Goal: Transaction & Acquisition: Purchase product/service

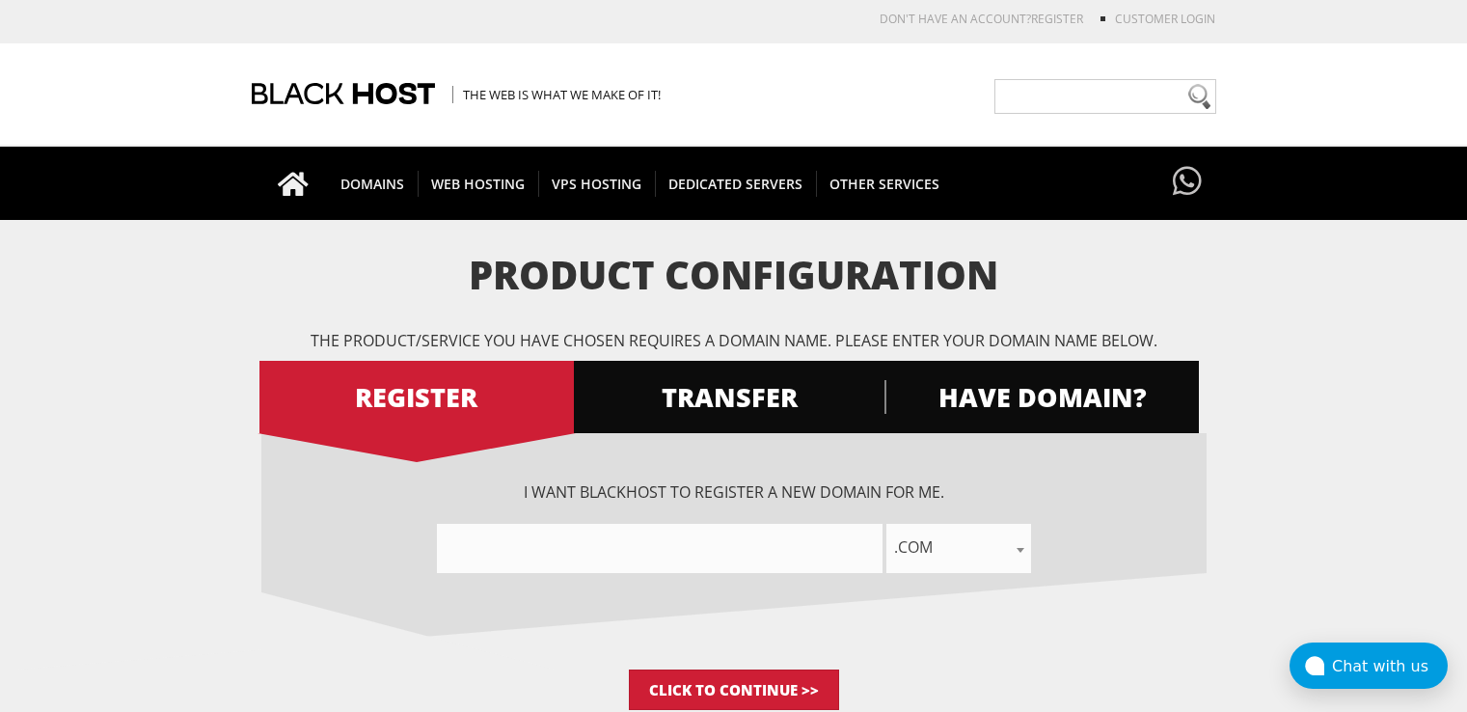
scroll to position [193, 0]
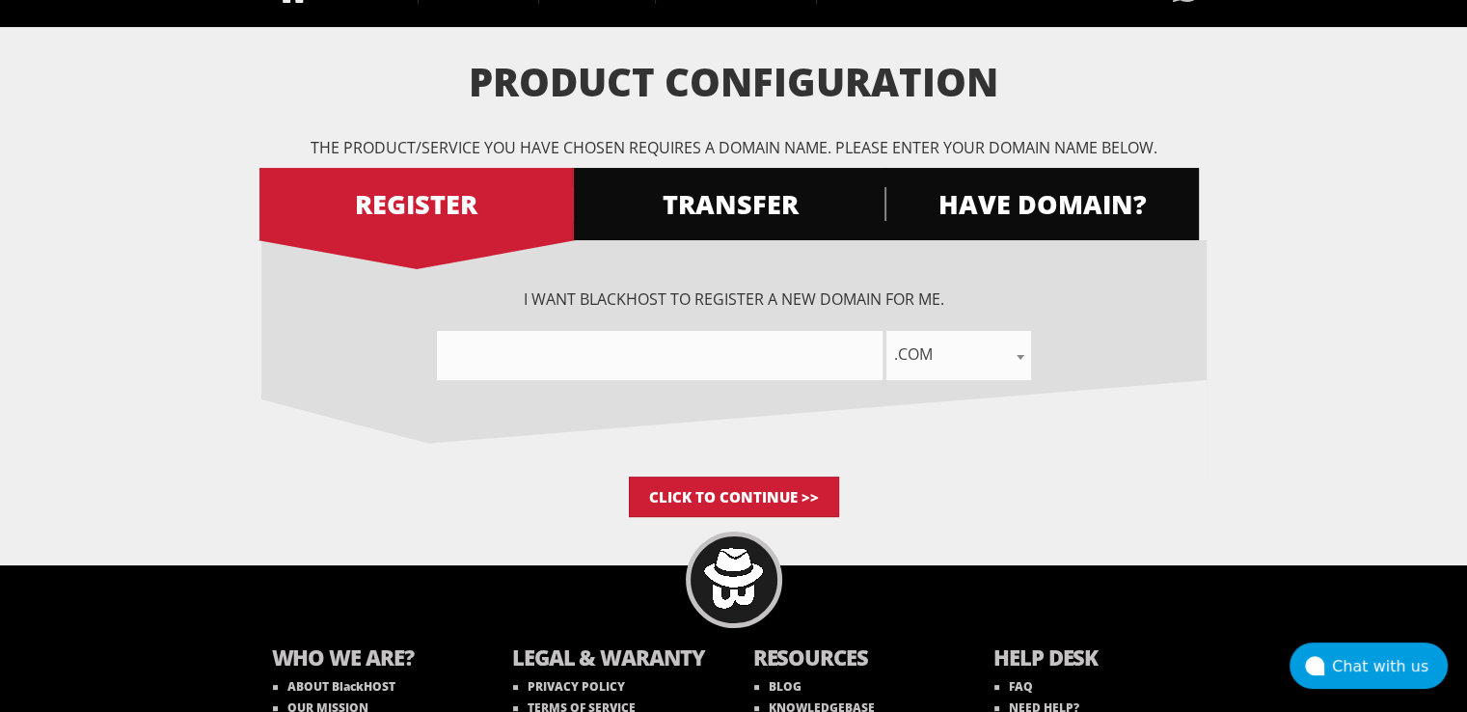
click at [668, 358] on input"] "text" at bounding box center [659, 355] width 445 height 49
paste input"] "internationalliving"
type input"] "internationalliving"
click at [925, 363] on span ".com" at bounding box center [958, 353] width 145 height 27
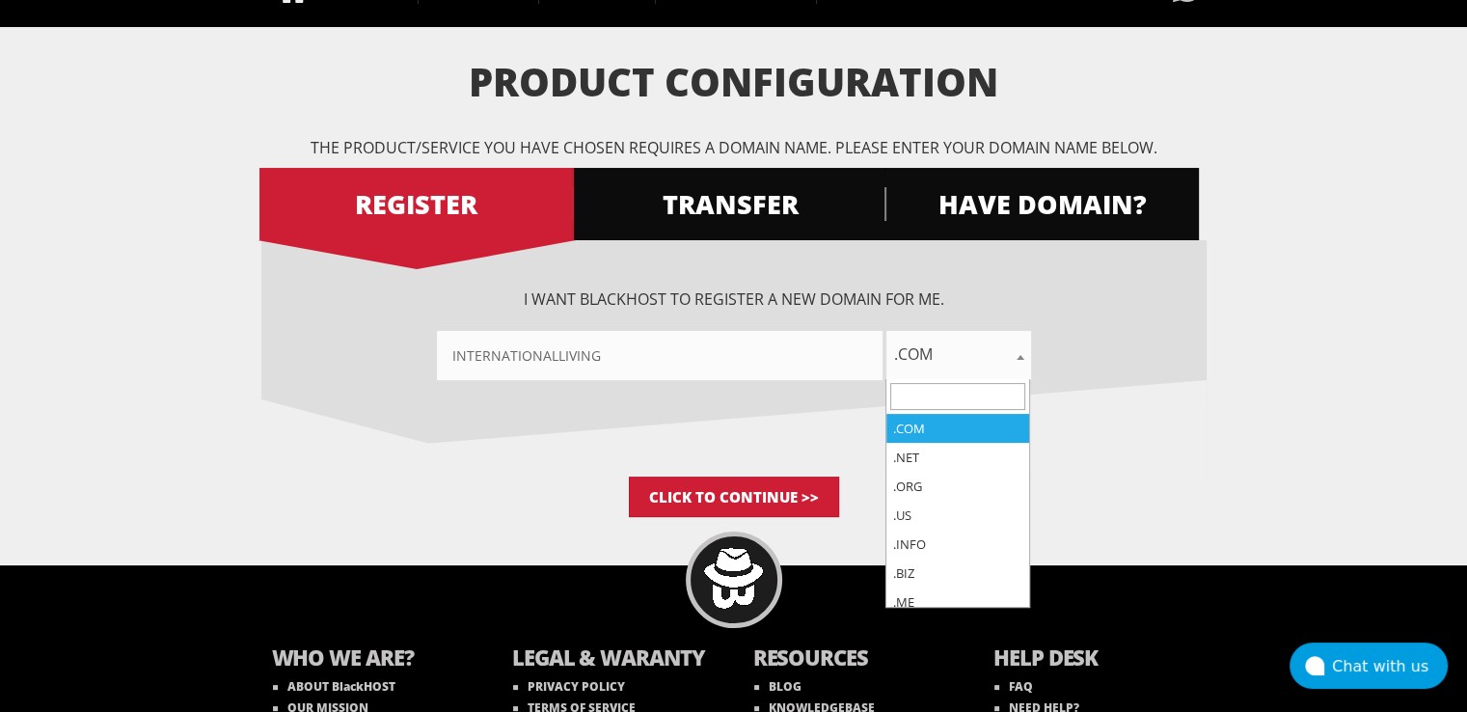
click at [953, 387] on input "search" at bounding box center [957, 396] width 135 height 27
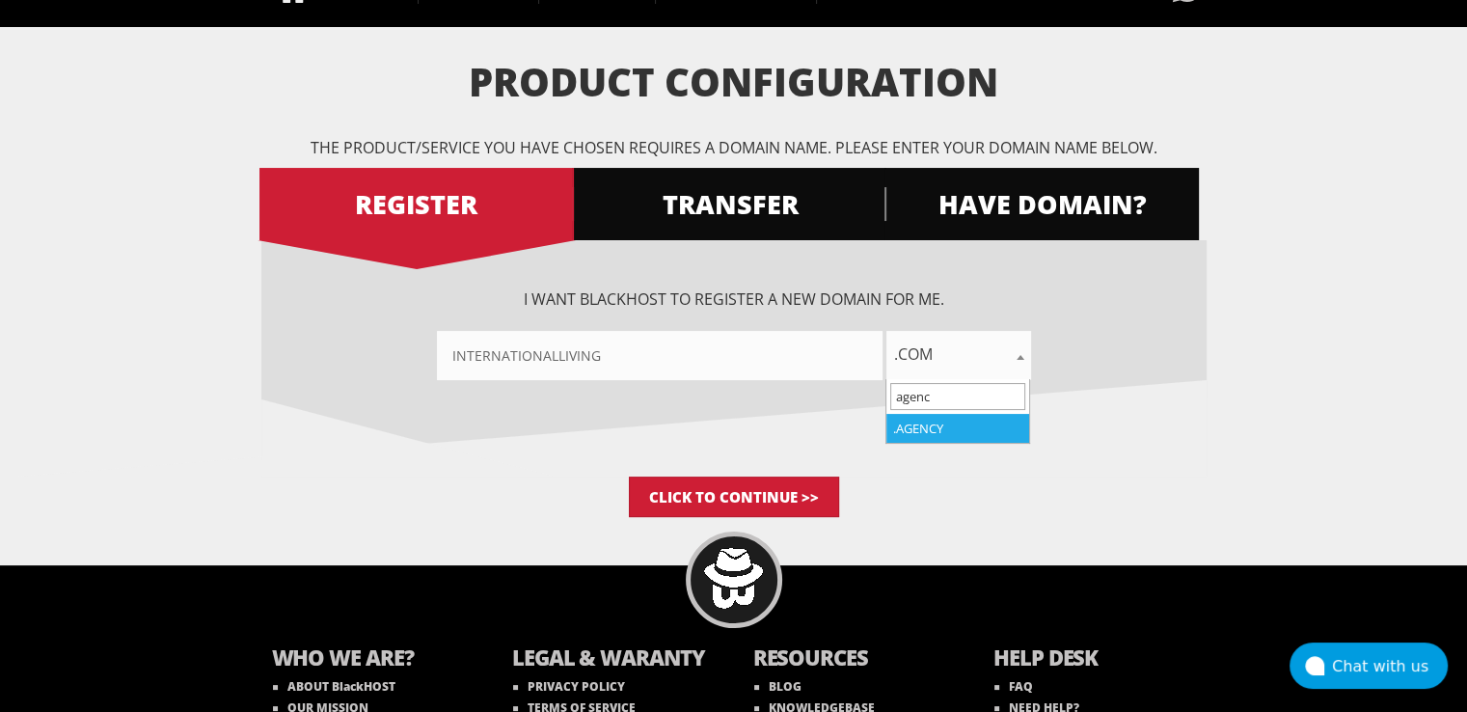
type input "agenc"
select select ".agency"
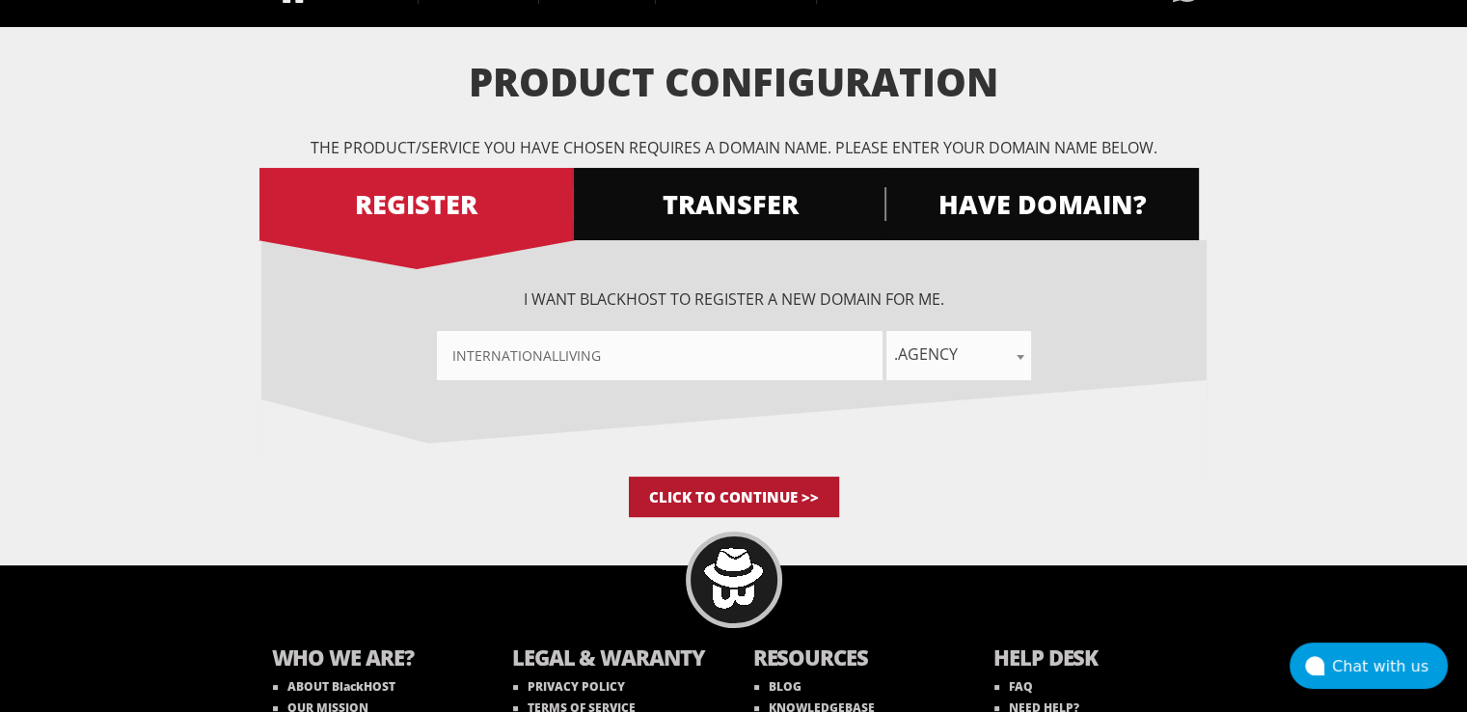
click at [736, 497] on input "Click to Continue >>" at bounding box center [734, 496] width 210 height 40
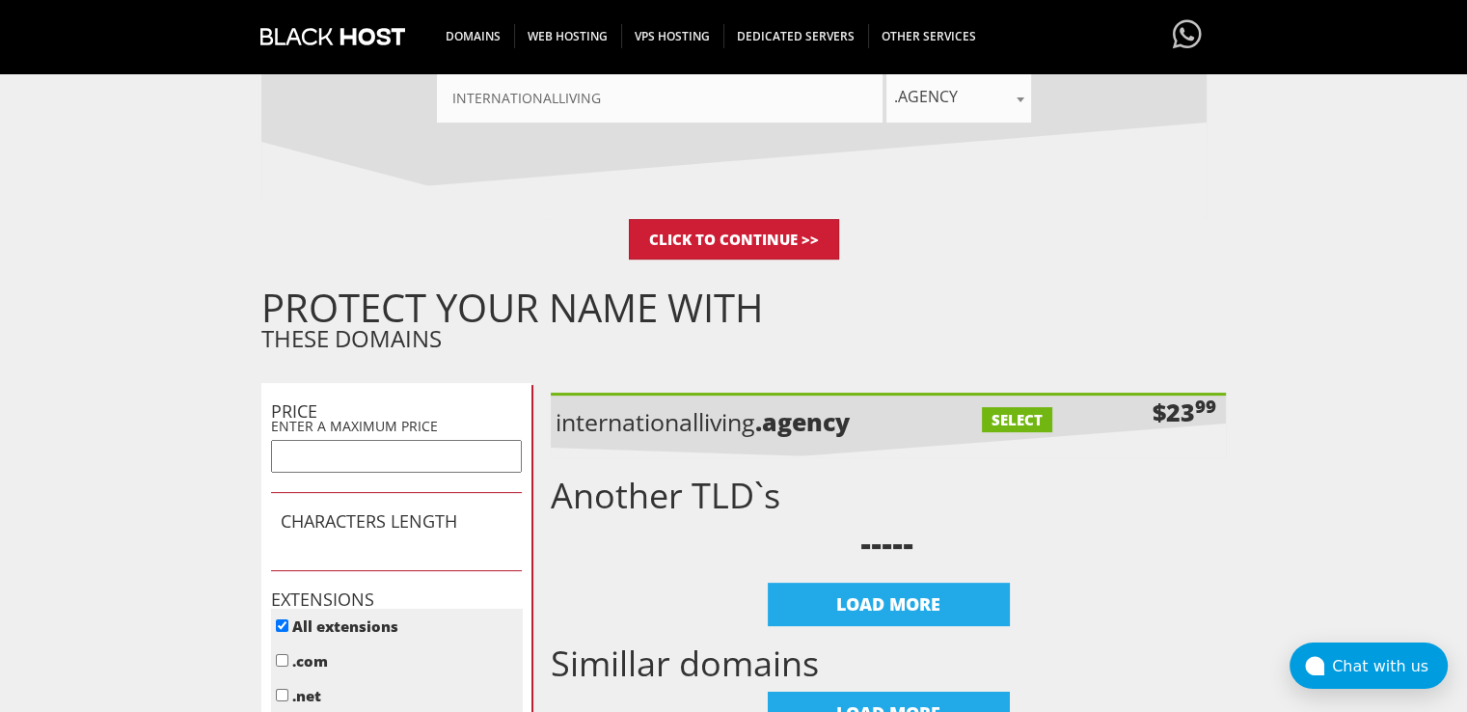
scroll to position [482, 0]
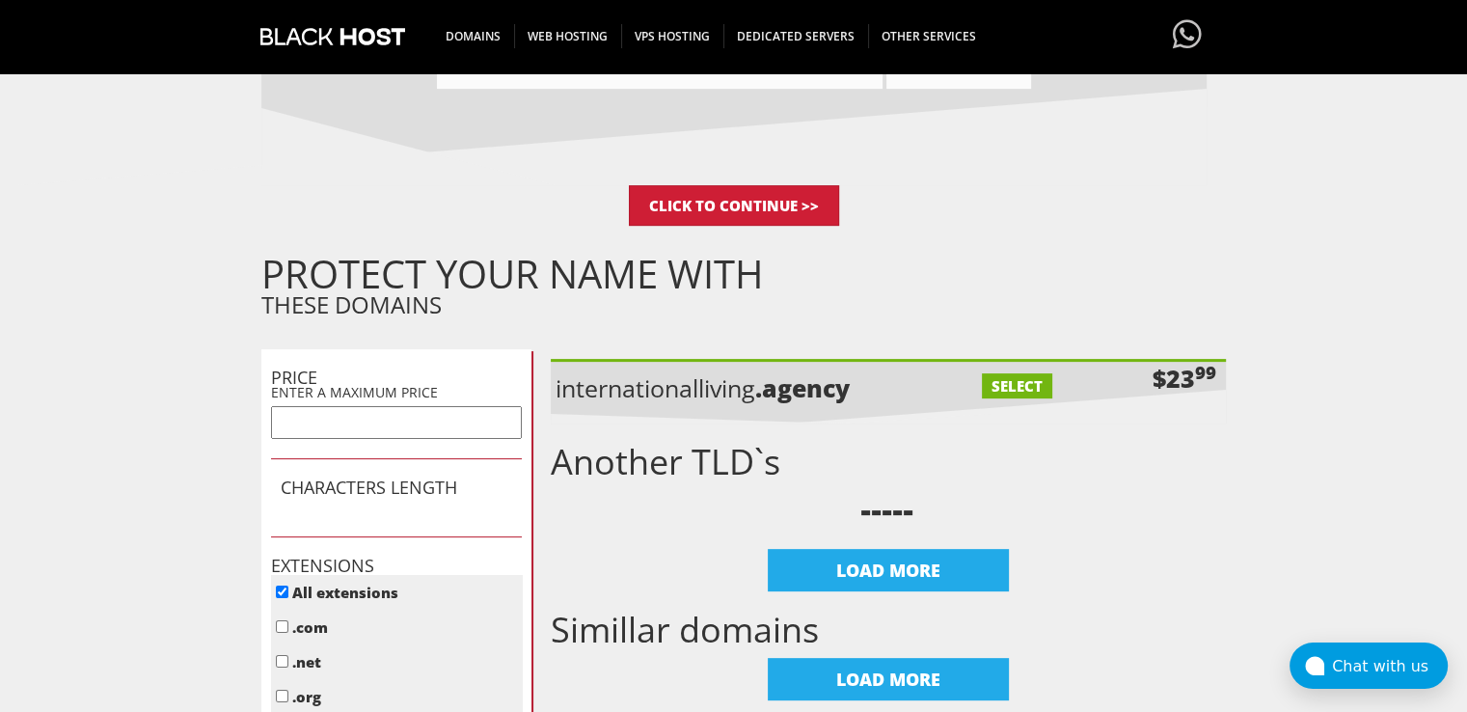
click at [1013, 382] on label "SELECT" at bounding box center [1017, 385] width 70 height 25
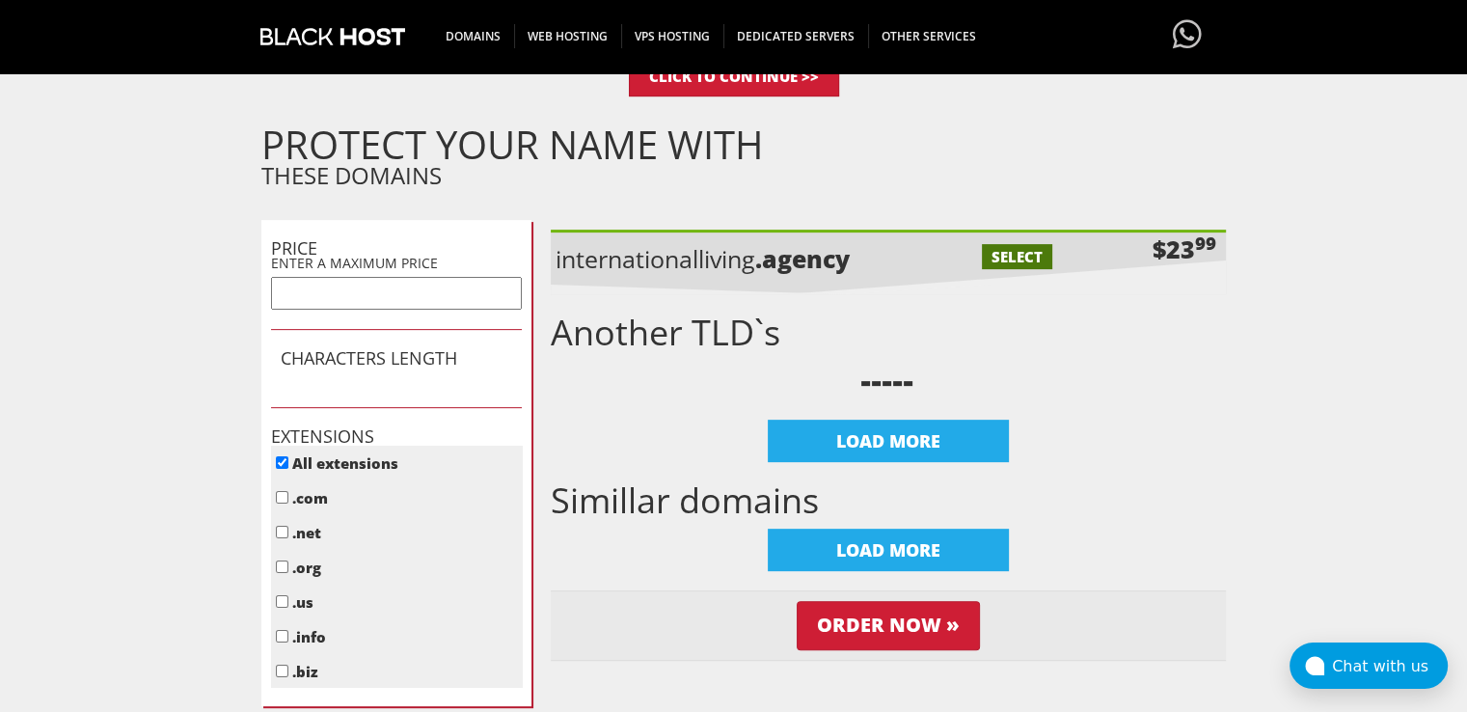
scroll to position [579, 0]
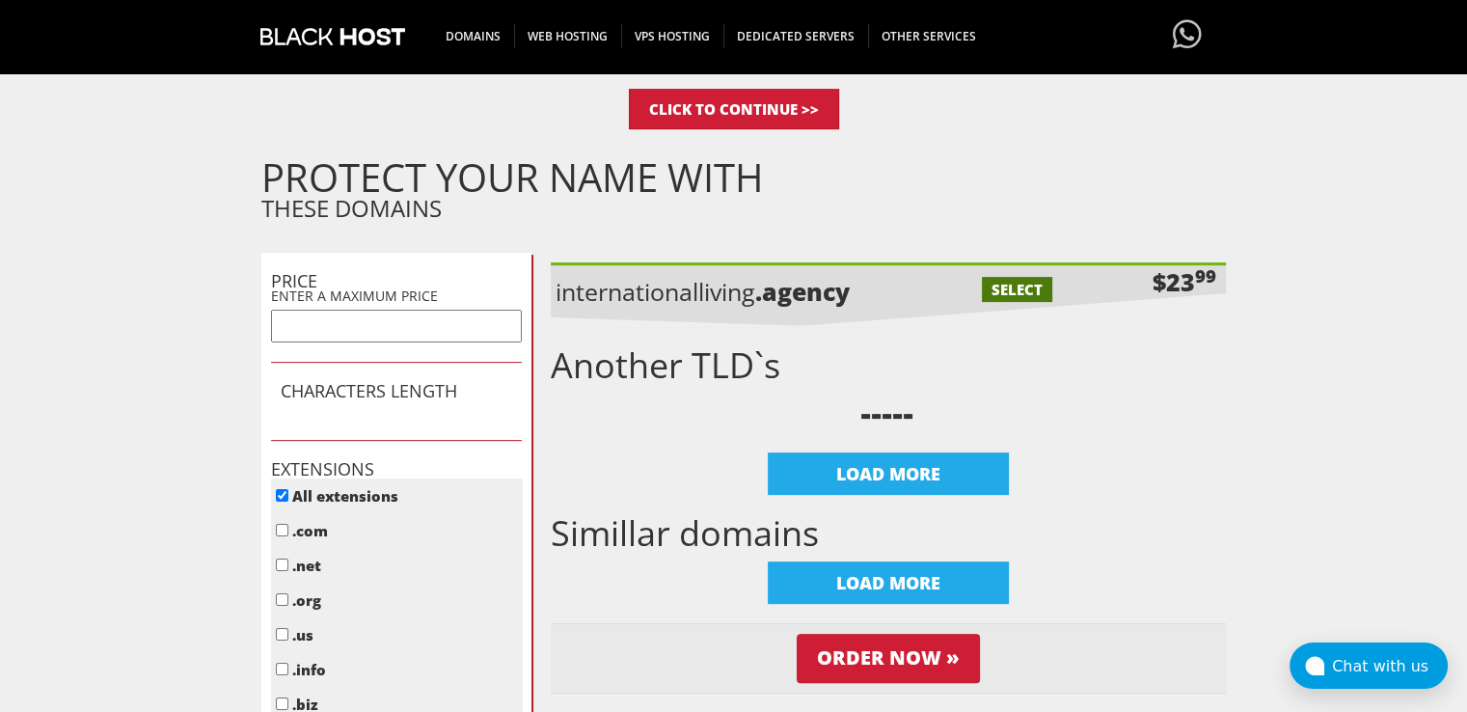
click at [1014, 285] on label "SELECT" at bounding box center [1017, 289] width 70 height 25
click at [1005, 286] on label "SELECT" at bounding box center [1017, 289] width 70 height 25
checkbox input "true"
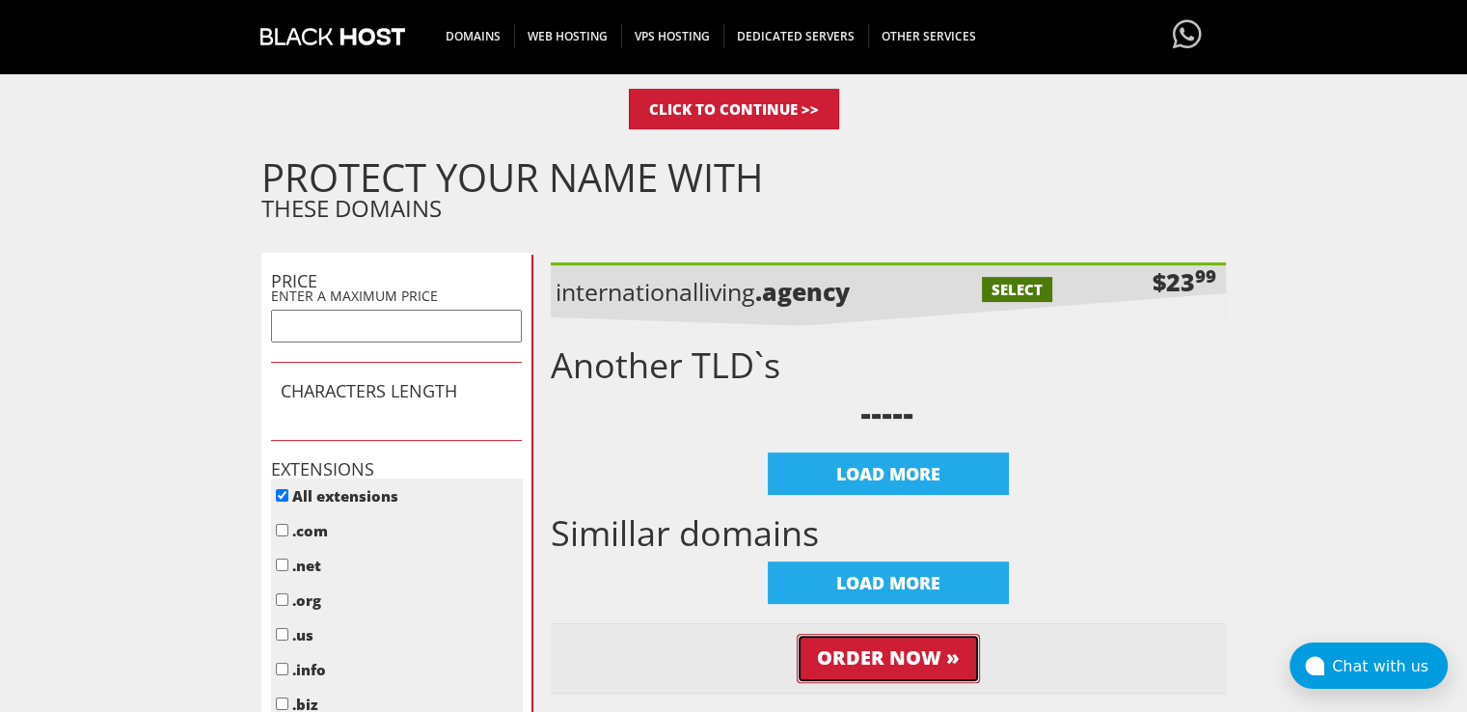
click at [875, 658] on input "Order Now »" at bounding box center [887, 657] width 183 height 49
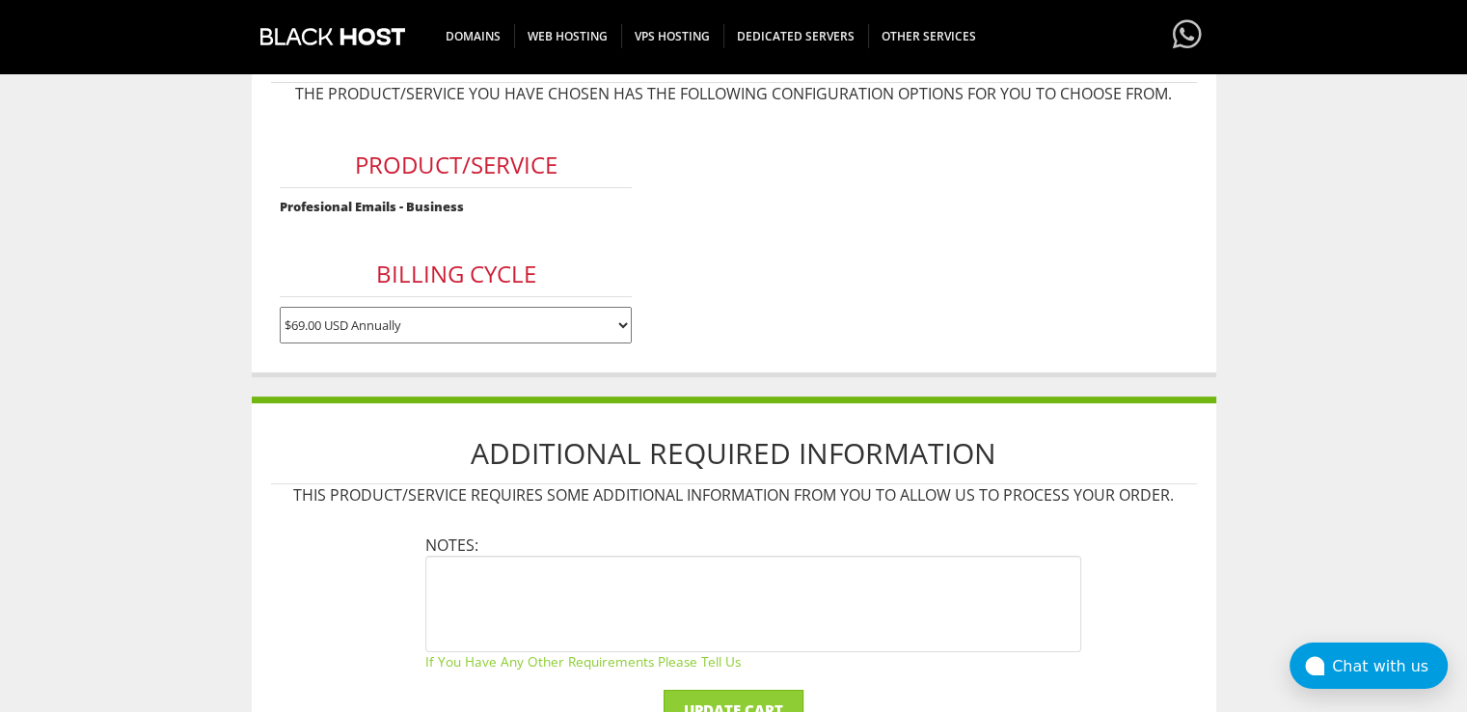
scroll to position [255, 0]
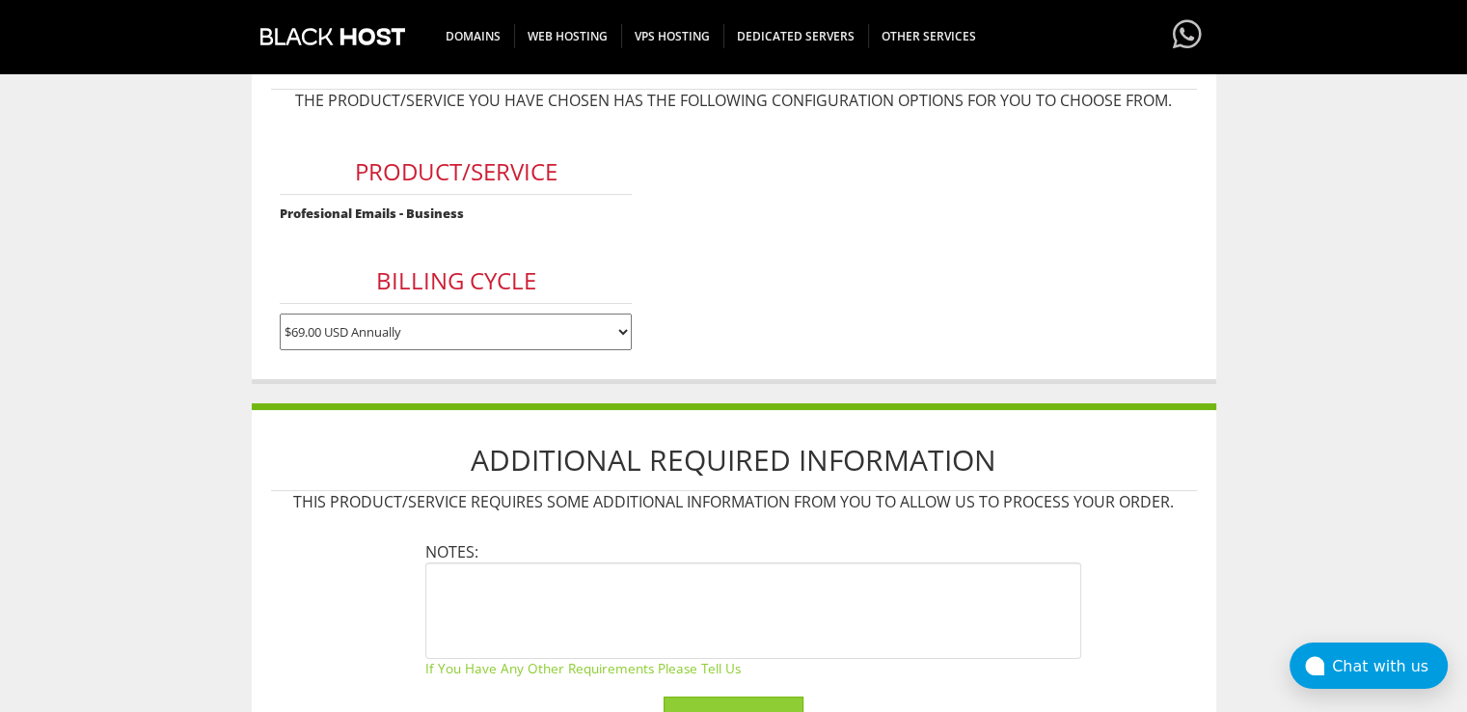
click at [404, 209] on strong "Profesional Emails - Business" at bounding box center [372, 212] width 184 height 17
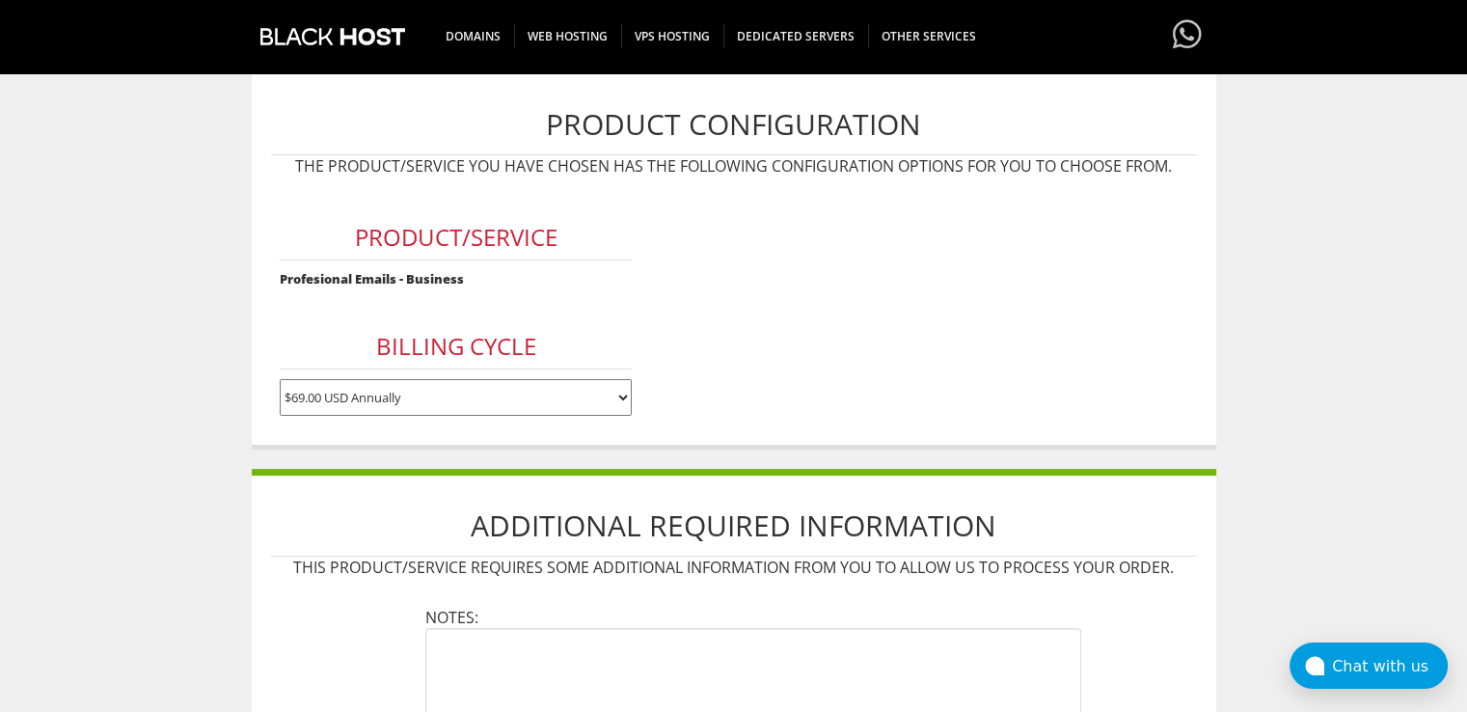
scroll to position [158, 0]
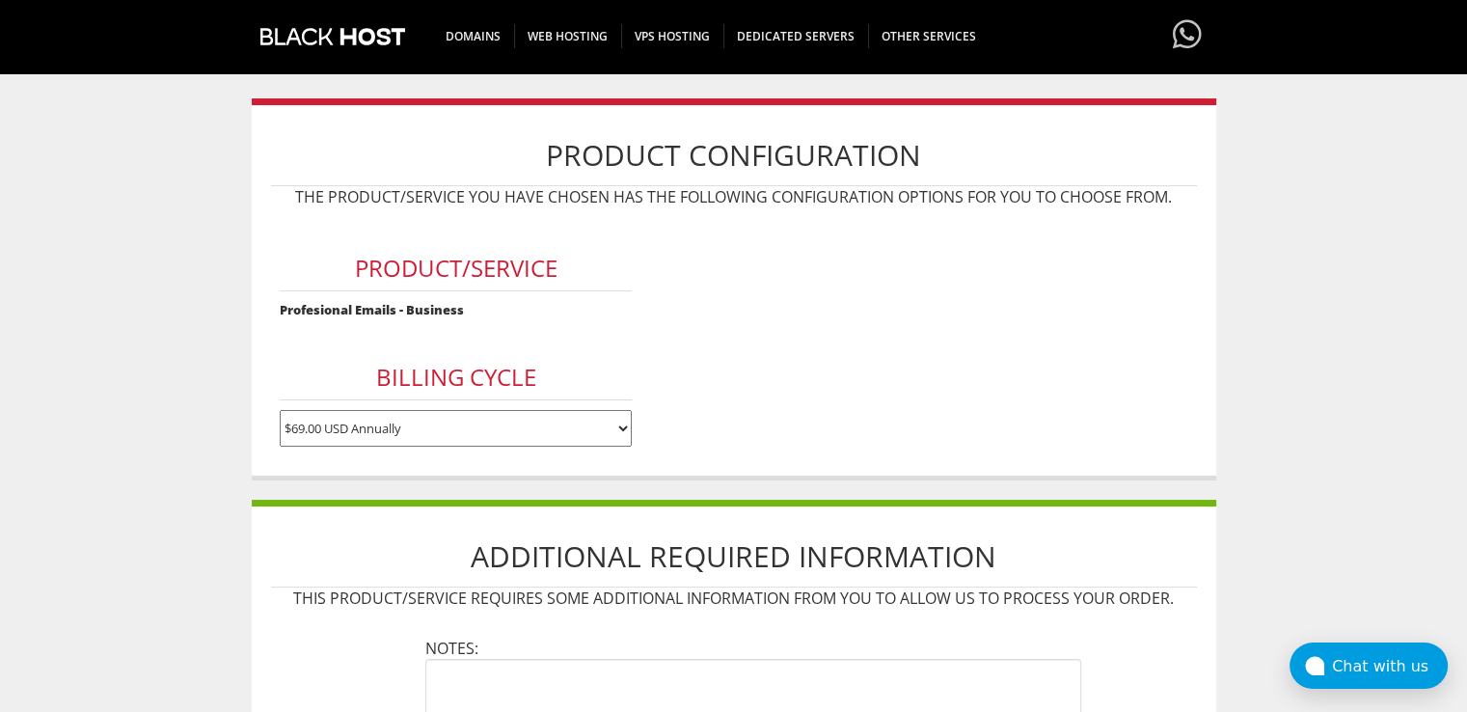
click at [513, 417] on select "$69.00 USD Annually" at bounding box center [456, 428] width 352 height 37
click at [280, 410] on select "$69.00 USD Annually" at bounding box center [456, 428] width 352 height 37
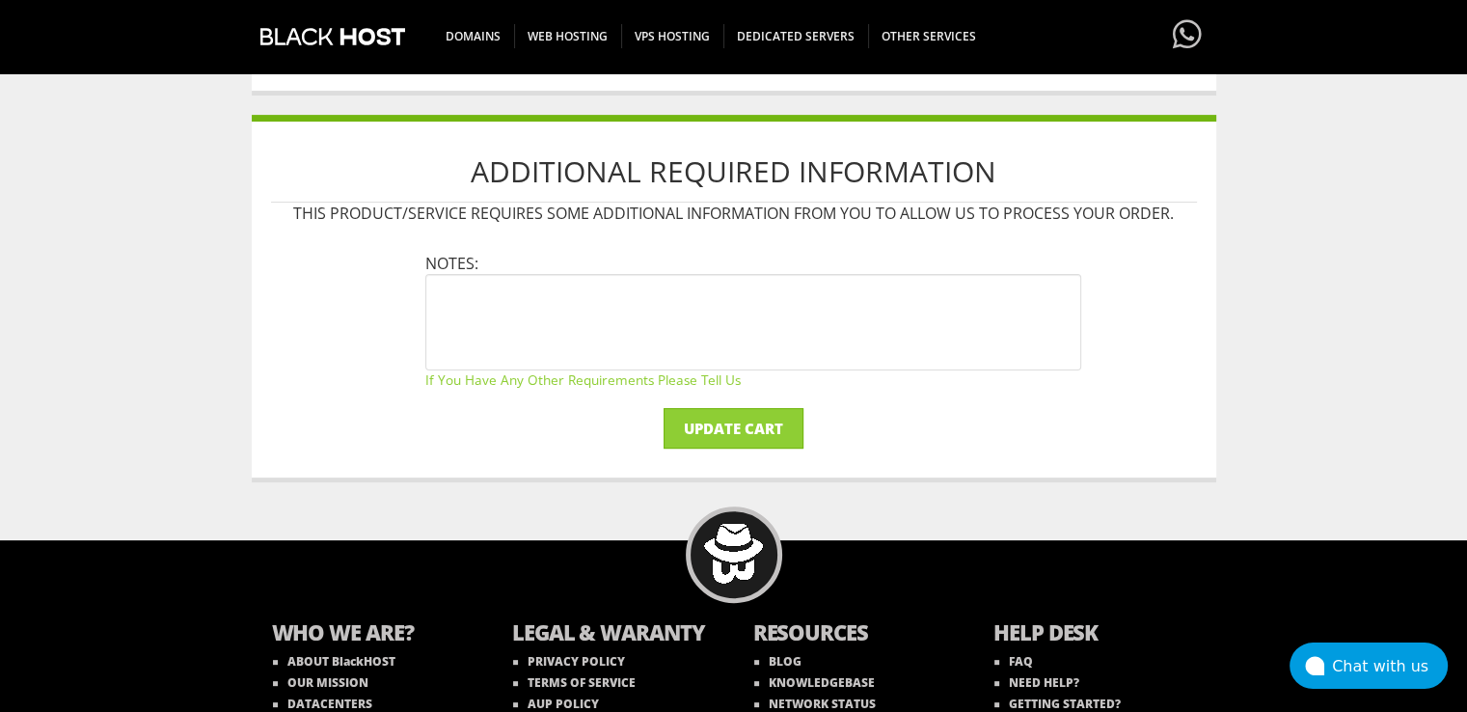
scroll to position [544, 0]
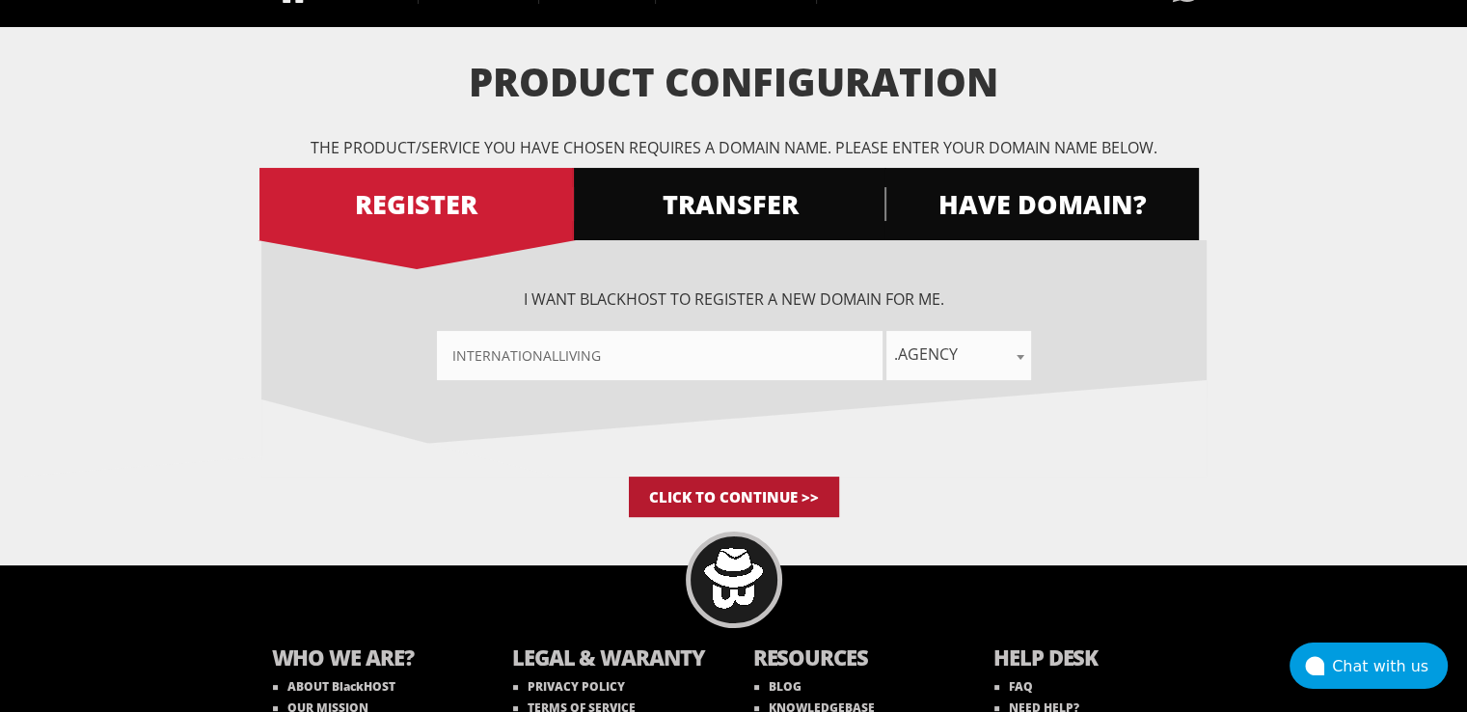
click at [698, 501] on input "Click to Continue >>" at bounding box center [734, 496] width 210 height 40
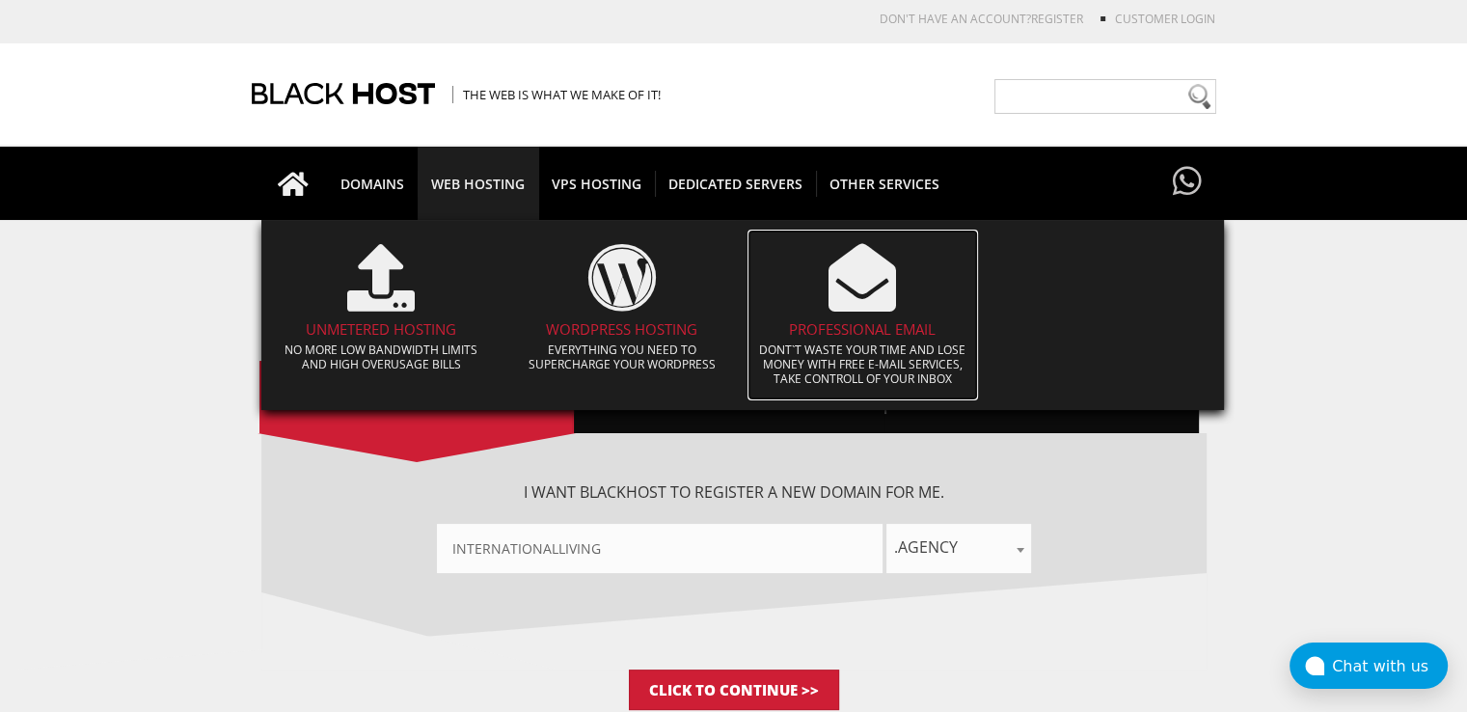
click at [848, 301] on icon at bounding box center [861, 277] width 67 height 67
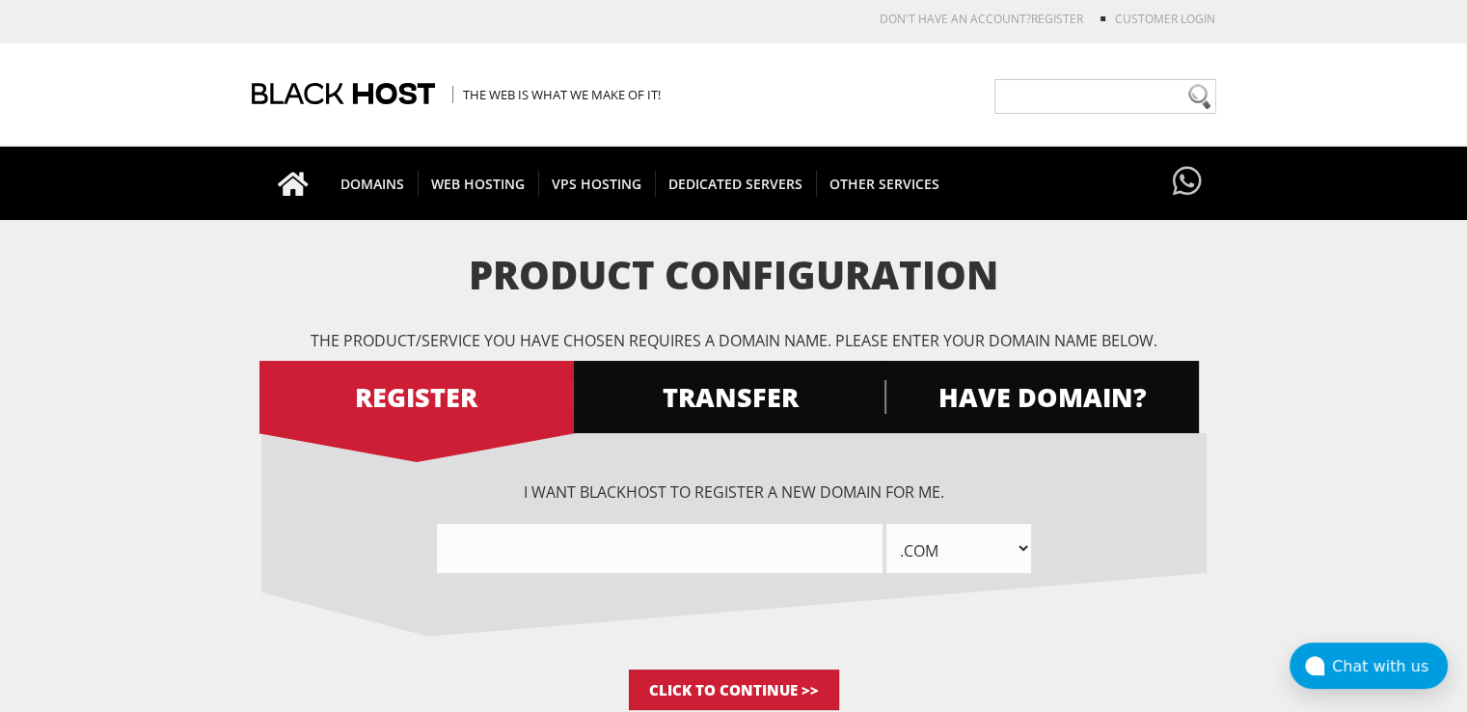
click at [608, 547] on input"] "text" at bounding box center [659, 548] width 445 height 49
paste input"] "internationalliving"
type input"] "internationalliving"
click at [1003, 564] on select ".com .net .org .us .info .biz .me .co .io .email .capital .build .agency .barga…" at bounding box center [958, 548] width 145 height 49
click at [922, 557] on span ".com" at bounding box center [958, 546] width 145 height 27
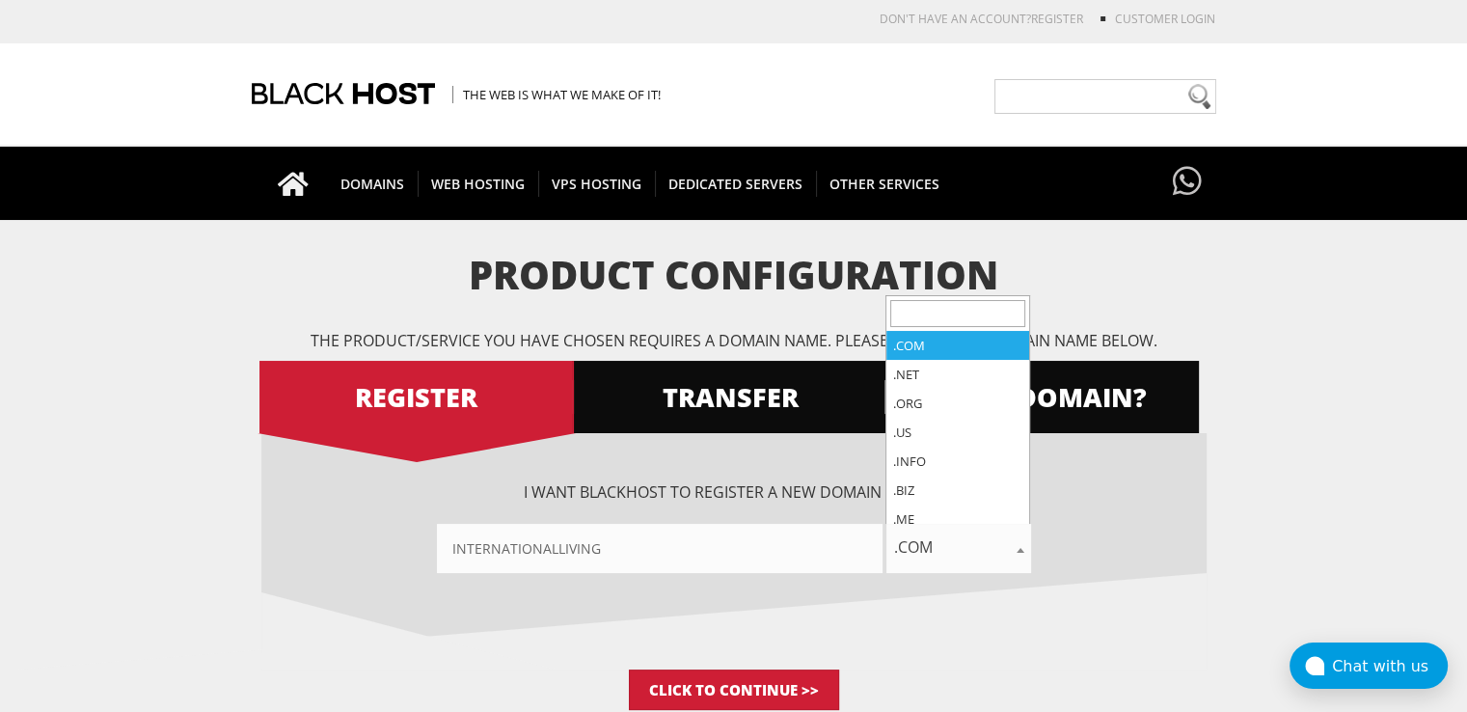
click at [945, 313] on input "search" at bounding box center [957, 313] width 135 height 27
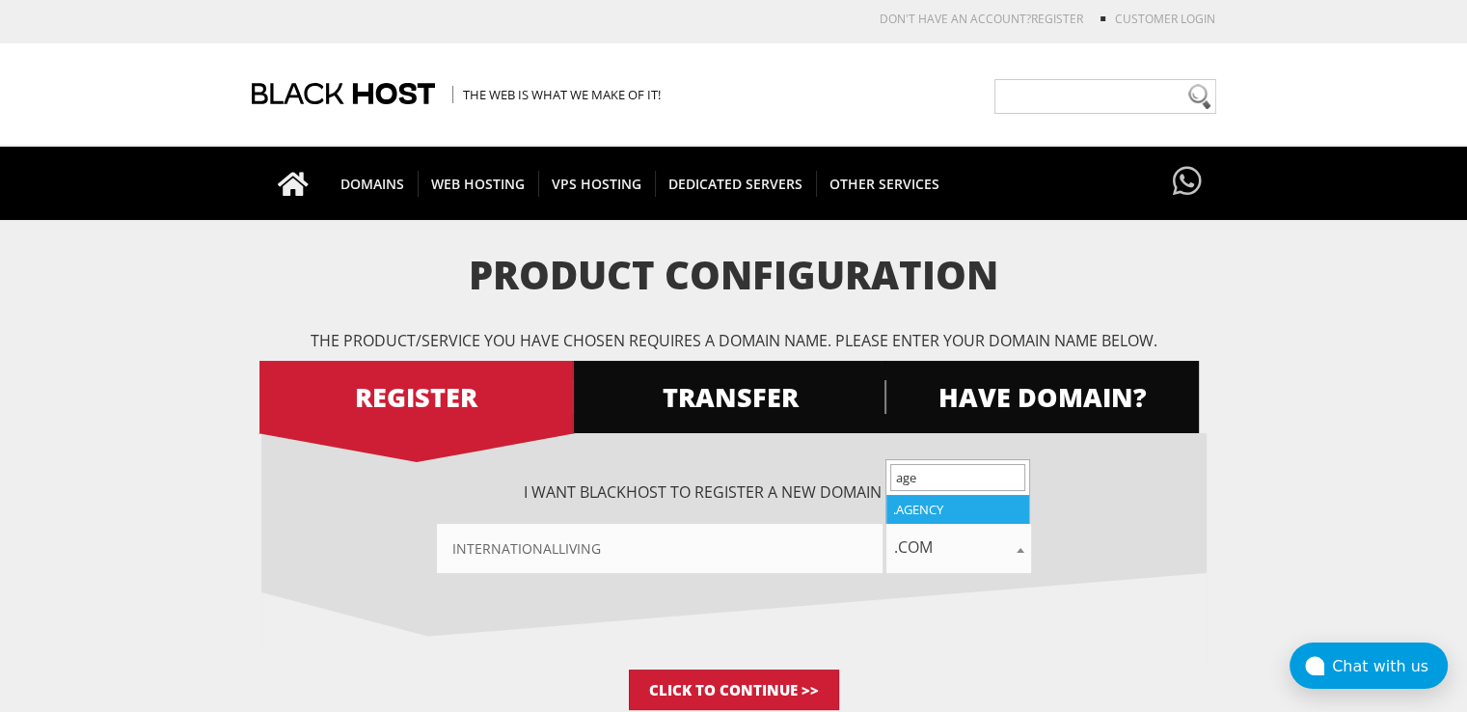
type input "age"
select select ".agency"
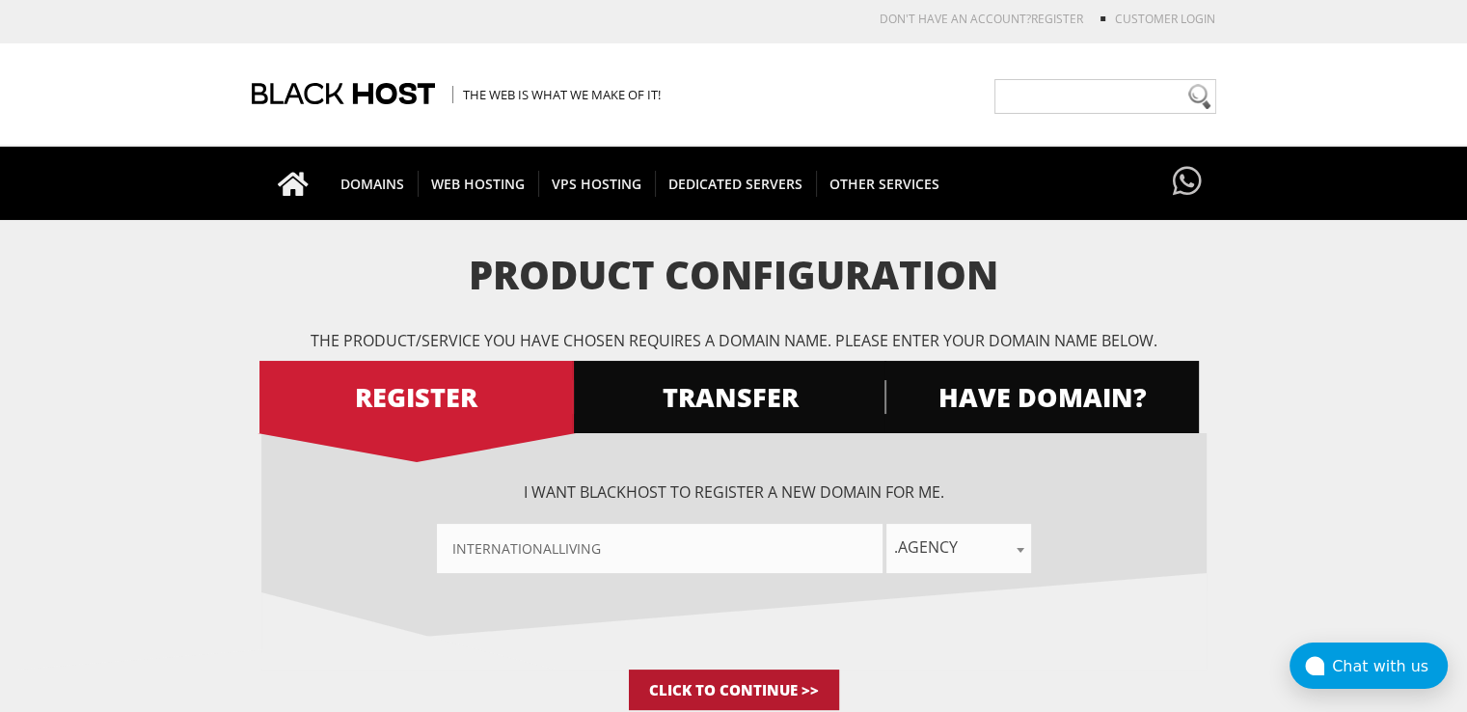
click at [737, 693] on input "Click to Continue >>" at bounding box center [734, 689] width 210 height 40
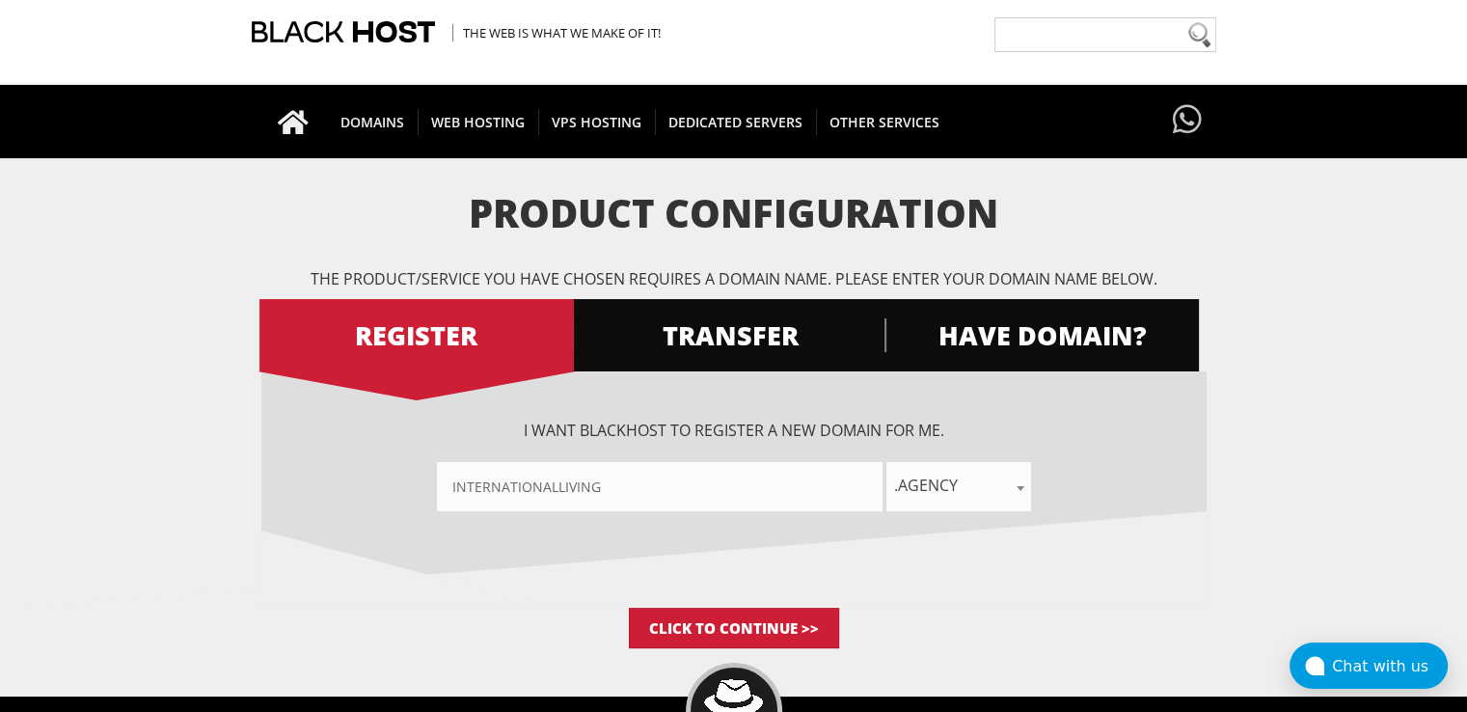
scroll to position [96, 0]
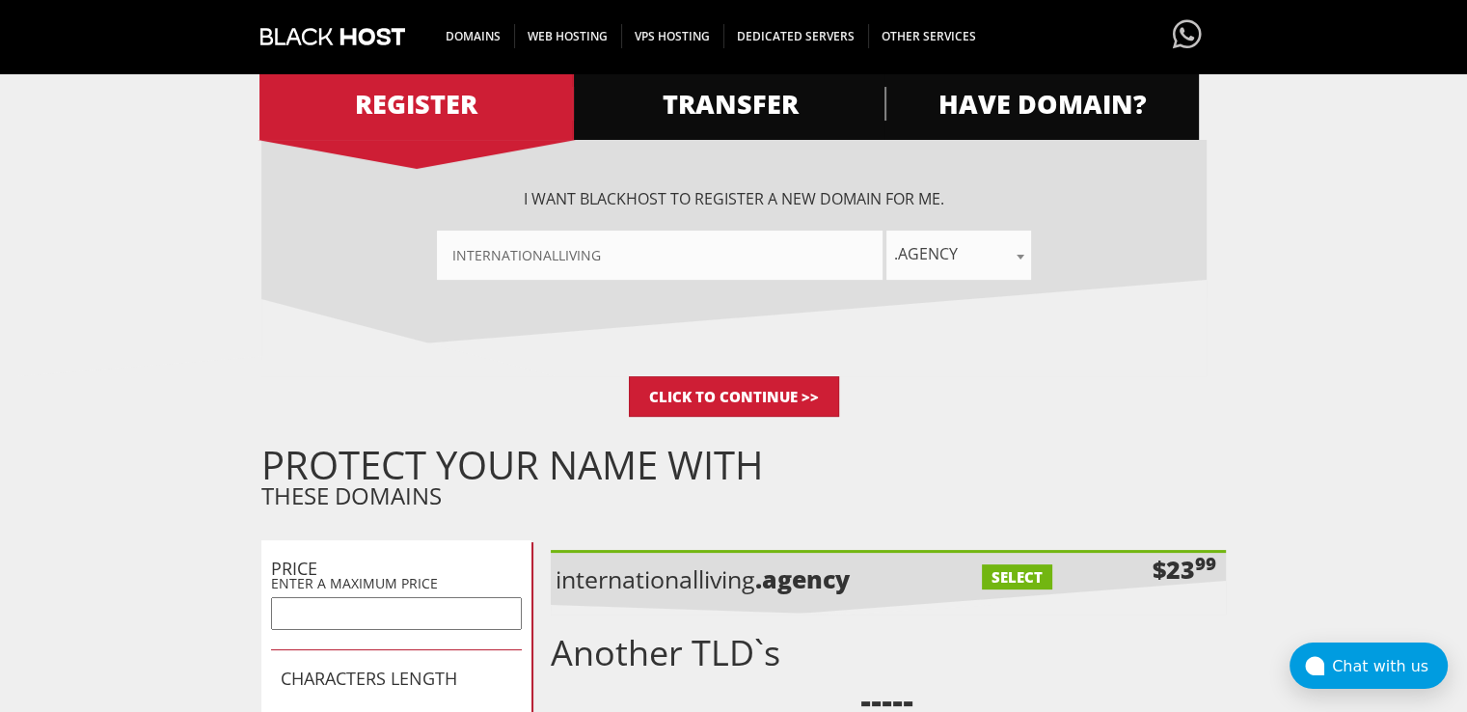
scroll to position [386, 0]
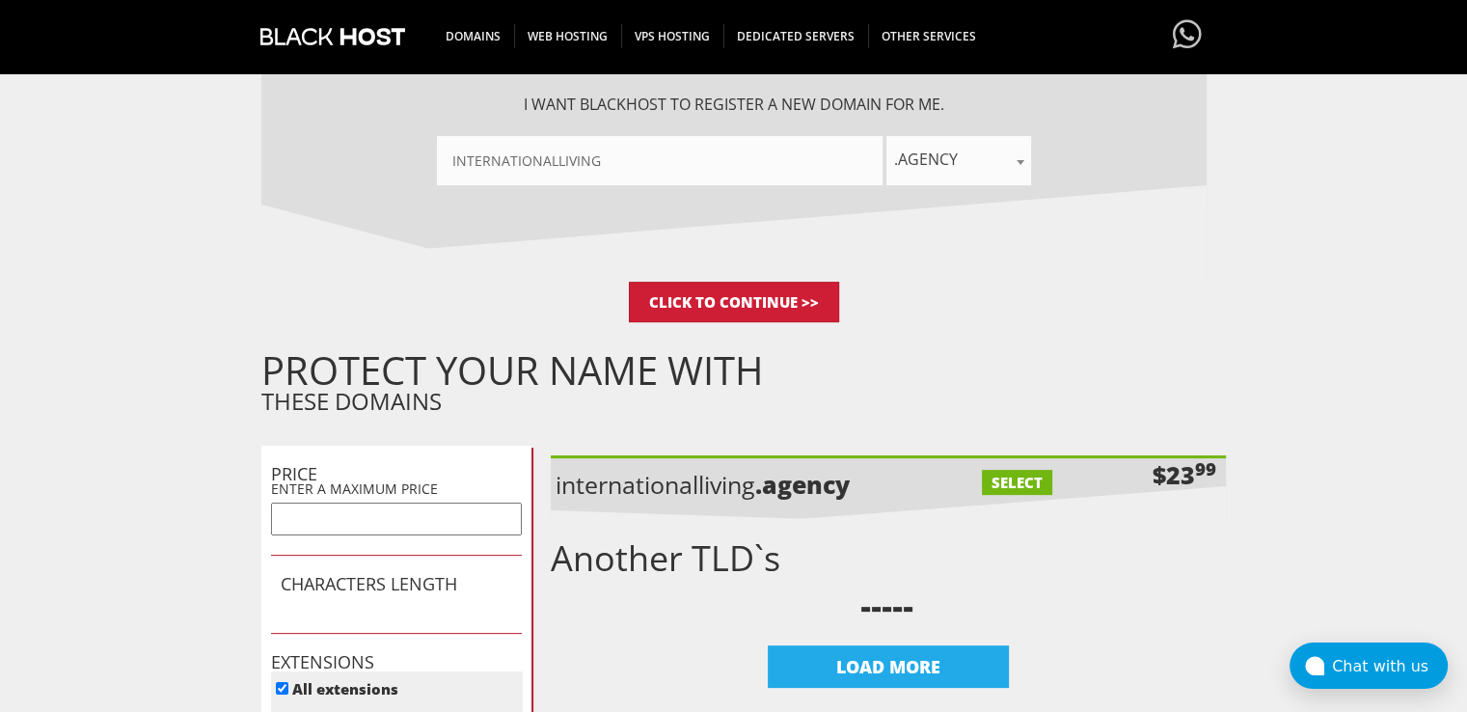
click at [1016, 481] on label "SELECT" at bounding box center [1017, 482] width 70 height 25
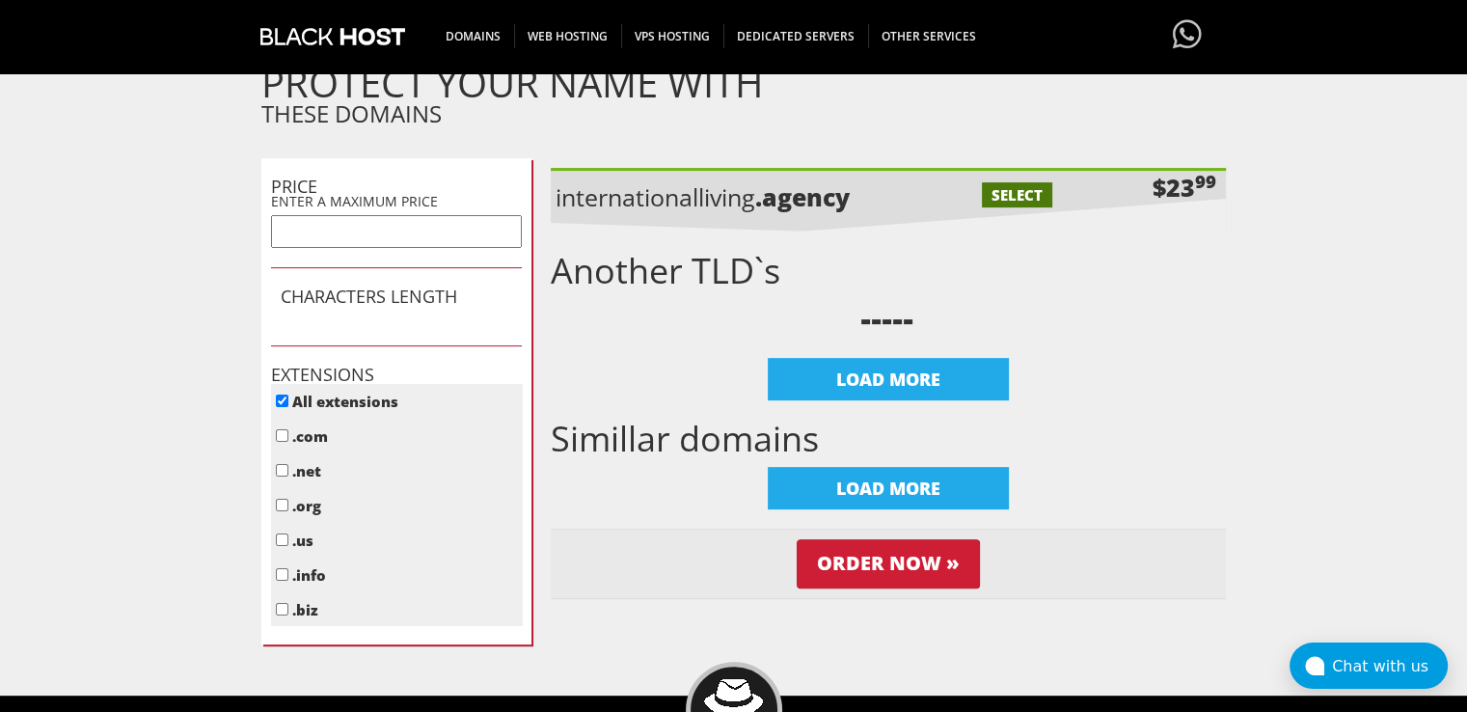
scroll to position [675, 0]
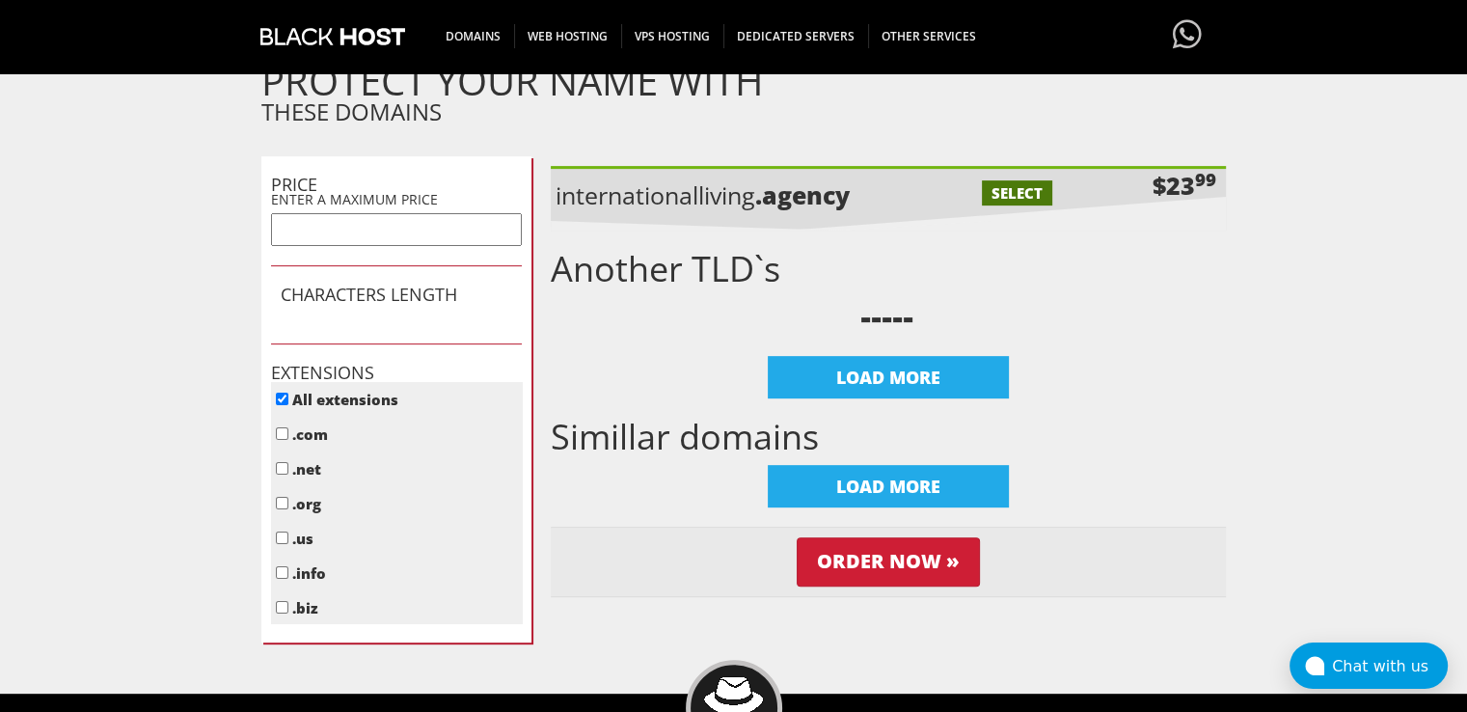
click at [1021, 194] on label "SELECT" at bounding box center [1017, 192] width 70 height 25
checkbox input "false"
click at [866, 557] on input "Order Now »" at bounding box center [887, 561] width 183 height 49
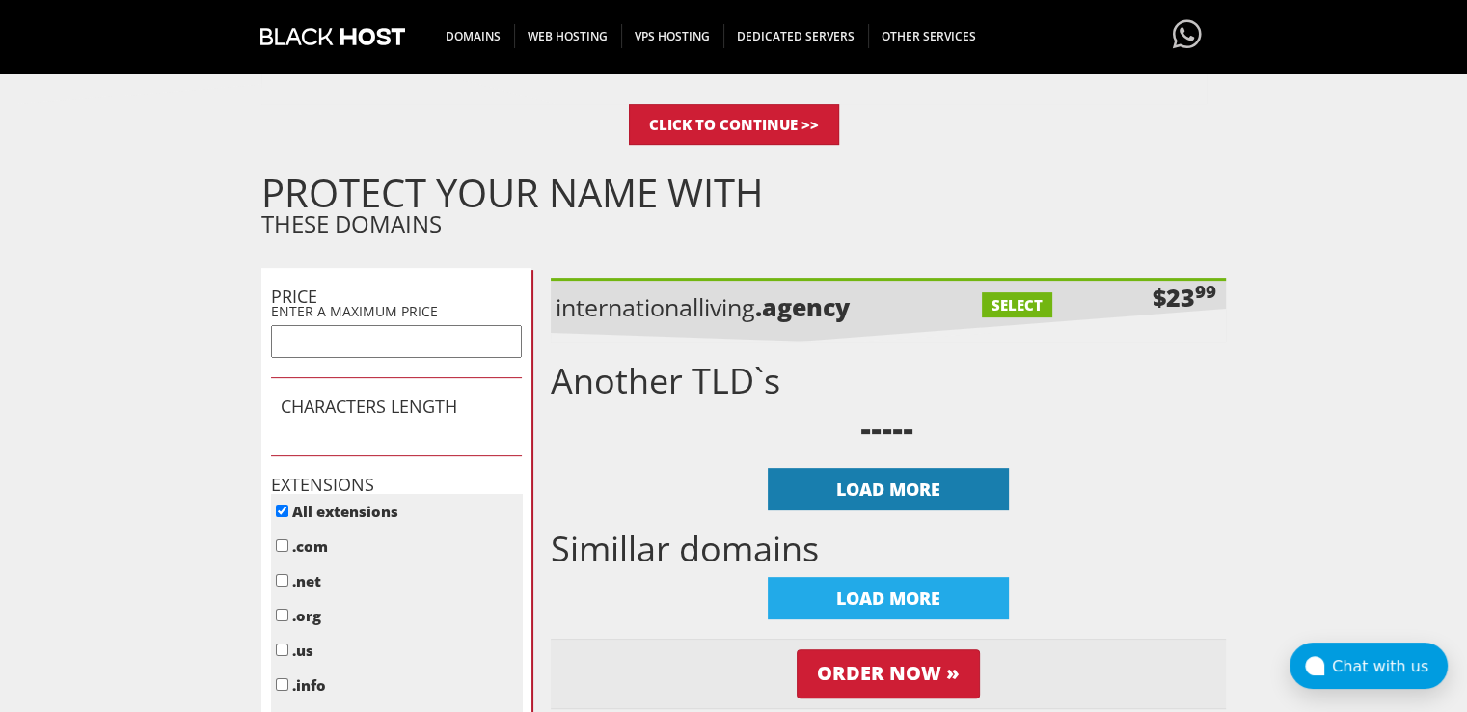
scroll to position [675, 0]
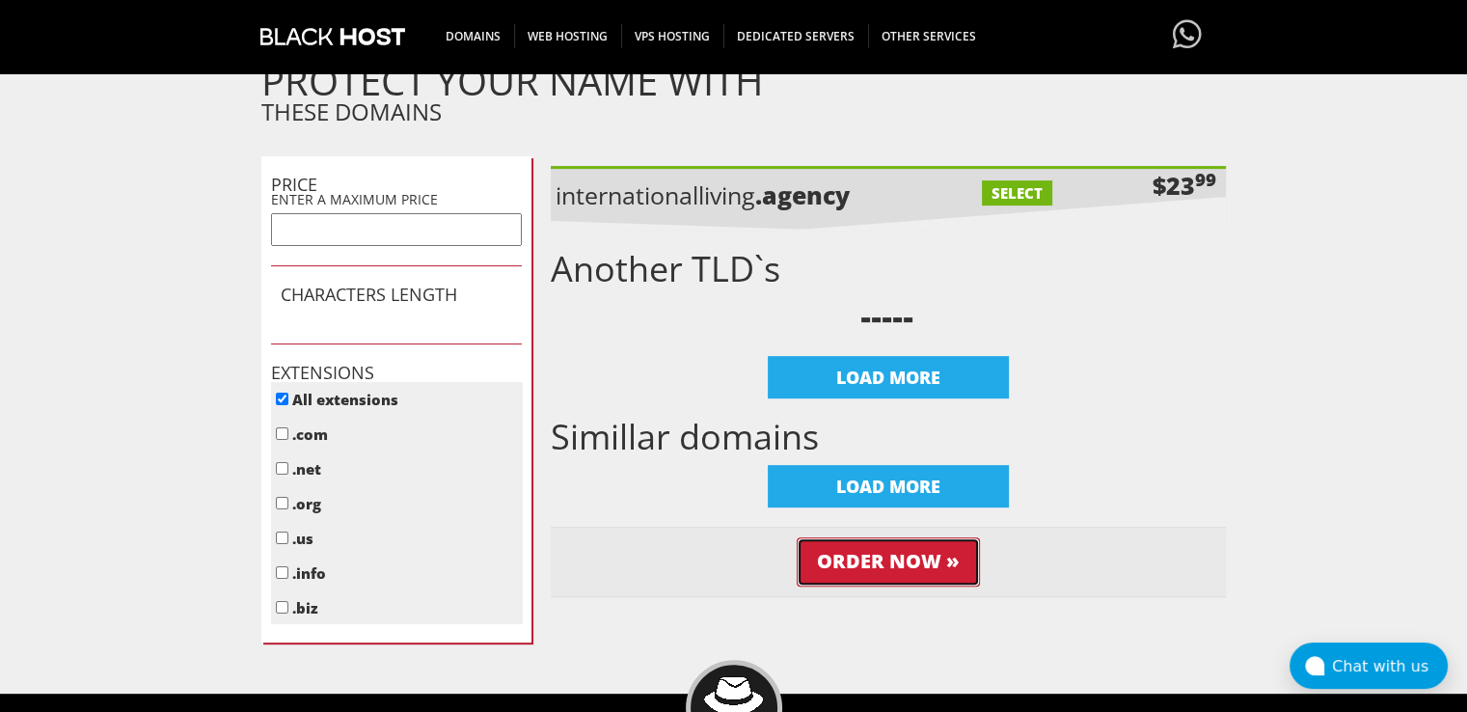
click at [866, 560] on input "Order Now »" at bounding box center [887, 561] width 183 height 49
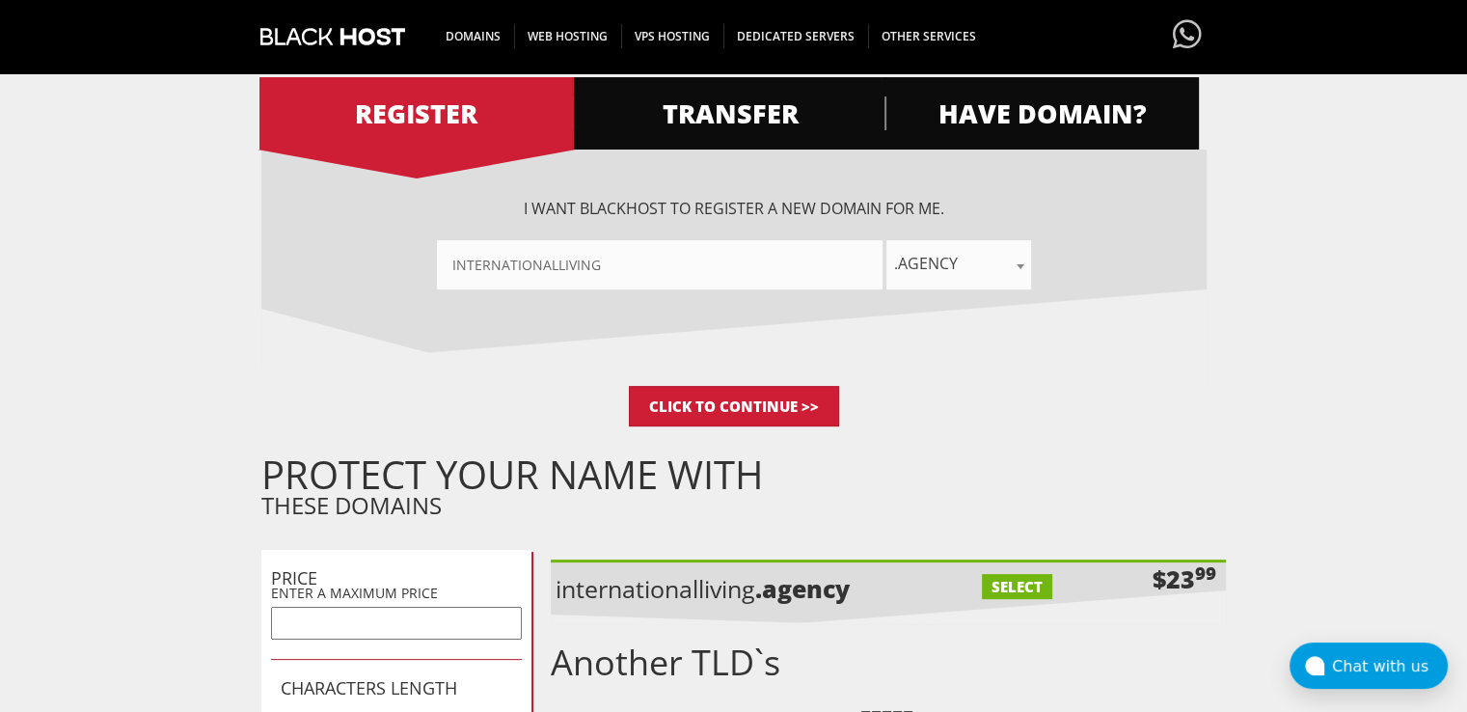
scroll to position [386, 0]
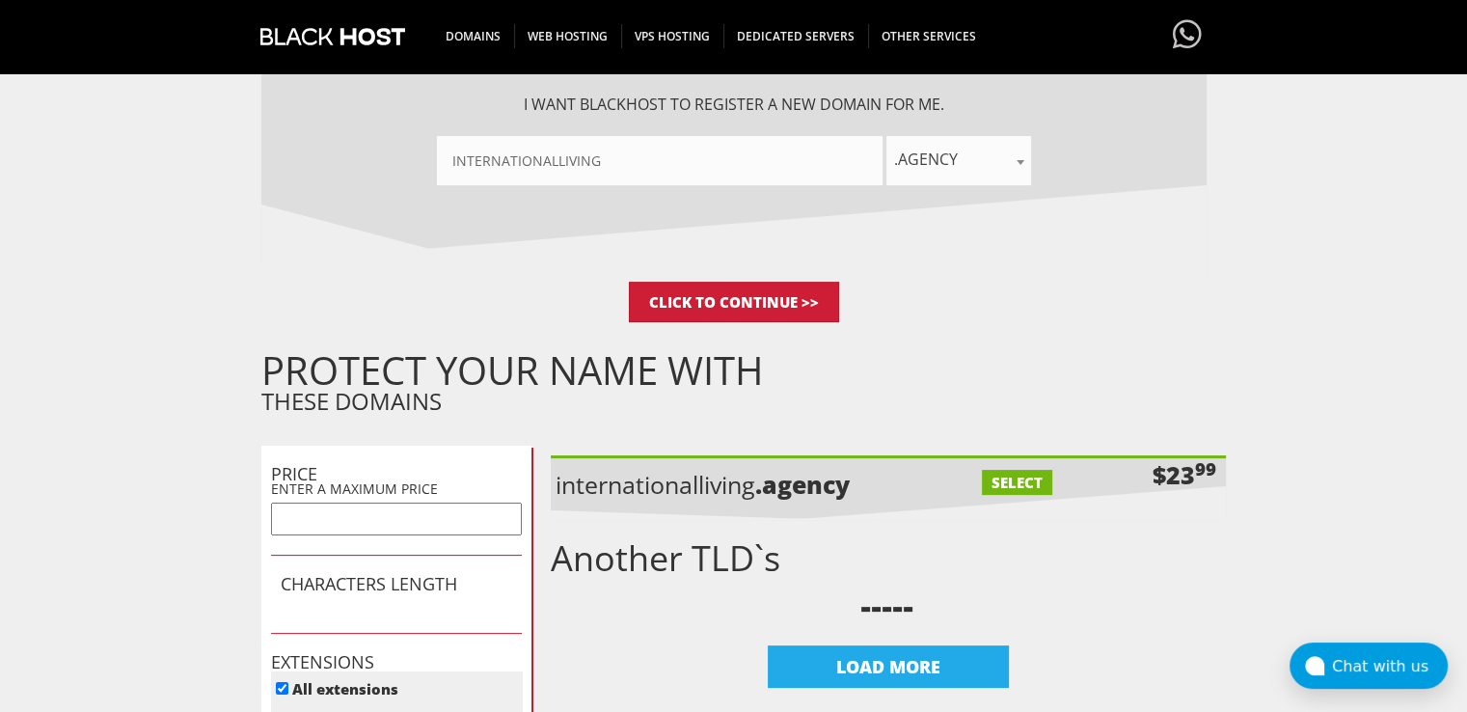
click at [1022, 477] on label "SELECT" at bounding box center [1017, 482] width 70 height 25
checkbox input "true"
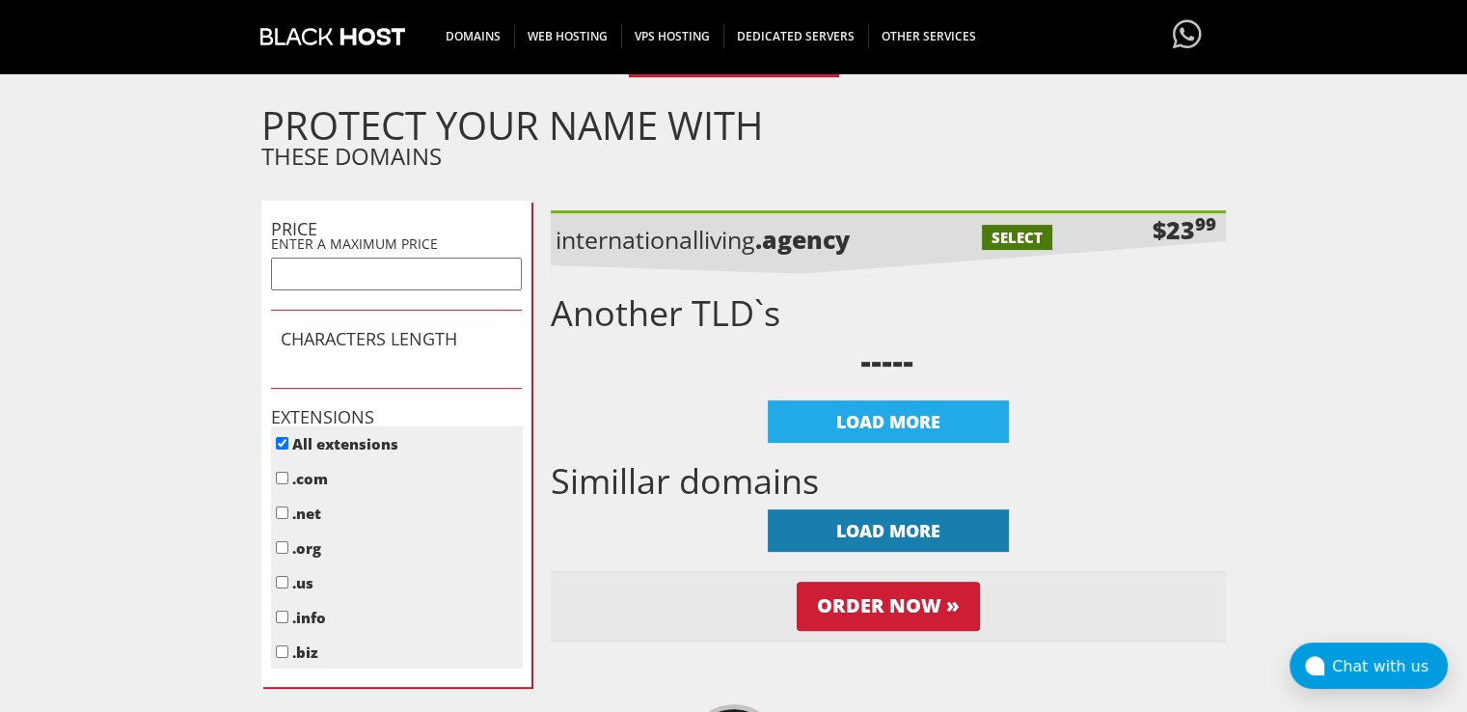
scroll to position [675, 0]
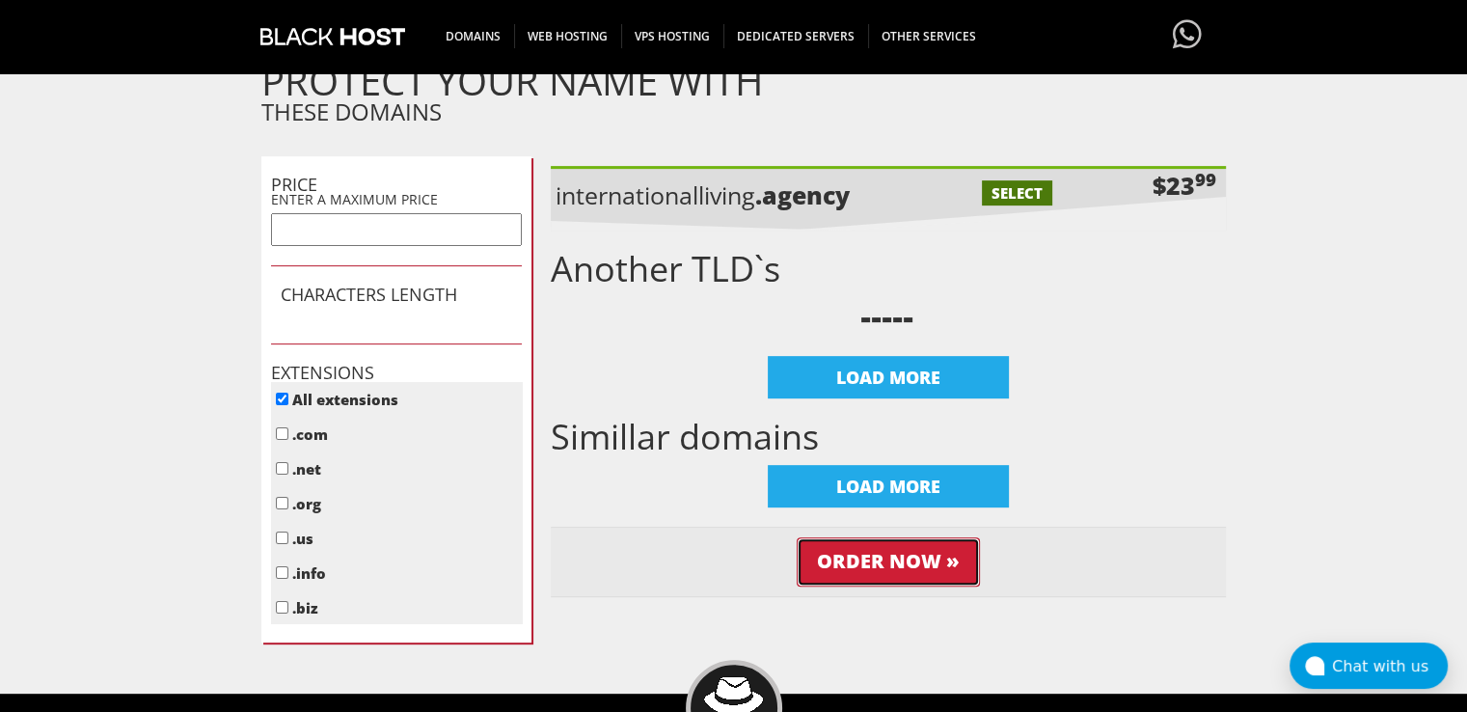
click at [855, 560] on input "Order Now »" at bounding box center [887, 561] width 183 height 49
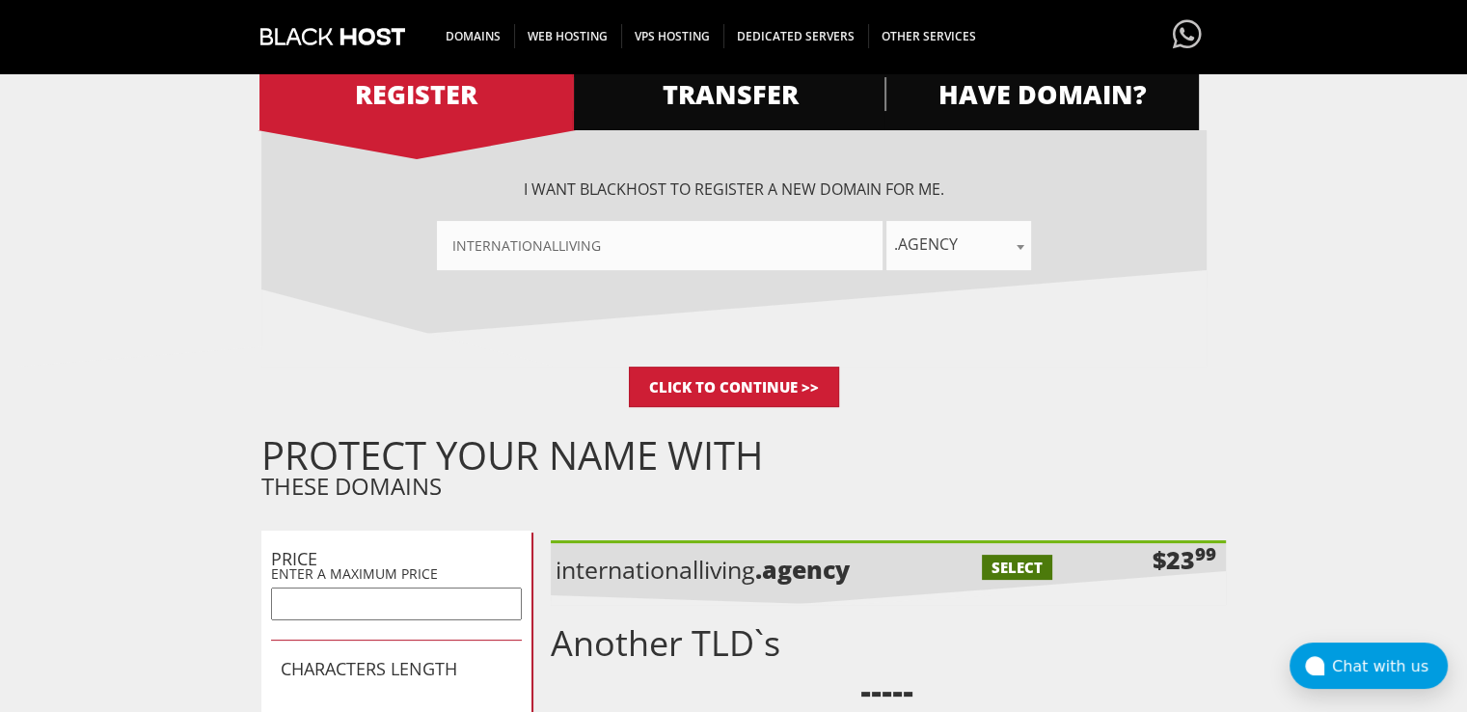
scroll to position [289, 0]
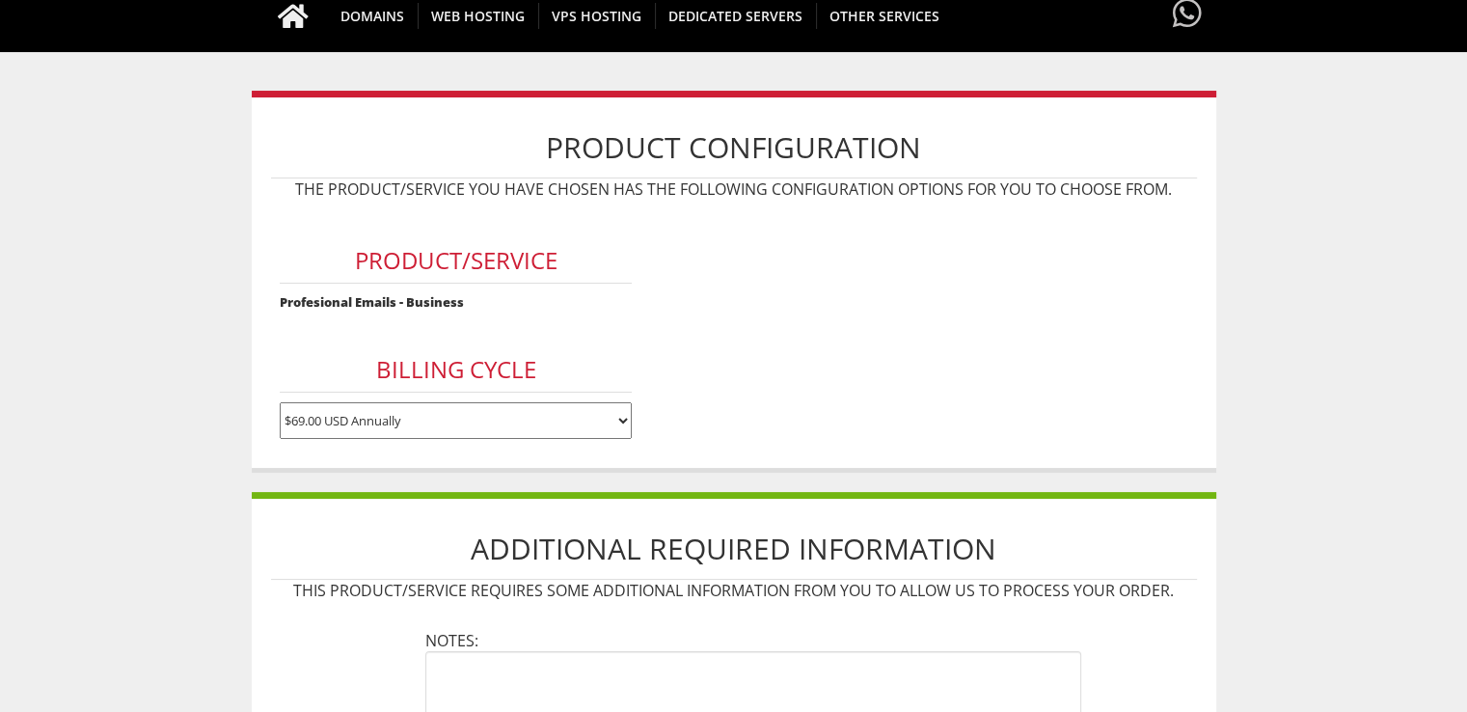
scroll to position [193, 0]
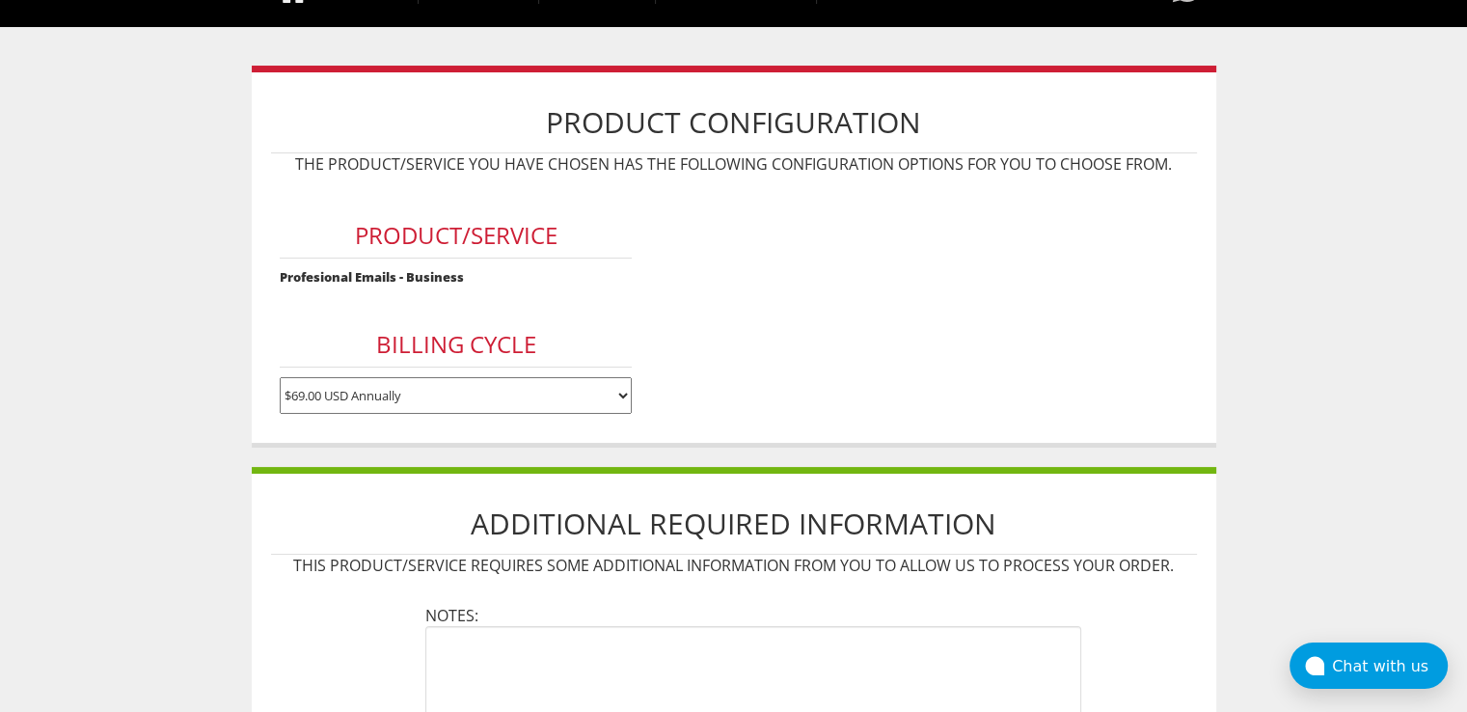
click at [447, 390] on select "$69.00 USD Annually" at bounding box center [456, 395] width 352 height 37
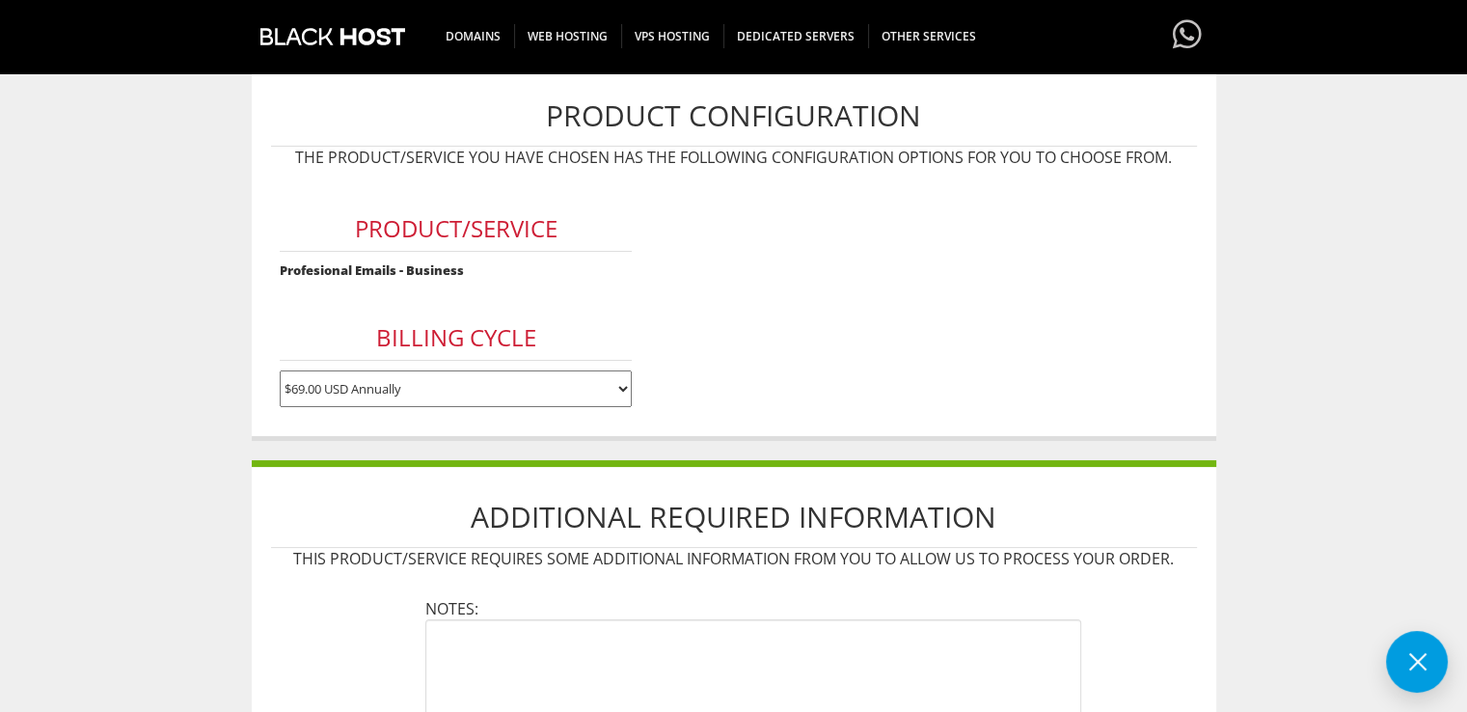
scroll to position [386, 0]
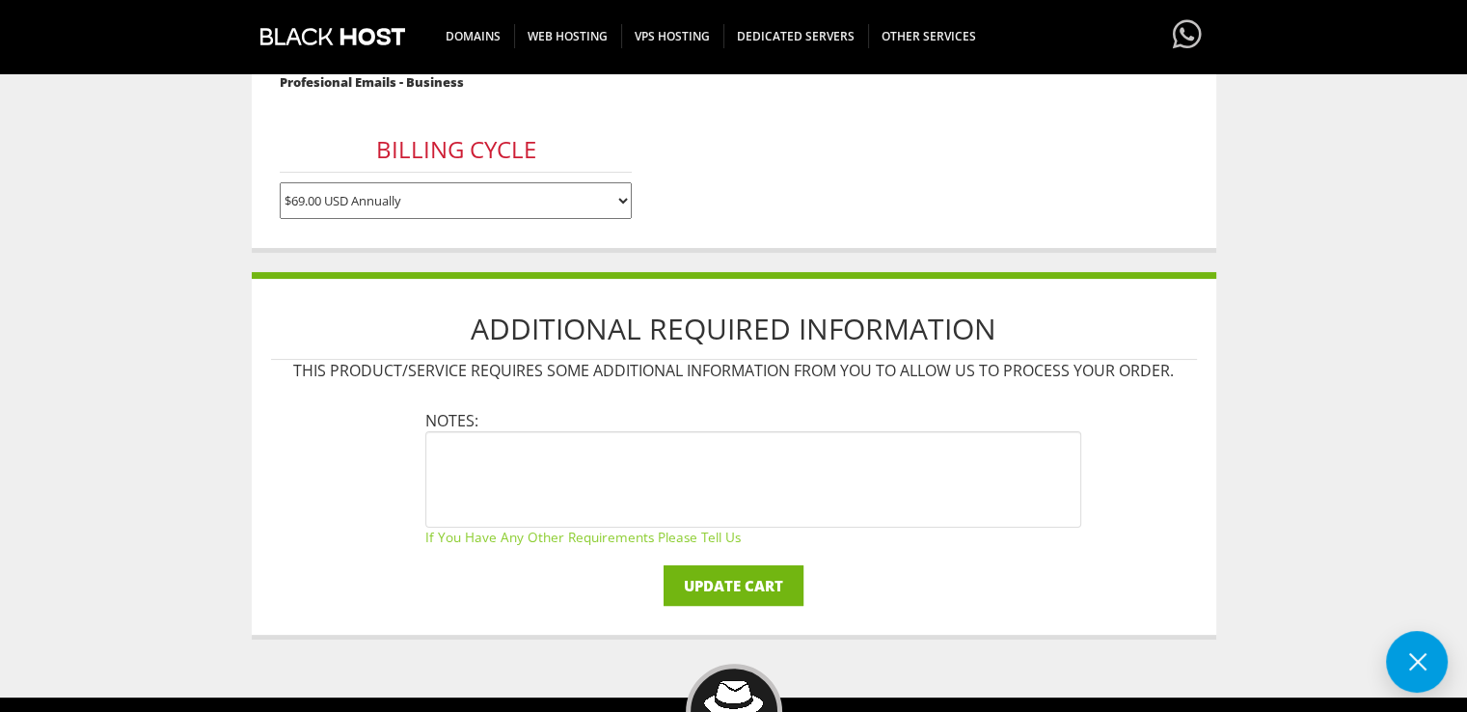
click at [725, 570] on input "Update Cart" at bounding box center [733, 585] width 140 height 40
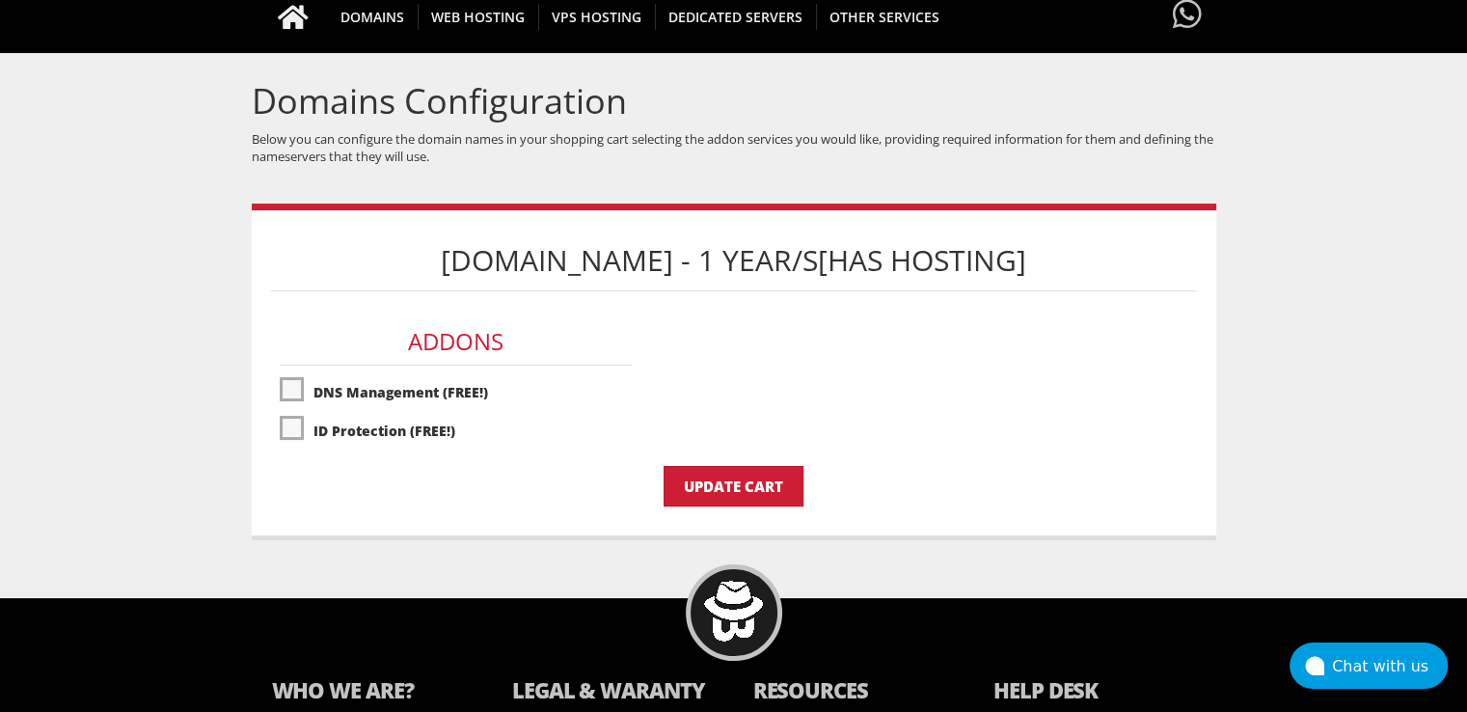
scroll to position [193, 0]
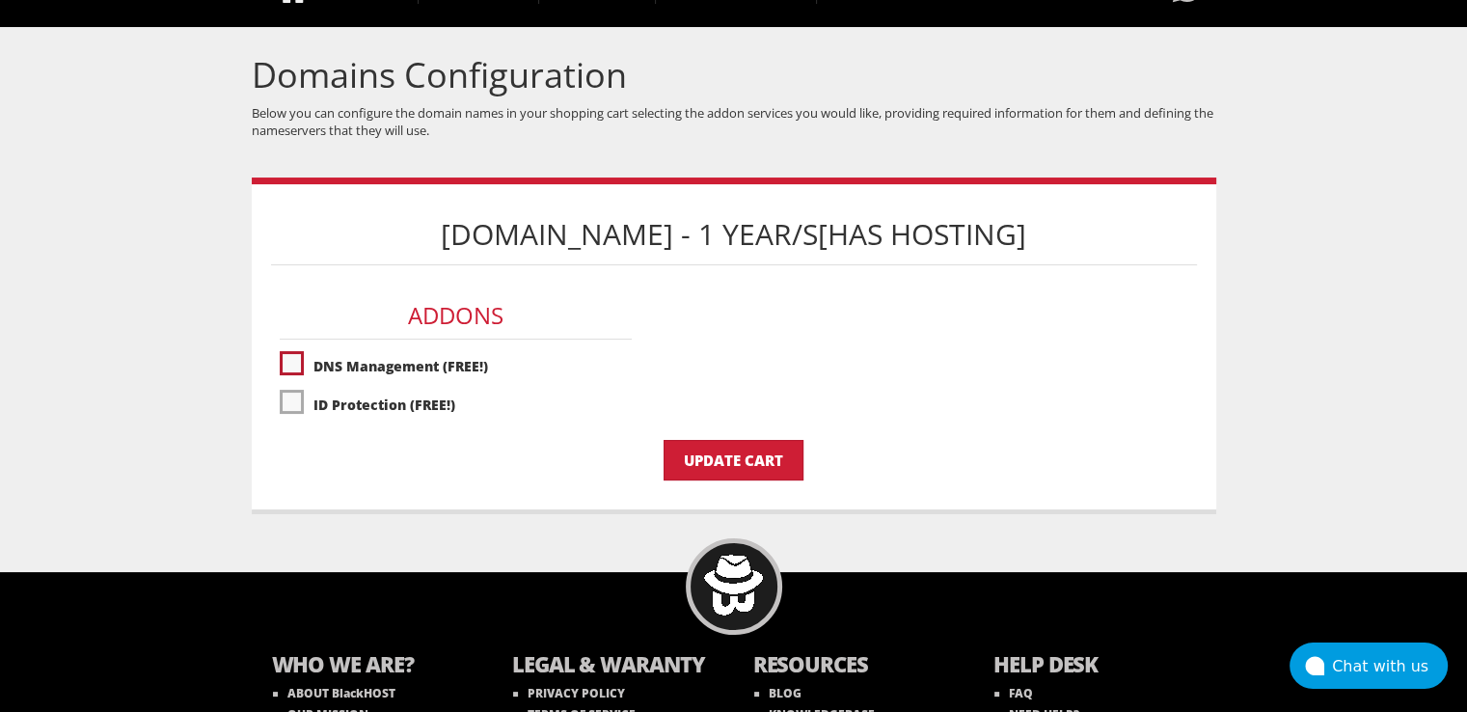
drag, startPoint x: 286, startPoint y: 357, endPoint x: 290, endPoint y: 367, distance: 11.3
click at [287, 358] on label"] "DNS Management (FREE!)" at bounding box center [456, 366] width 352 height 34
checkbox input "true"
click at [295, 398] on label"] "ID Protection (FREE!)" at bounding box center [456, 405] width 352 height 34
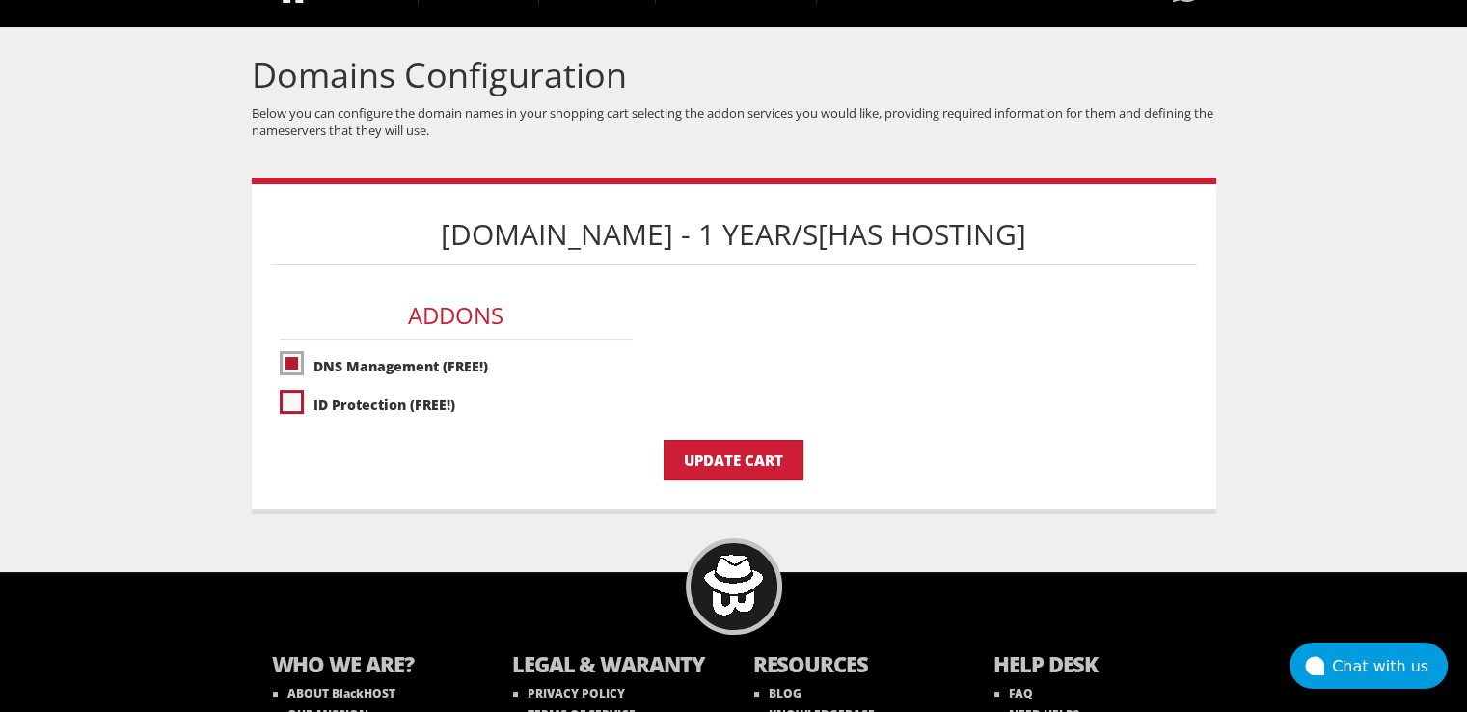
checkbox input "true"
click at [739, 463] on input "Update Cart" at bounding box center [733, 460] width 140 height 40
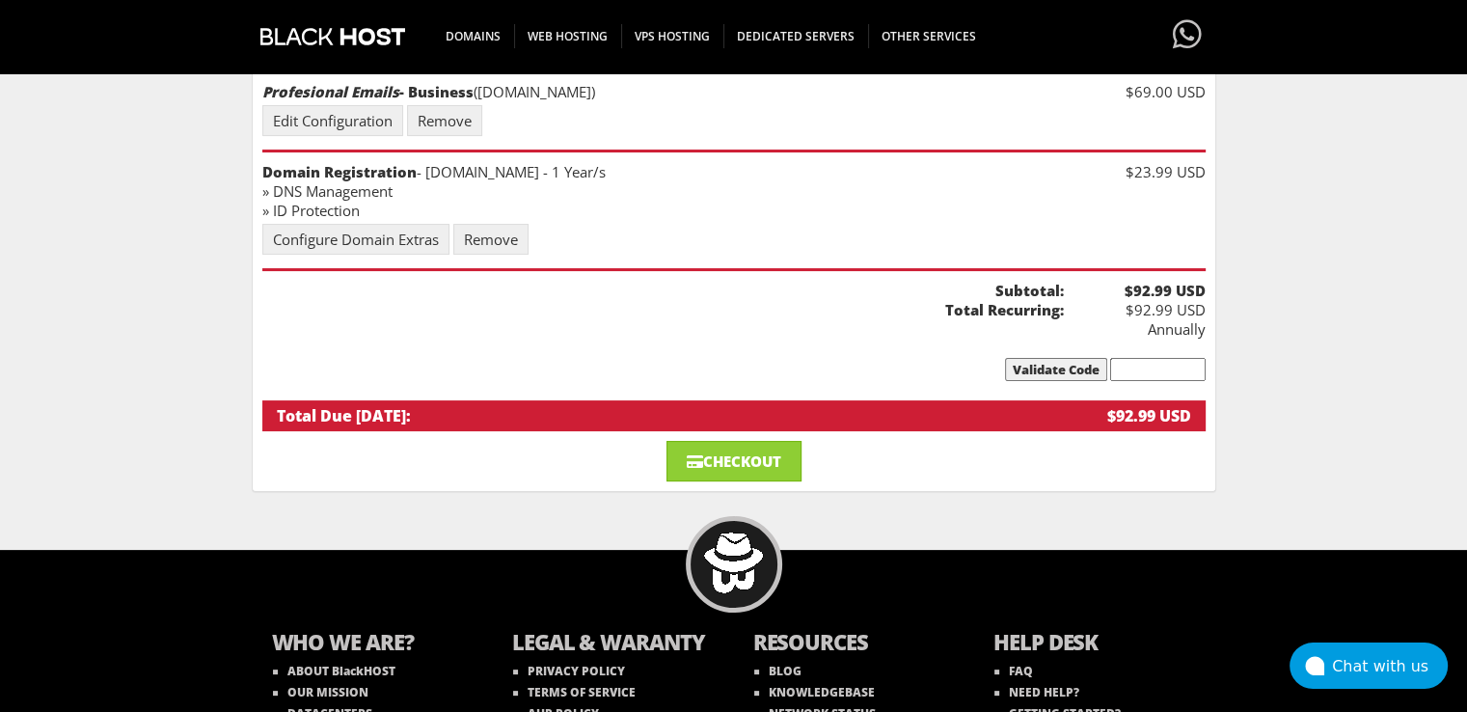
scroll to position [289, 0]
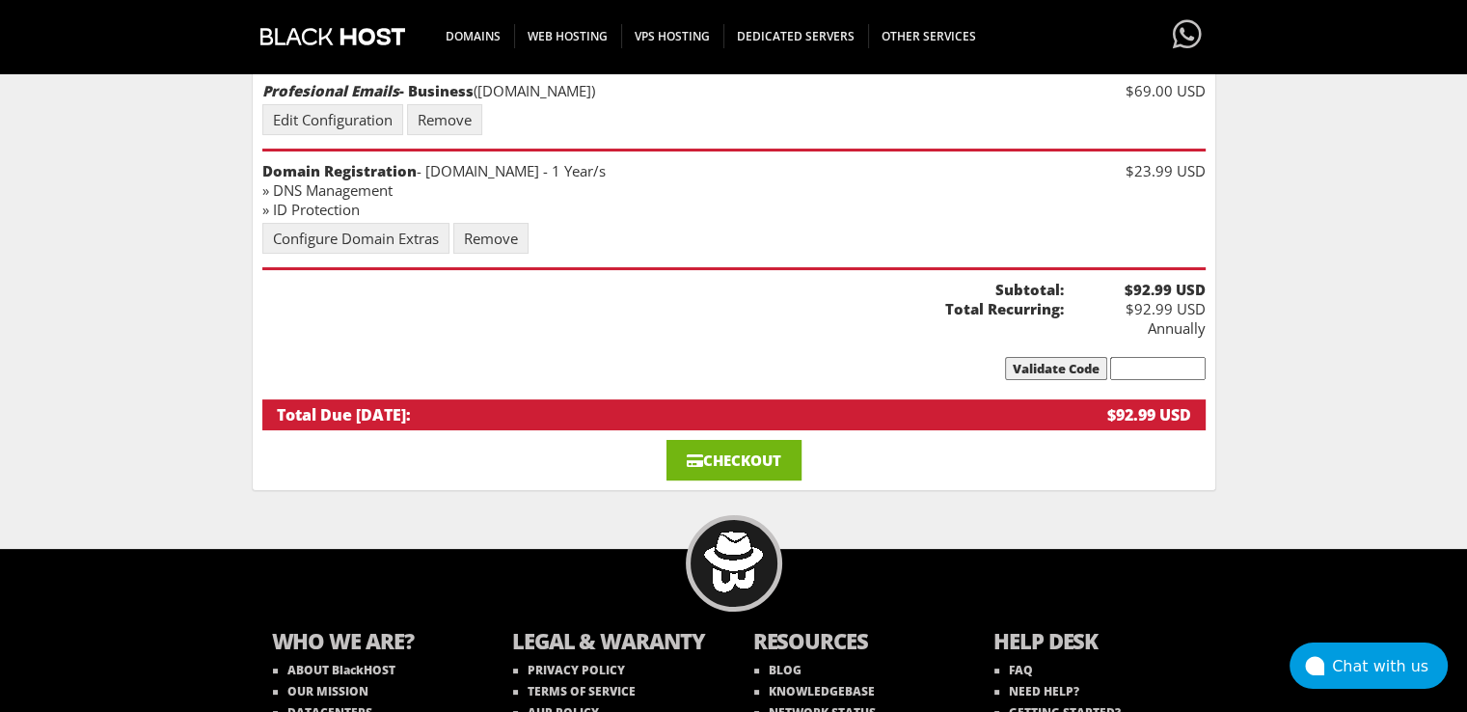
click at [731, 441] on link "Checkout" at bounding box center [733, 460] width 135 height 40
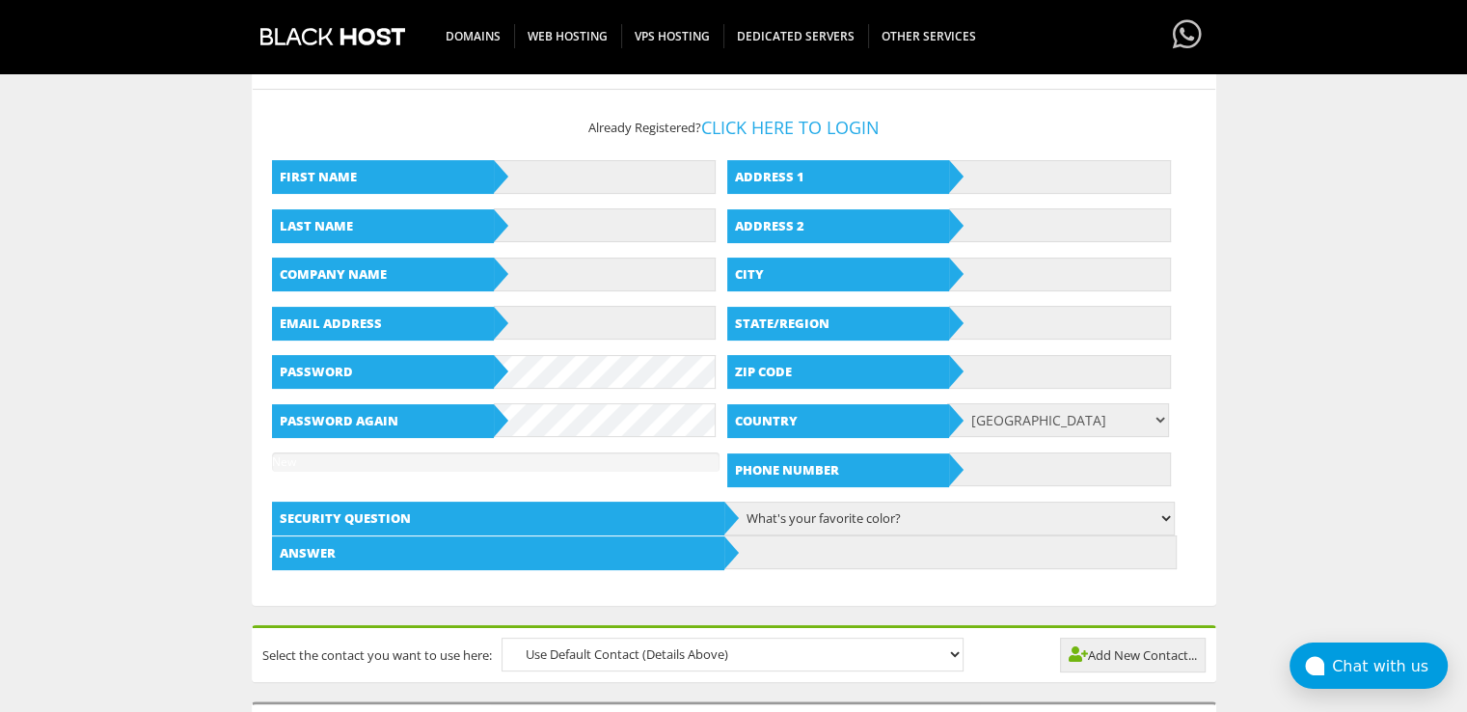
scroll to position [289, 0]
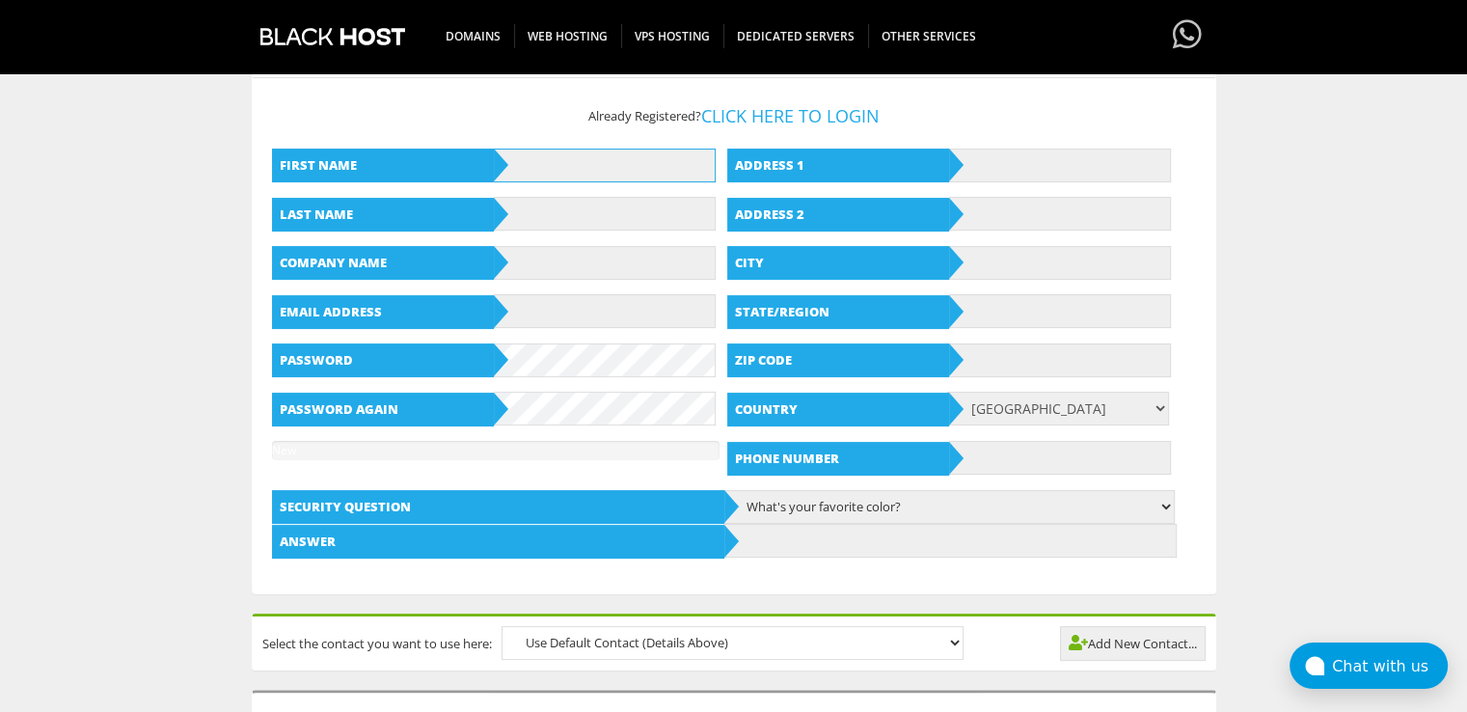
click at [586, 167] on input "text" at bounding box center [605, 165] width 222 height 34
paste input "francescobianchi"
drag, startPoint x: 621, startPoint y: 162, endPoint x: 572, endPoint y: 155, distance: 49.6
click at [572, 155] on input "francescobianchi" at bounding box center [605, 165] width 222 height 34
type input "francesco"
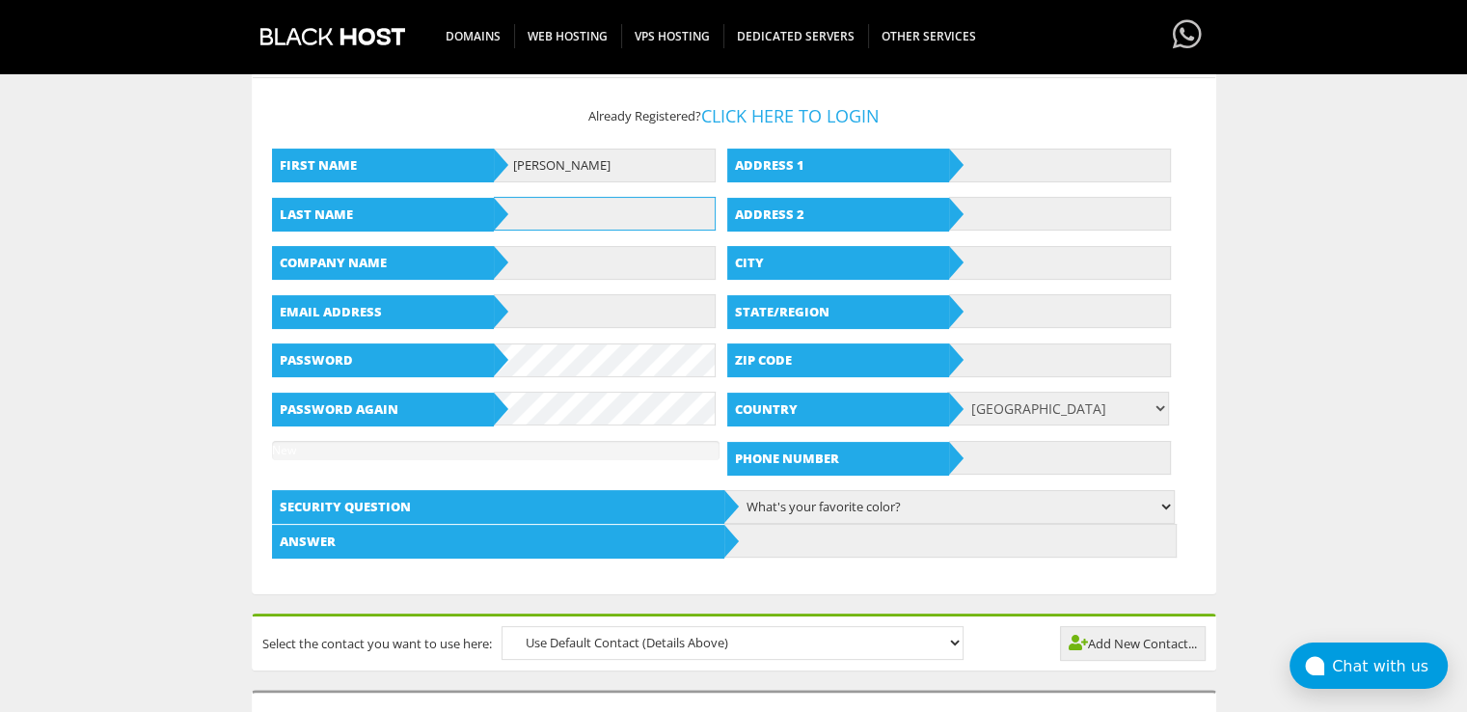
click at [555, 213] on input "text" at bounding box center [605, 214] width 222 height 34
paste input "bianchi"
click at [518, 208] on input "bianchi" at bounding box center [605, 214] width 222 height 34
type input "Bianchi"
click at [518, 158] on input "francesco" at bounding box center [605, 165] width 222 height 34
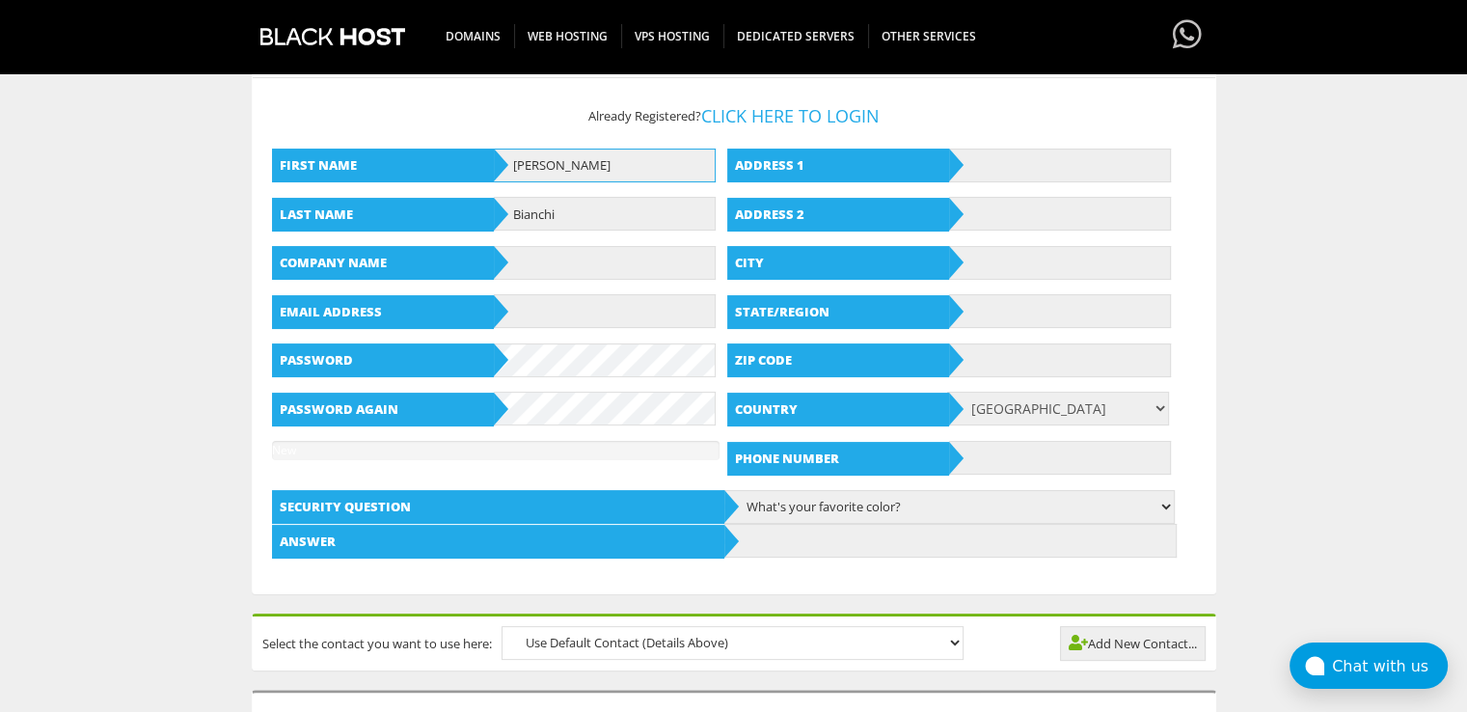
type input "[PERSON_NAME]"
click at [565, 311] on input "text" at bounding box center [605, 311] width 222 height 34
paste input "[EMAIL_ADDRESS][DOMAIN_NAME]"
type input "[EMAIL_ADDRESS][DOMAIN_NAME]"
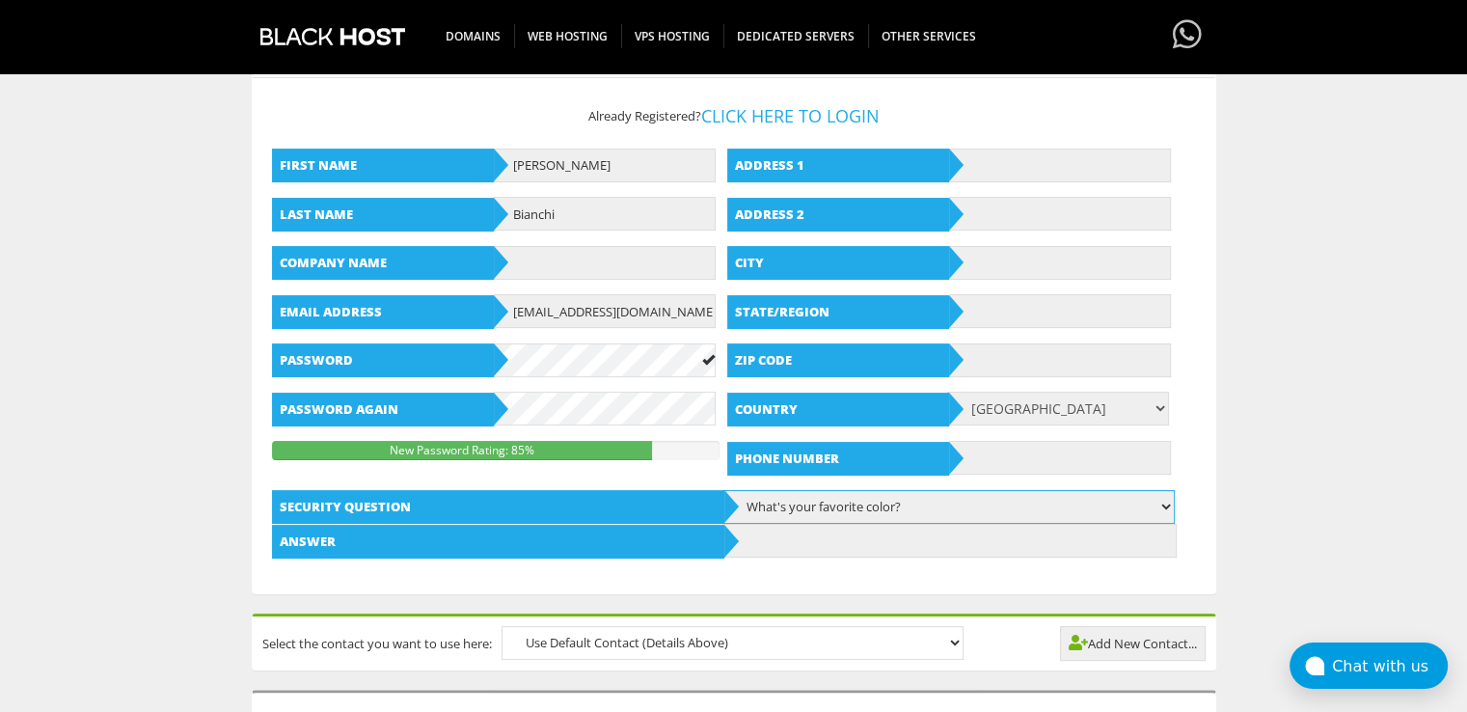
click at [905, 502] on select "What's your favorite color? What is the first name of the person you first kiss…" at bounding box center [948, 507] width 452 height 34
click at [912, 502] on select "What's your favorite color? What is the first name of the person you first kiss…" at bounding box center [948, 507] width 452 height 34
click at [846, 544] on input "text" at bounding box center [950, 541] width 452 height 34
drag, startPoint x: 806, startPoint y: 533, endPoint x: 710, endPoint y: 531, distance: 96.4
click at [710, 531] on div "Answer Blueone" at bounding box center [734, 541] width 924 height 35
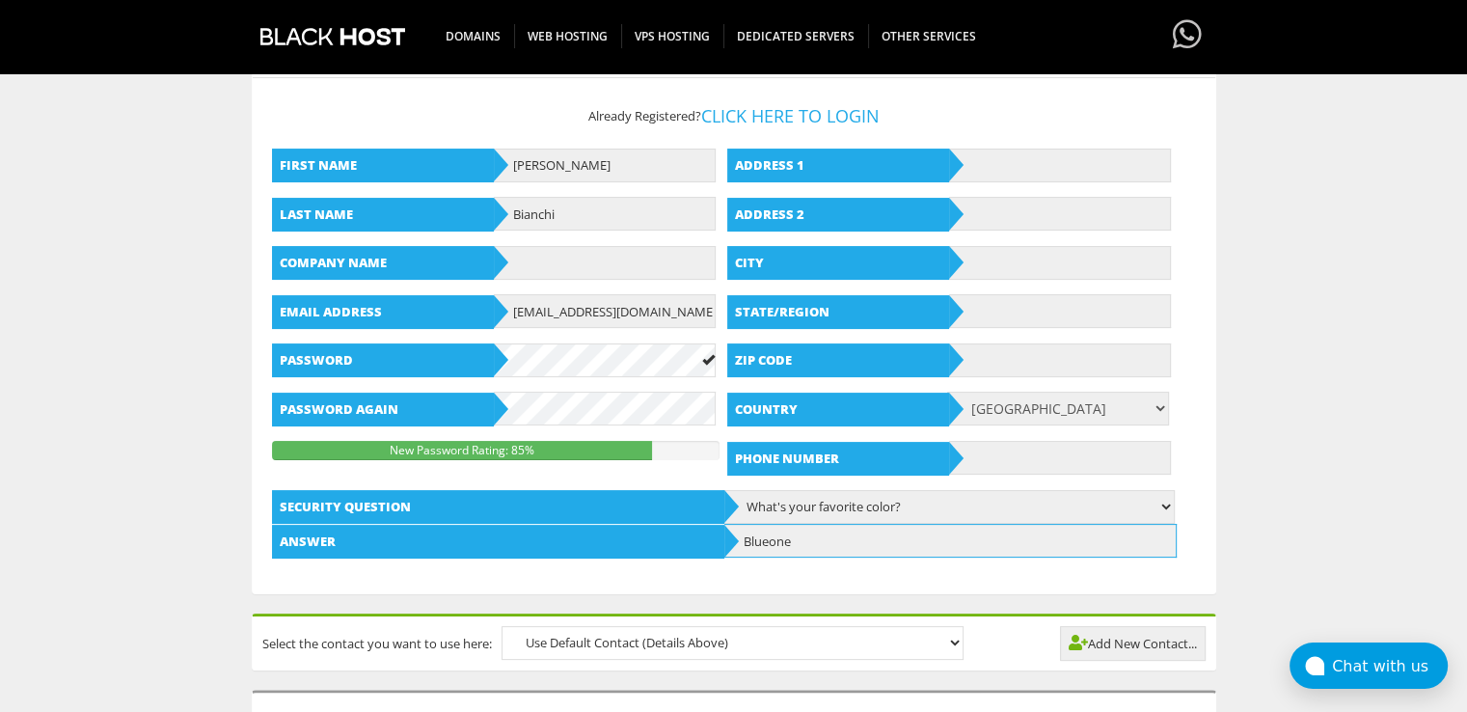
type input "Blueone"
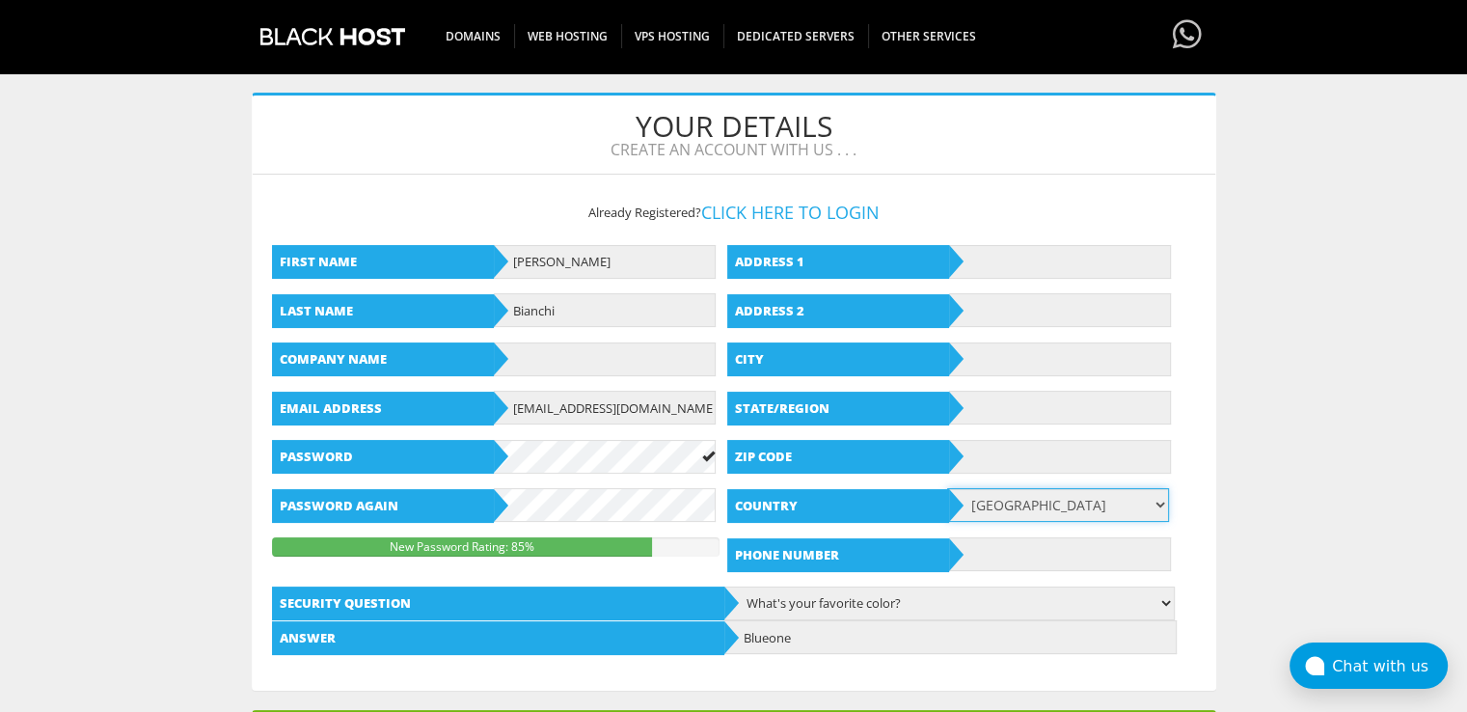
click at [1082, 507] on select "Afghanistan Aland Islands Albania Algeria American Samoa Andorra Angola Anguill…" at bounding box center [1058, 505] width 222 height 34
select select "IT"
click at [947, 488] on select "Afghanistan Aland Islands Albania Algeria American Samoa Andorra Angola Anguill…" at bounding box center [1058, 505] width 222 height 34
click at [1018, 453] on input "text" at bounding box center [1060, 457] width 222 height 34
paste input "10136"
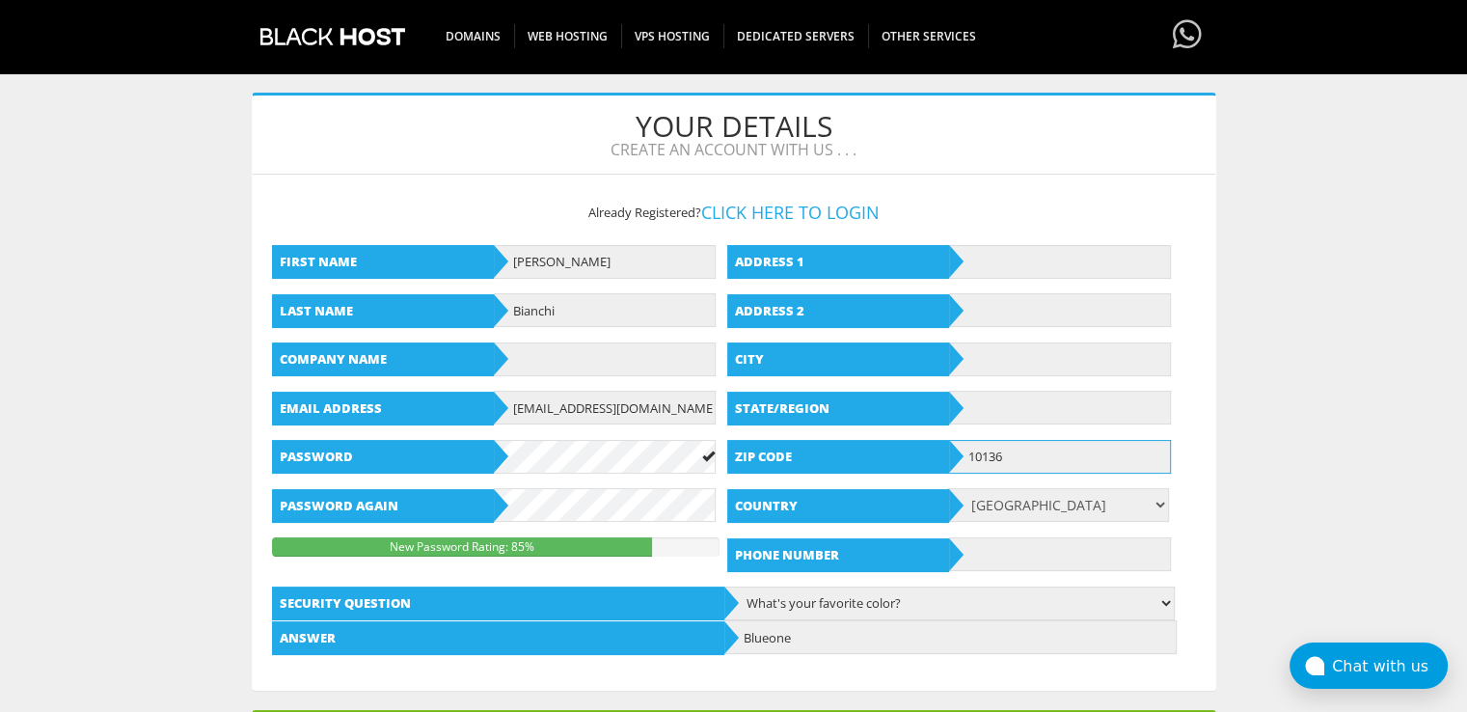
type input "10136"
click at [982, 410] on input "text" at bounding box center [1060, 407] width 222 height 34
paste input "TORINO"
type input "TORINO"
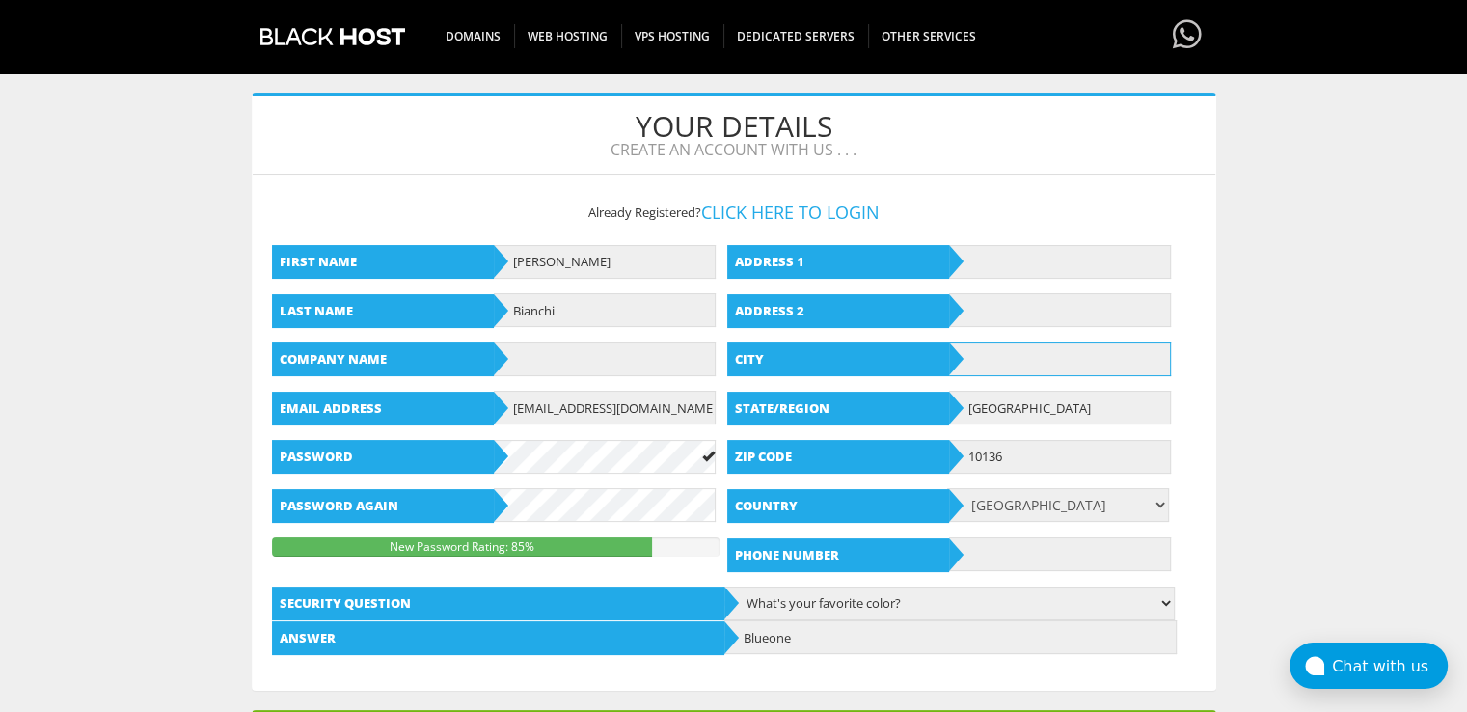
click at [986, 367] on input "text" at bounding box center [1060, 359] width 222 height 34
paste input "TORINO"
type input "TORINO"
click at [991, 261] on input "text" at bounding box center [1060, 262] width 222 height 34
paste input "via Passo Buole, 14"
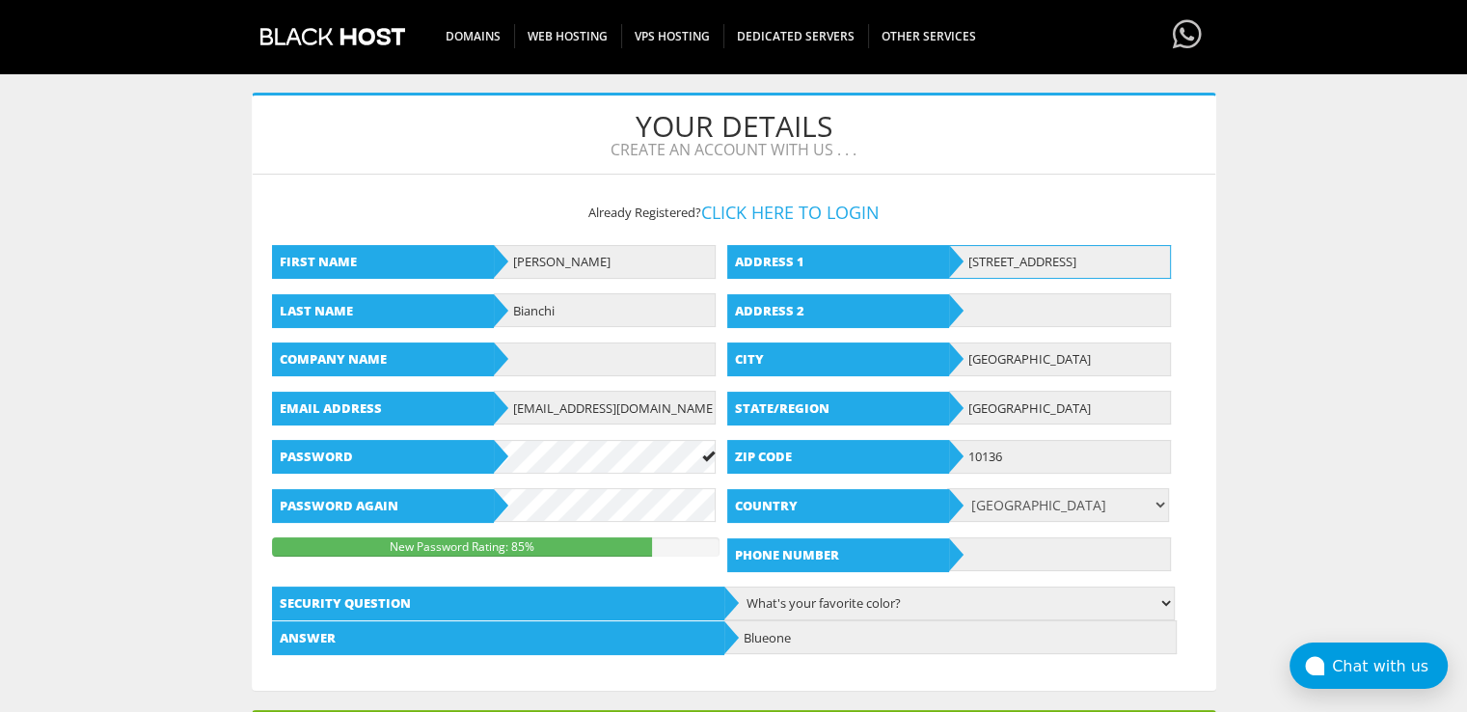
type input "via Passo Buole, 14"
click at [1010, 552] on input "text" at bounding box center [1060, 554] width 222 height 34
paste input "+393509108250"
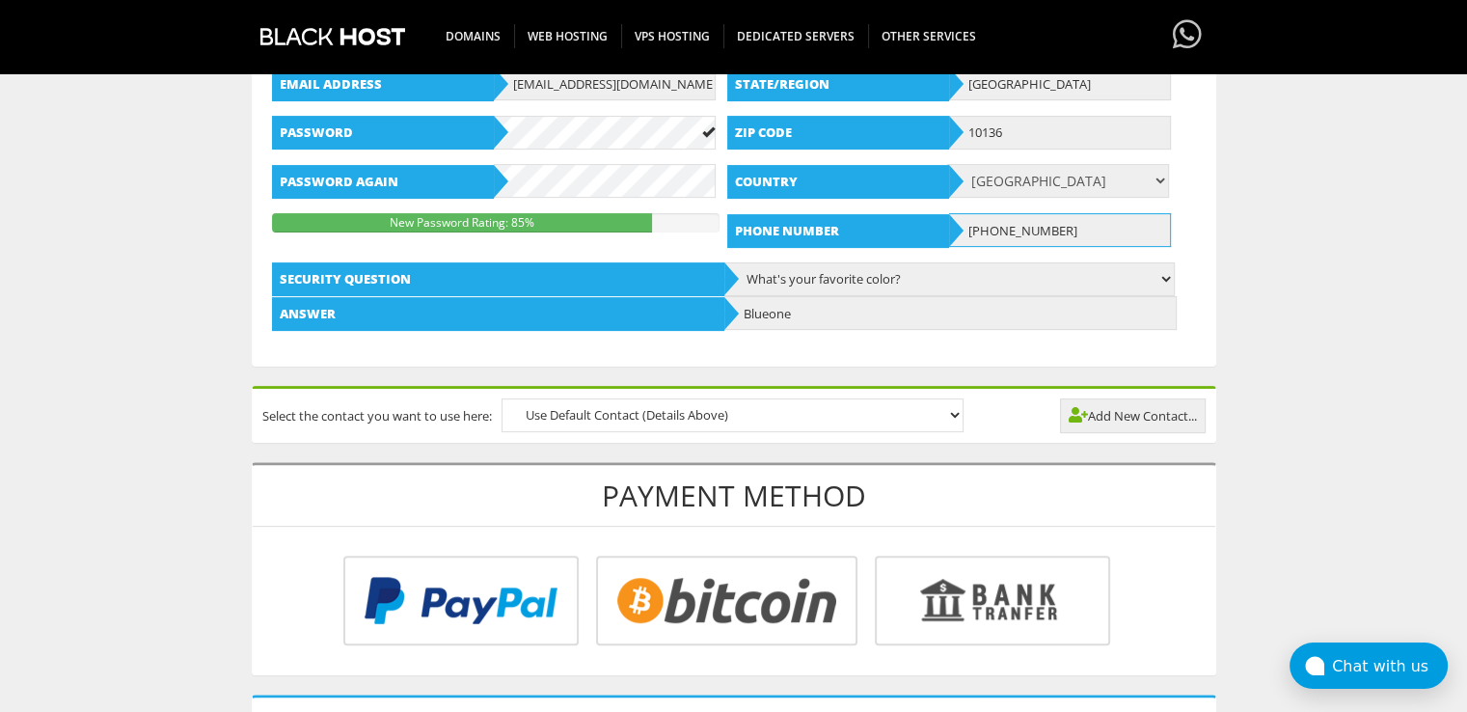
scroll to position [579, 0]
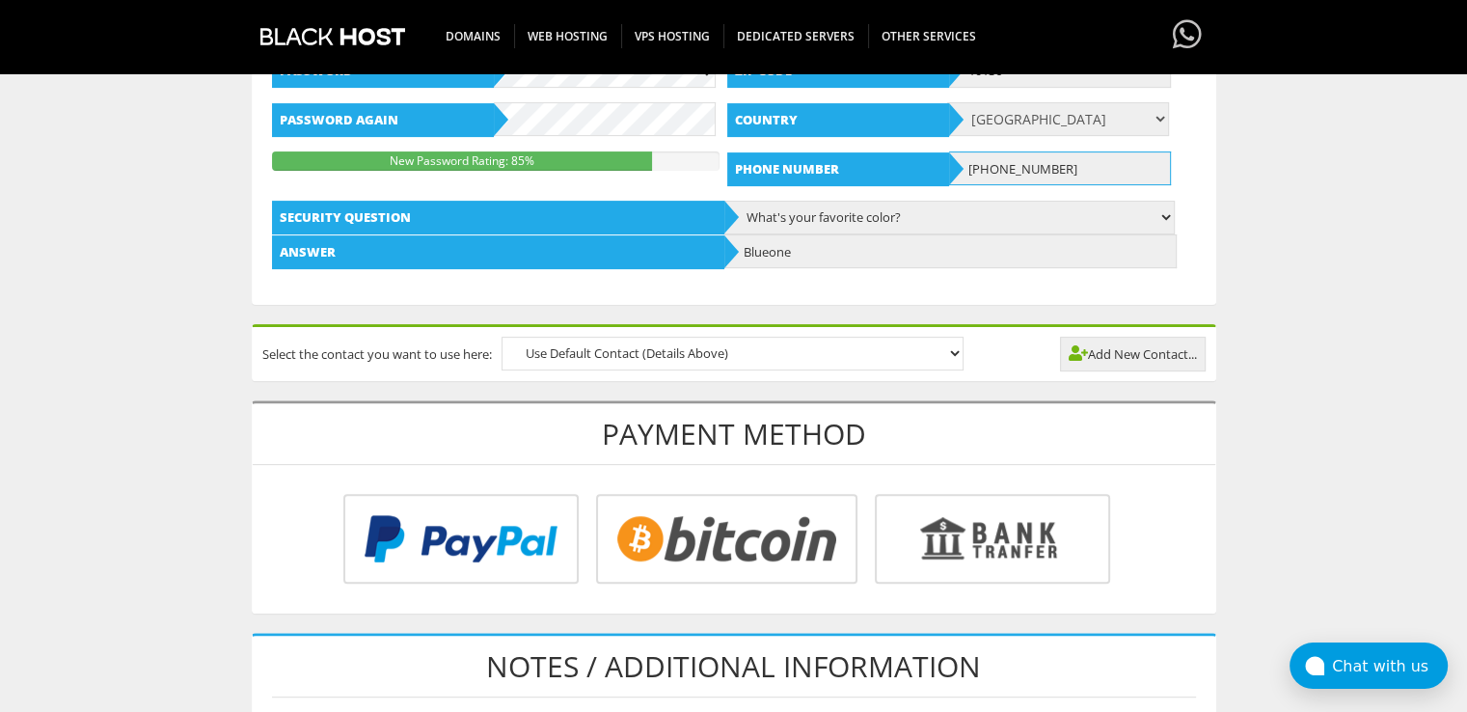
type input "+393509108250"
click at [694, 545] on input "radio" at bounding box center [723, 543] width 261 height 90
radio input "true"
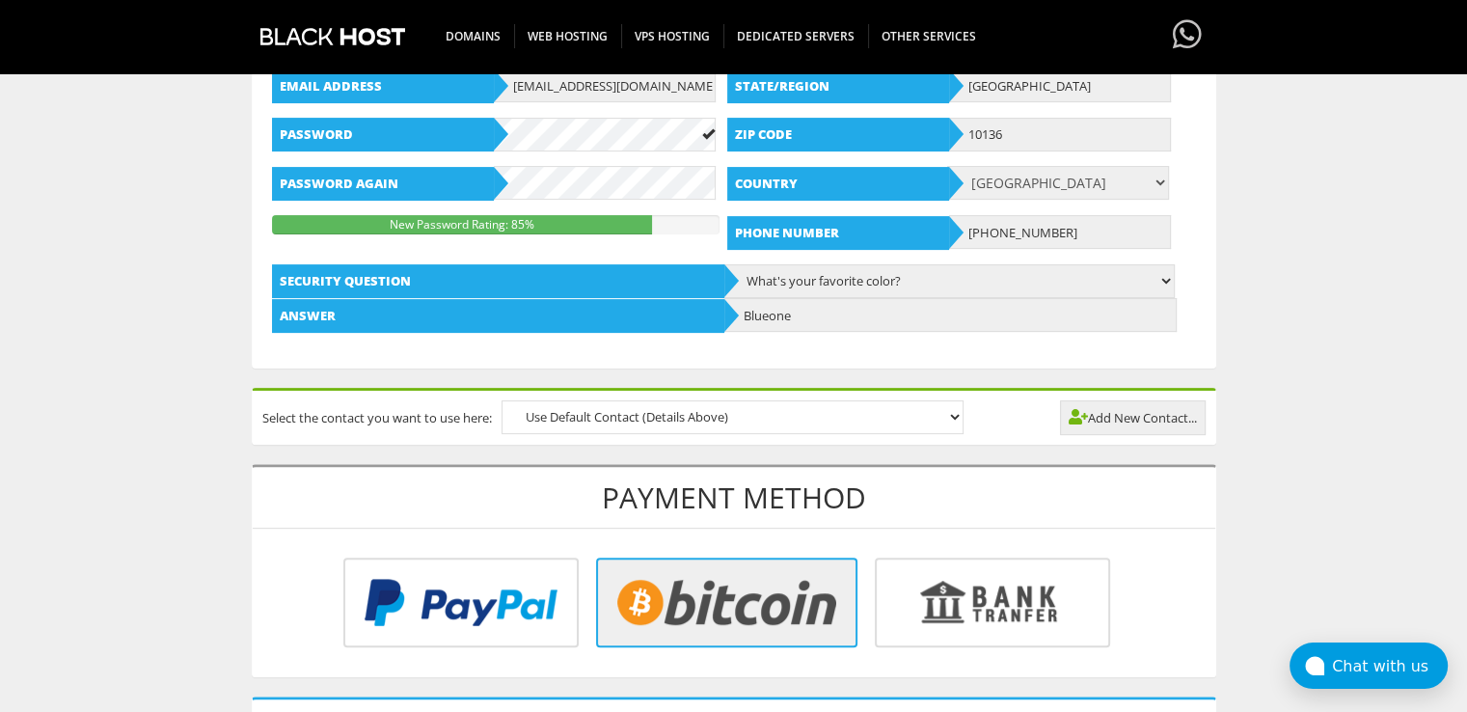
scroll to position [482, 0]
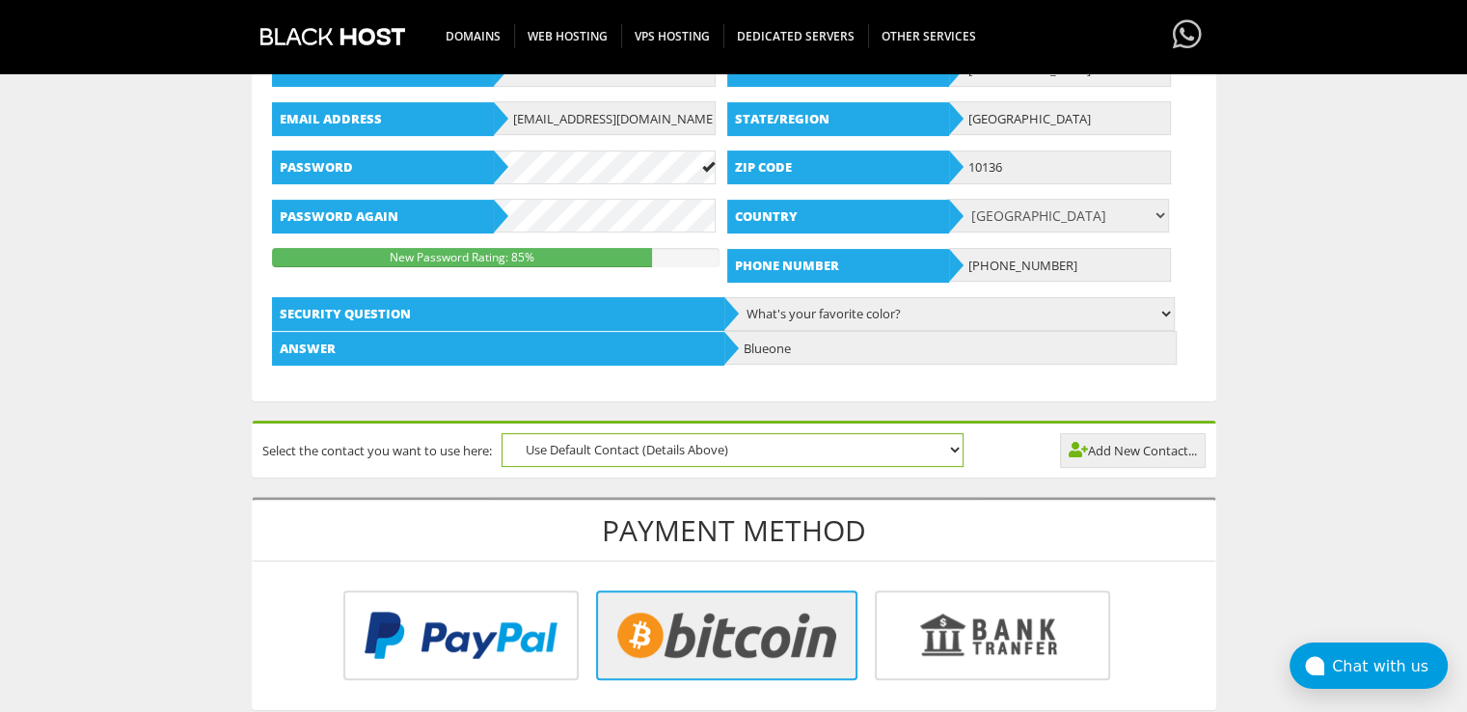
click at [890, 439] on select "Use Default Contact (Details Above)" at bounding box center [732, 450] width 462 height 34
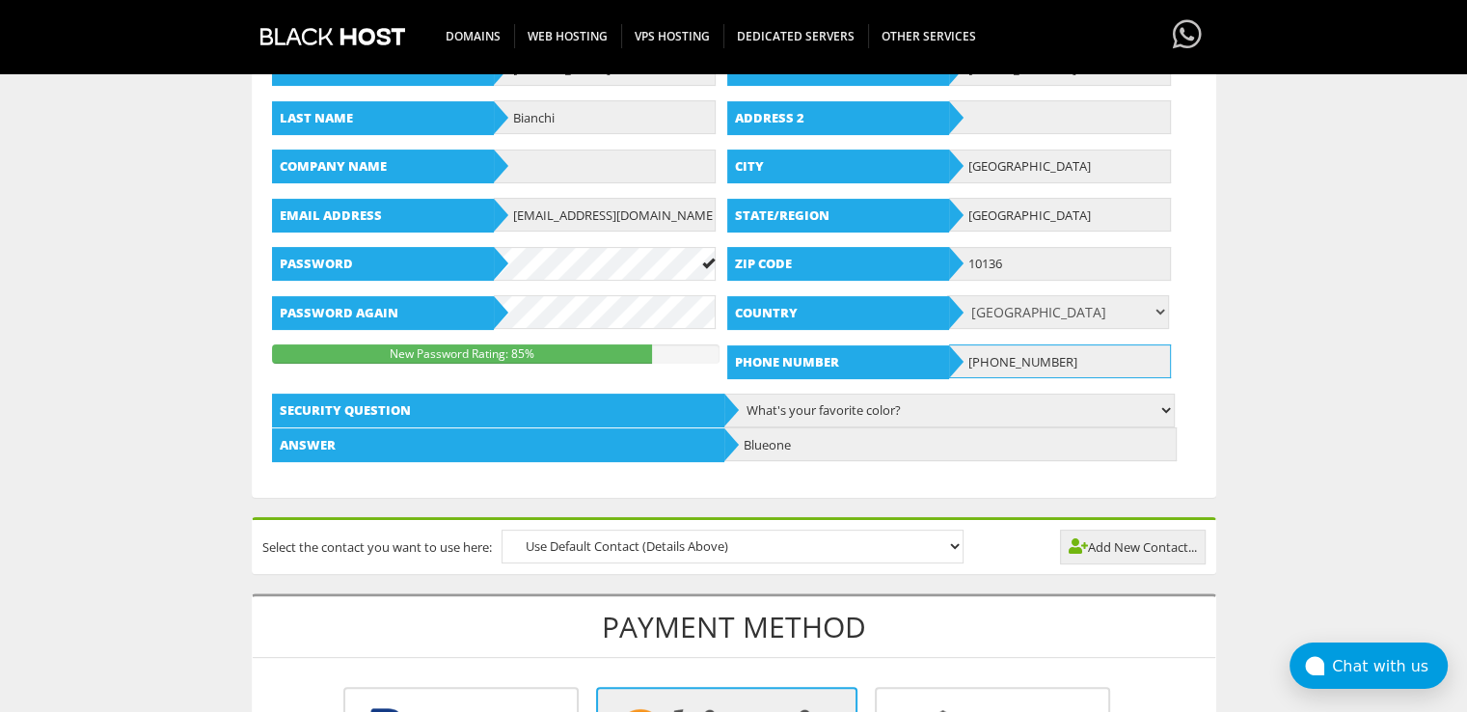
drag, startPoint x: 1083, startPoint y: 357, endPoint x: 968, endPoint y: 355, distance: 114.8
click at [968, 355] on input "+393509108250" at bounding box center [1060, 361] width 222 height 34
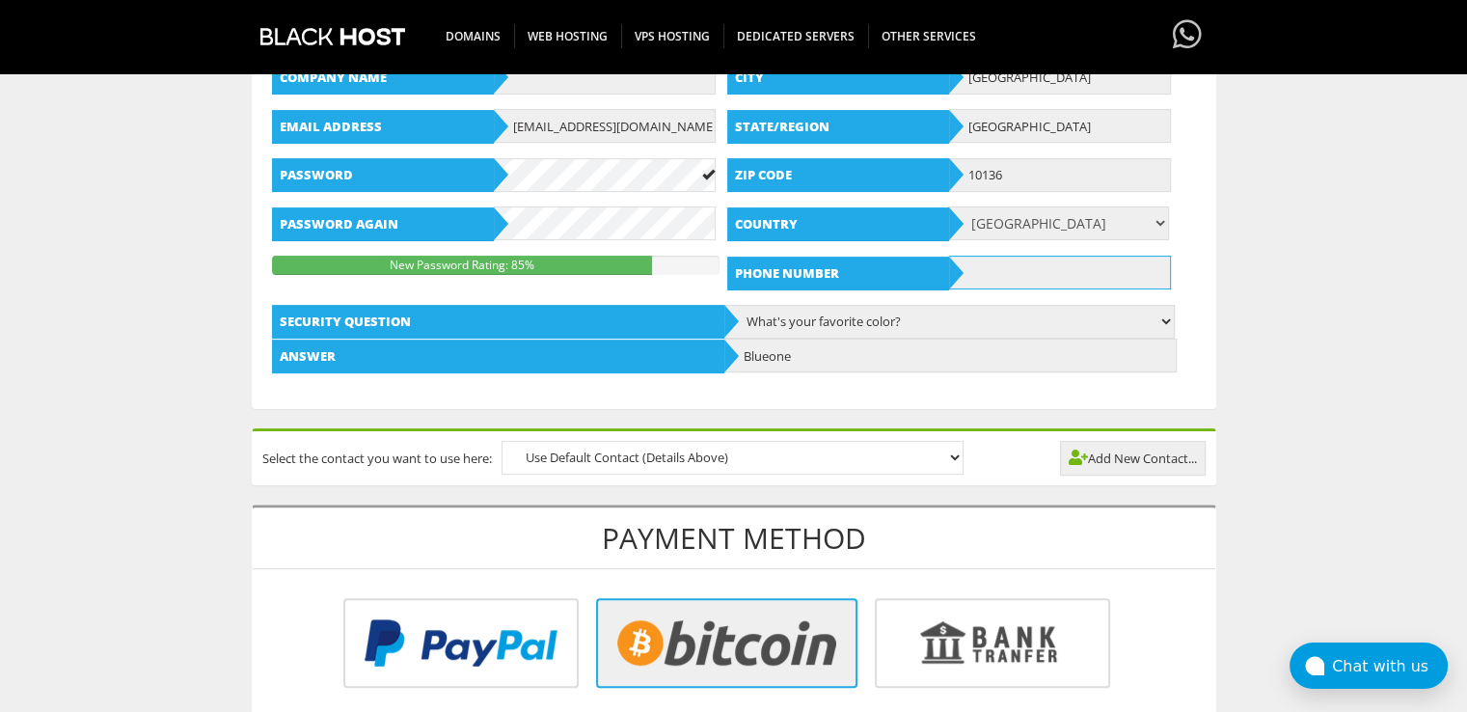
scroll to position [482, 0]
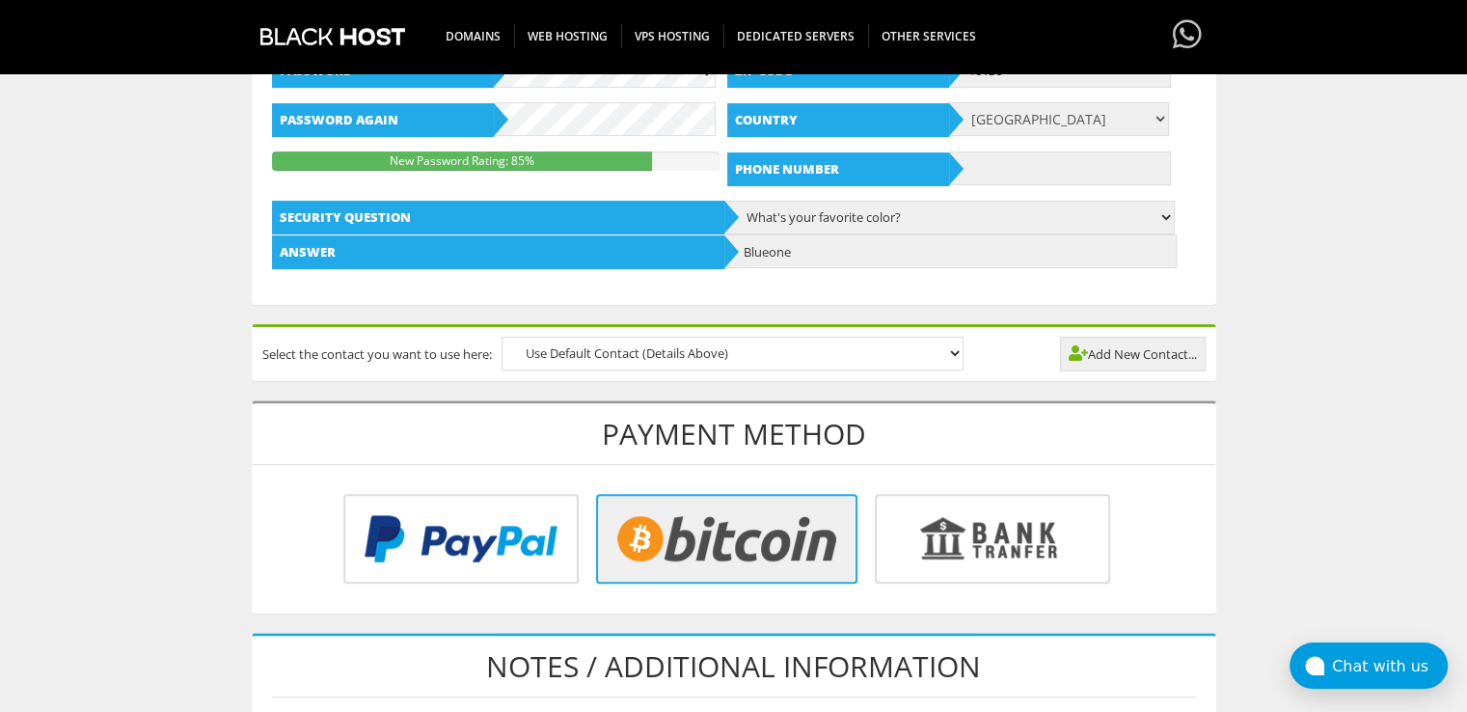
click at [689, 518] on input "radio" at bounding box center [723, 543] width 261 height 90
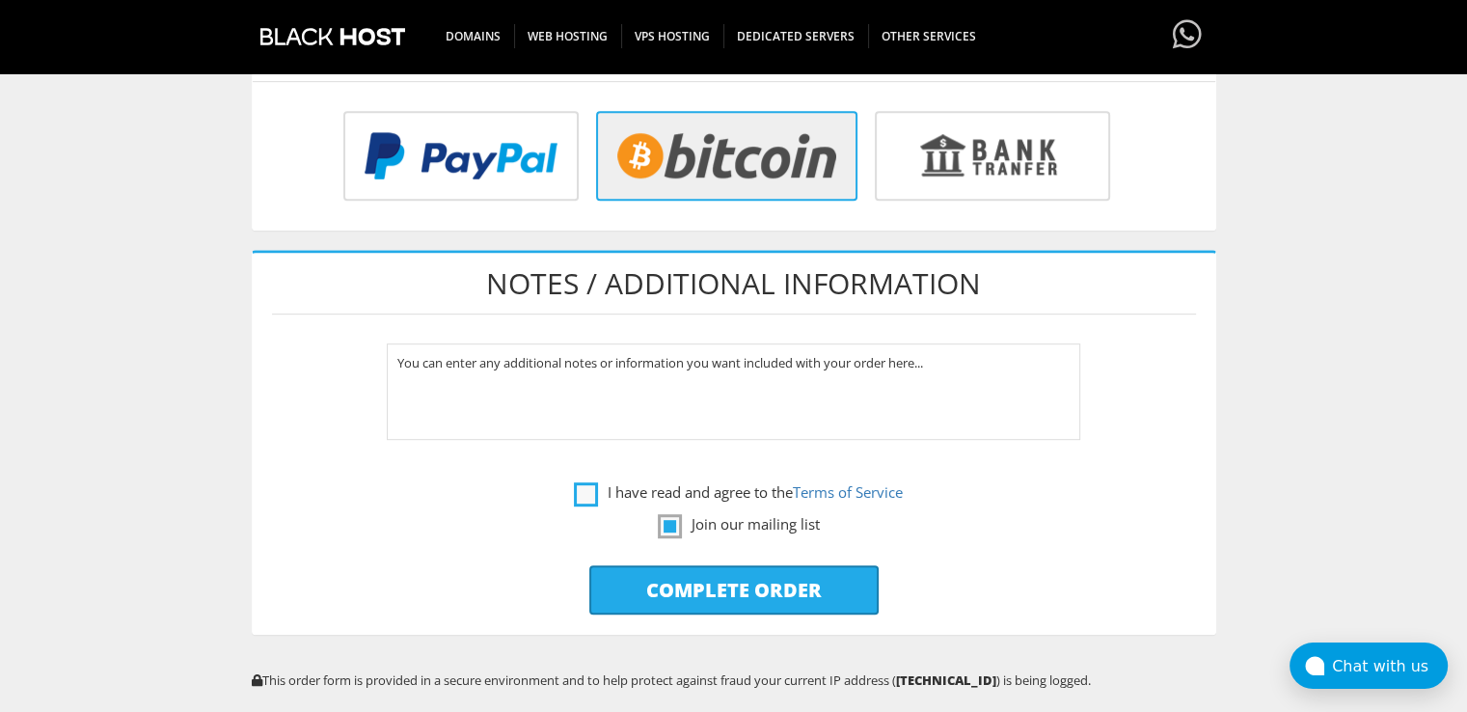
scroll to position [964, 0]
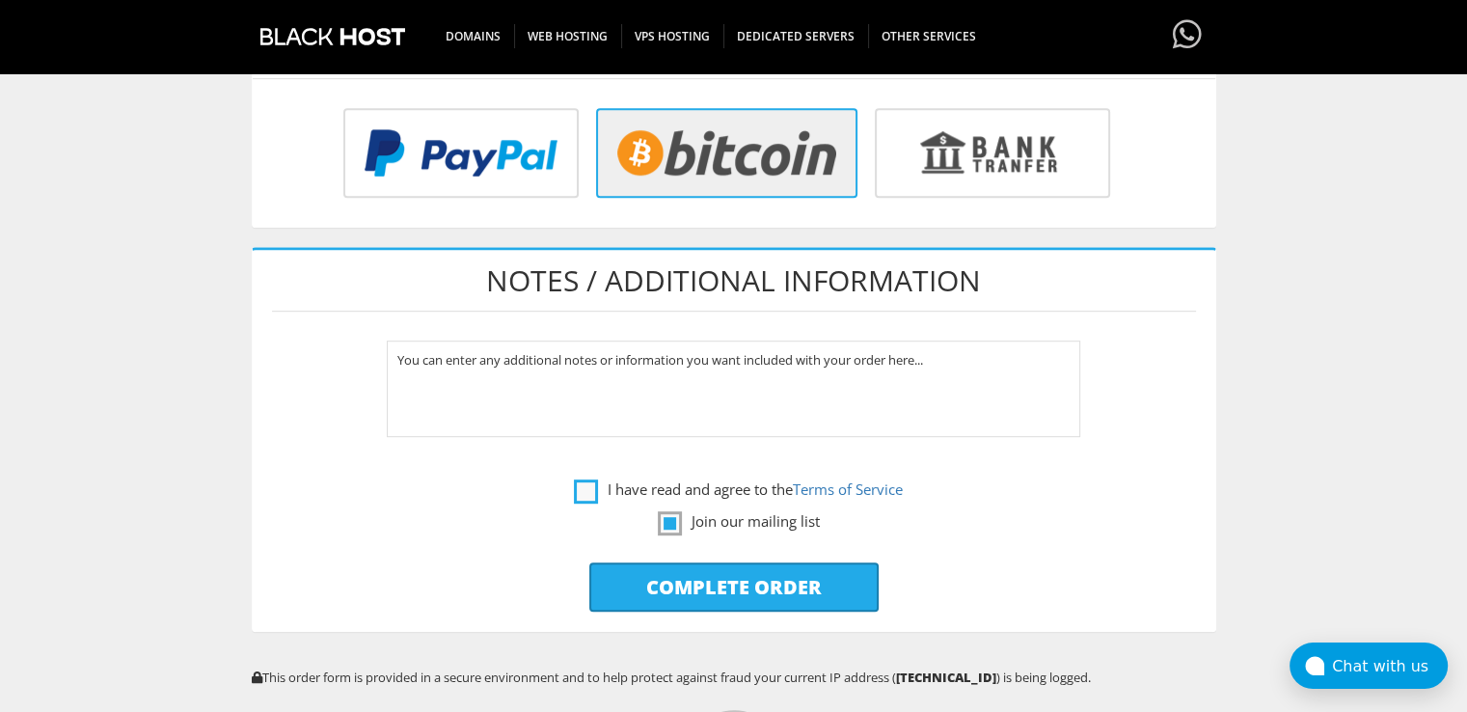
click at [589, 477] on label "I have read and agree to the Terms of Service" at bounding box center [738, 489] width 329 height 24
checkbox input "true"
click at [737, 583] on input "Complete Order" at bounding box center [733, 586] width 289 height 49
type input "Please Wait..."
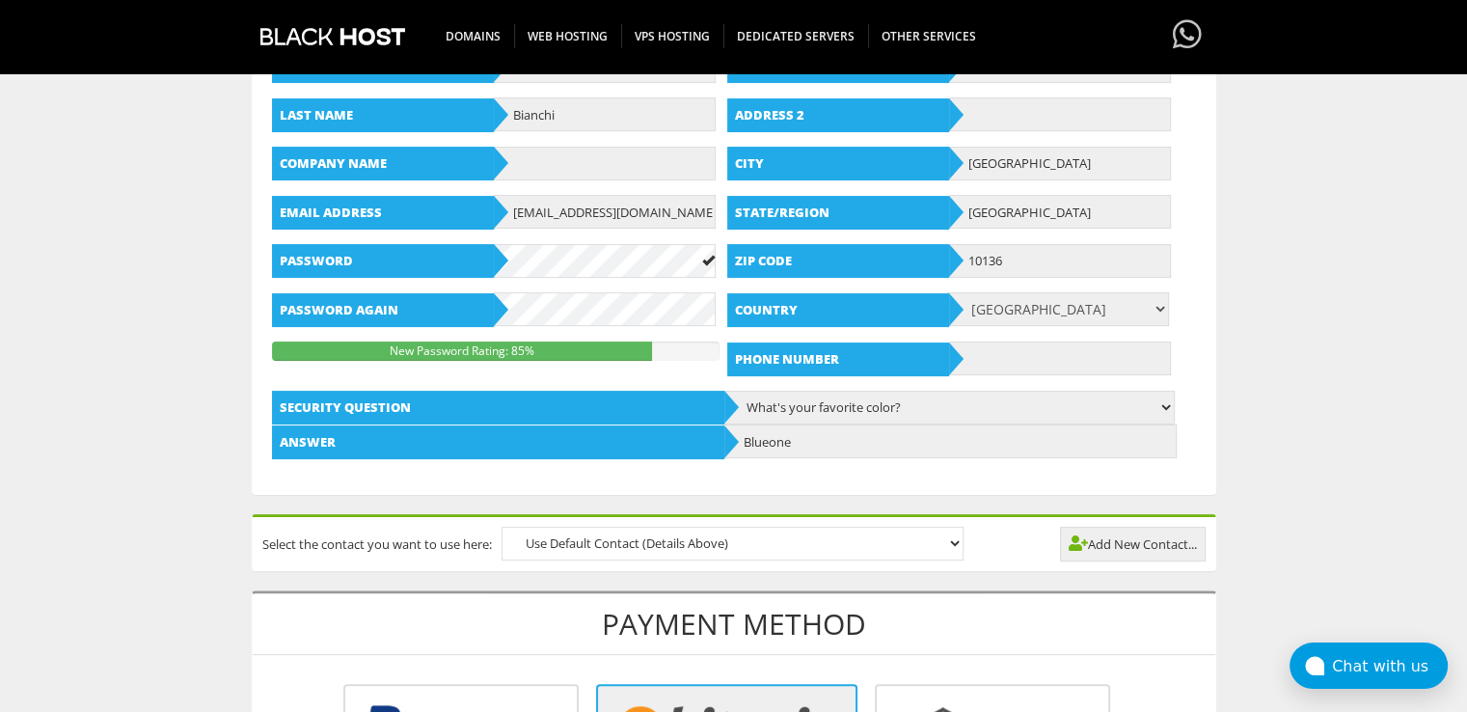
scroll to position [386, 0]
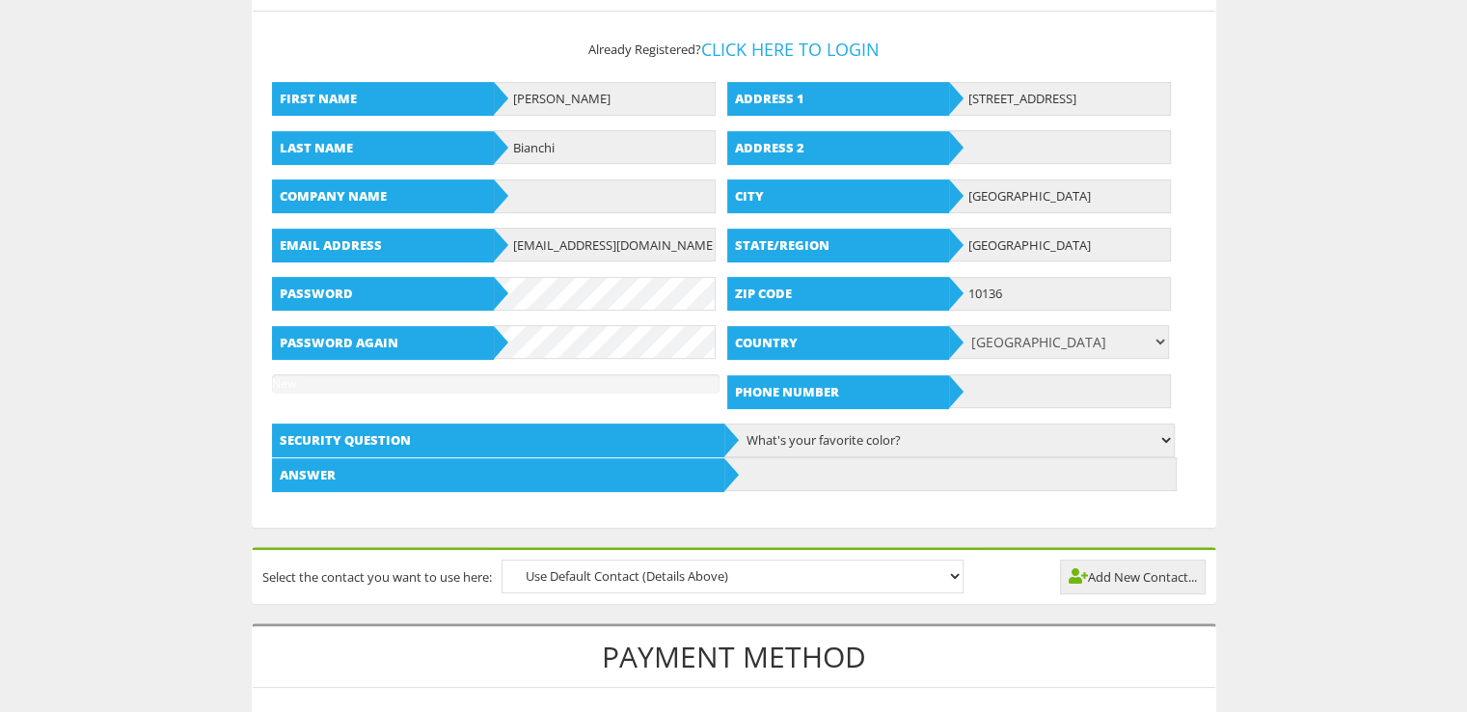
scroll to position [482, 0]
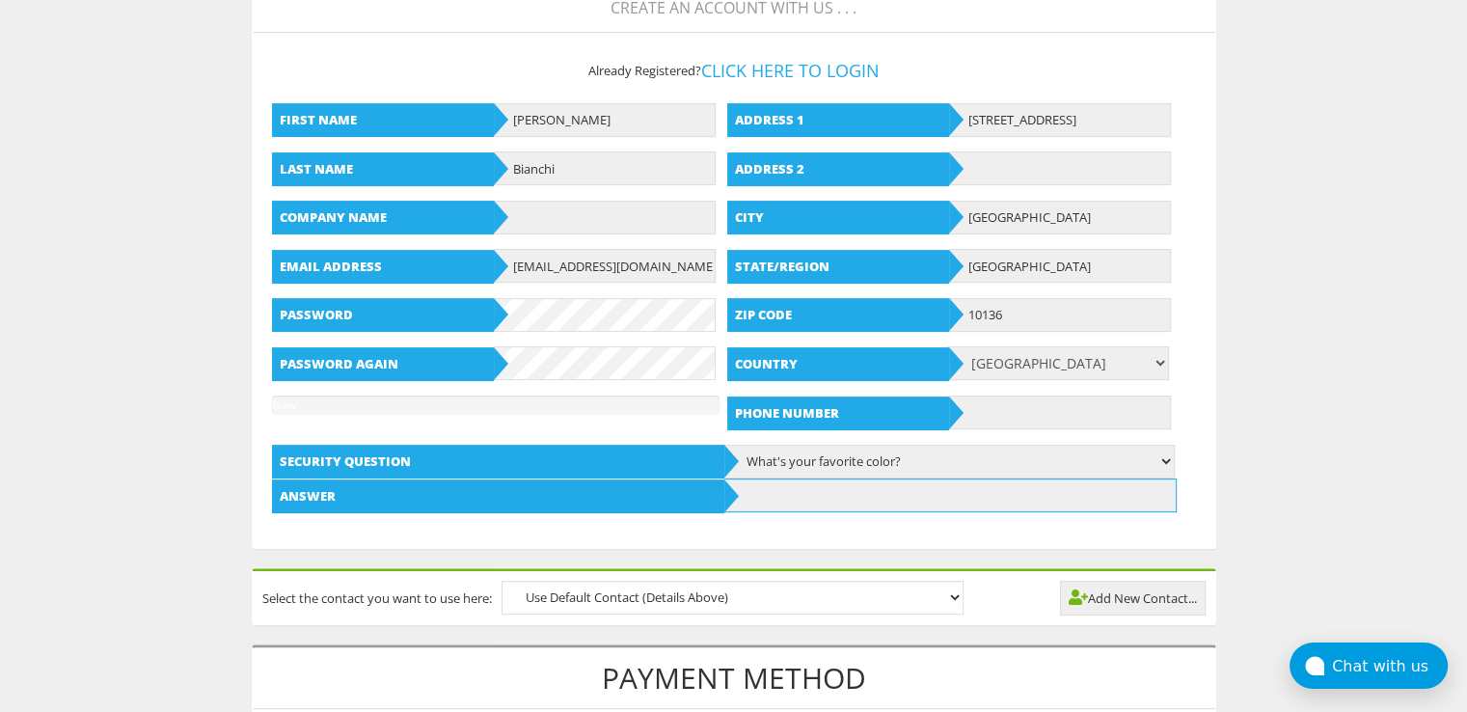
click at [839, 493] on input "text" at bounding box center [950, 495] width 452 height 34
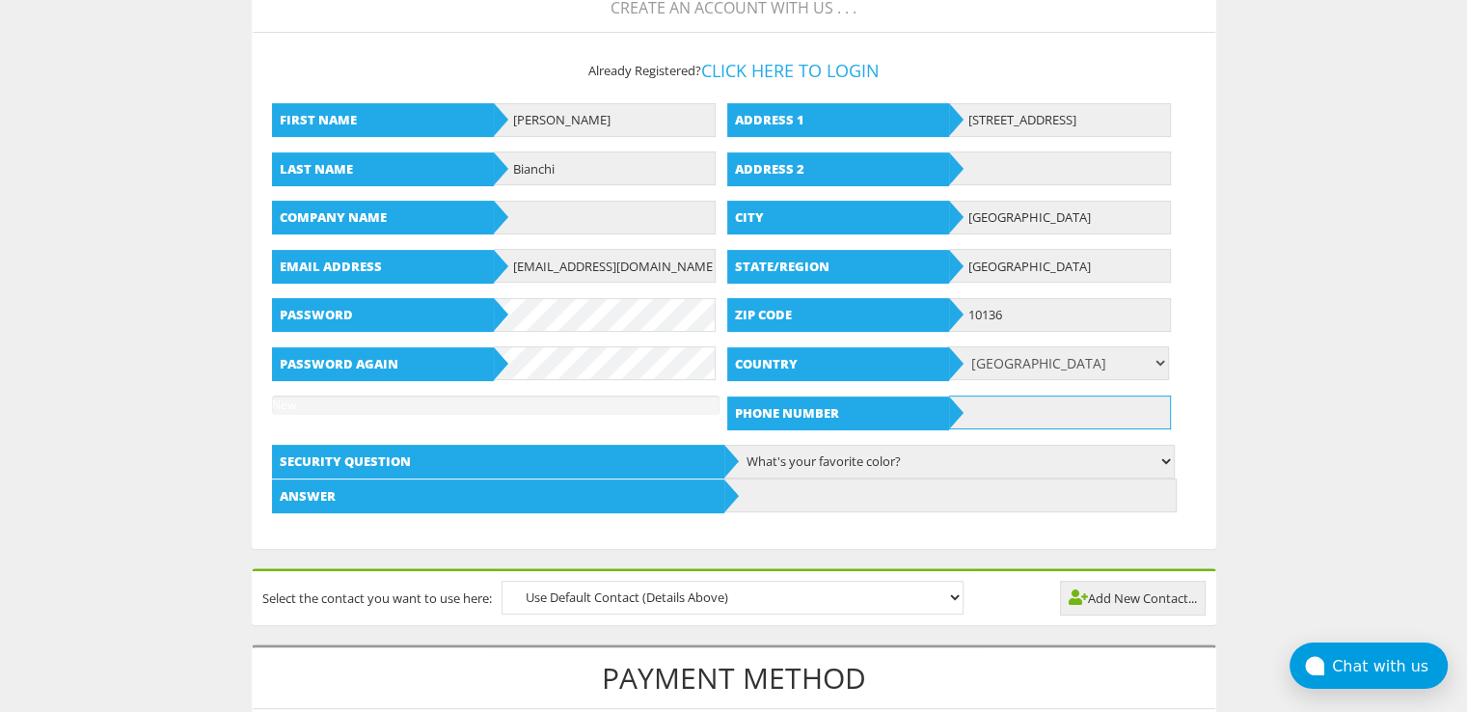
click at [992, 406] on input "text" at bounding box center [1060, 412] width 222 height 34
paste input "[PHONE_NUMBER]"
type input "[PHONE_NUMBER]"
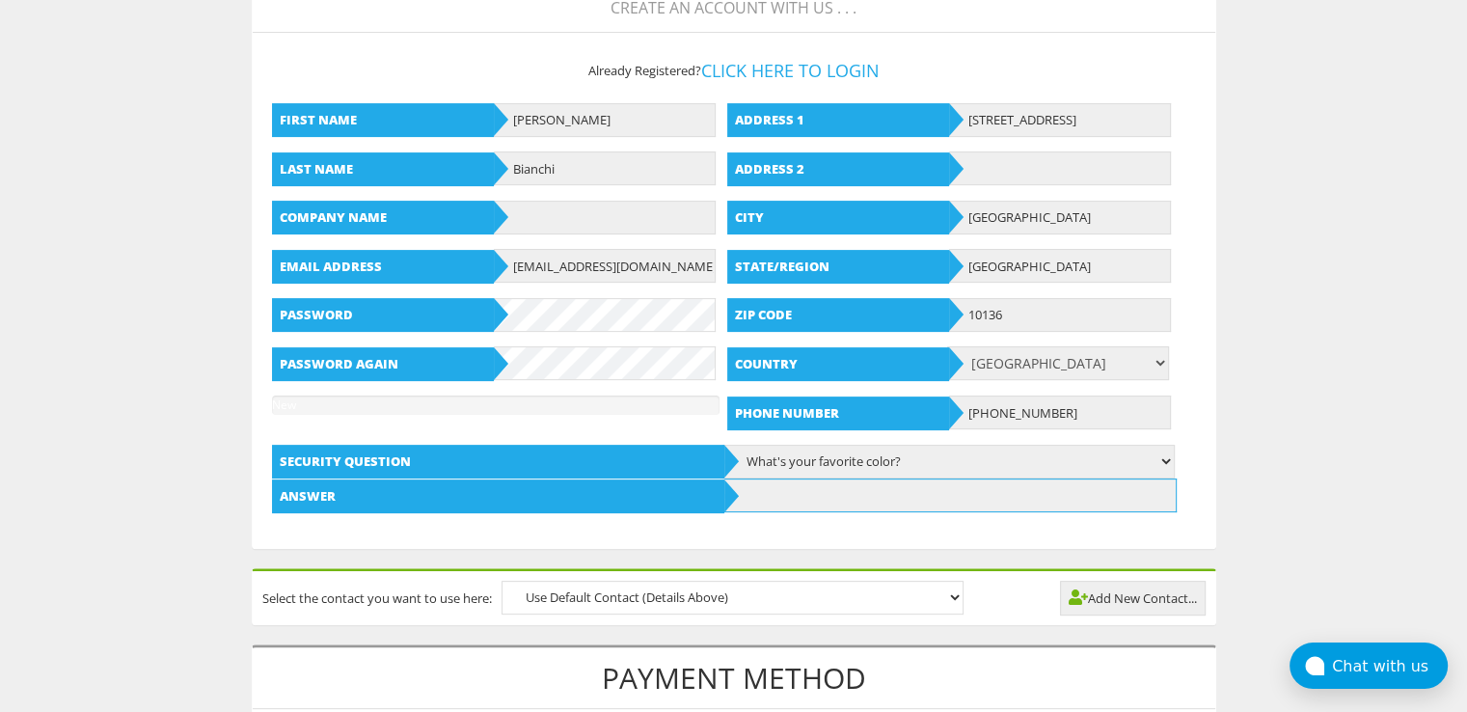
click at [848, 490] on input "text" at bounding box center [950, 495] width 452 height 34
paste input "Blueone"
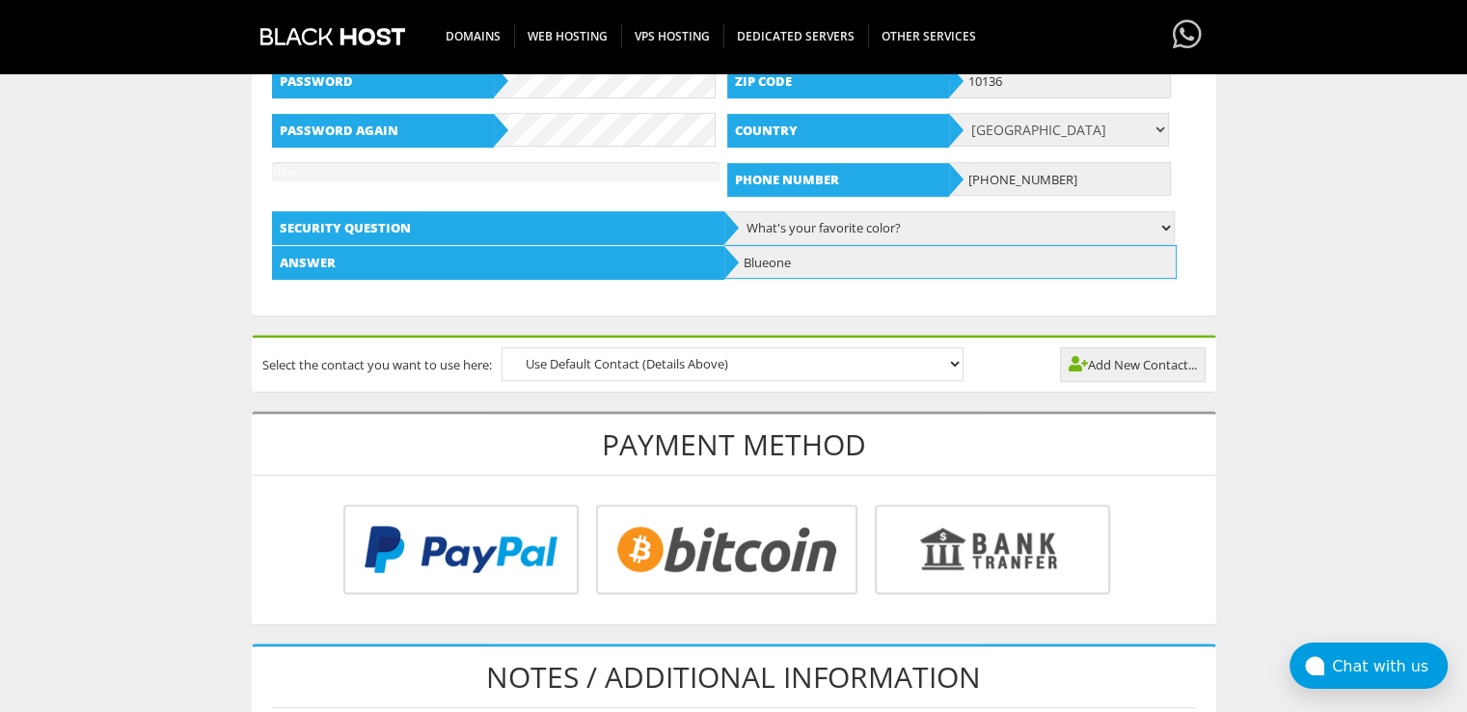
scroll to position [771, 0]
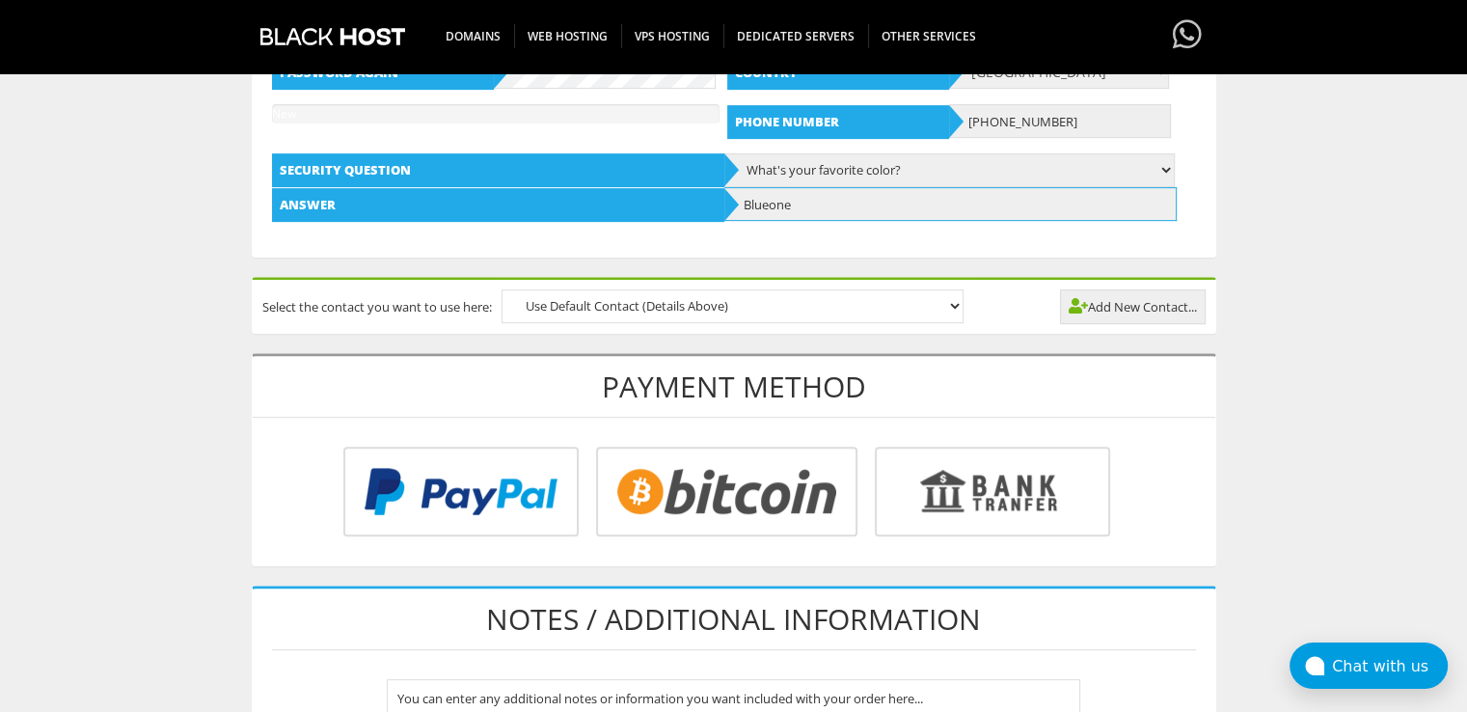
type input "Blueone"
click at [741, 471] on input "radio" at bounding box center [723, 495] width 261 height 90
click at [744, 491] on input "radio" at bounding box center [723, 495] width 261 height 90
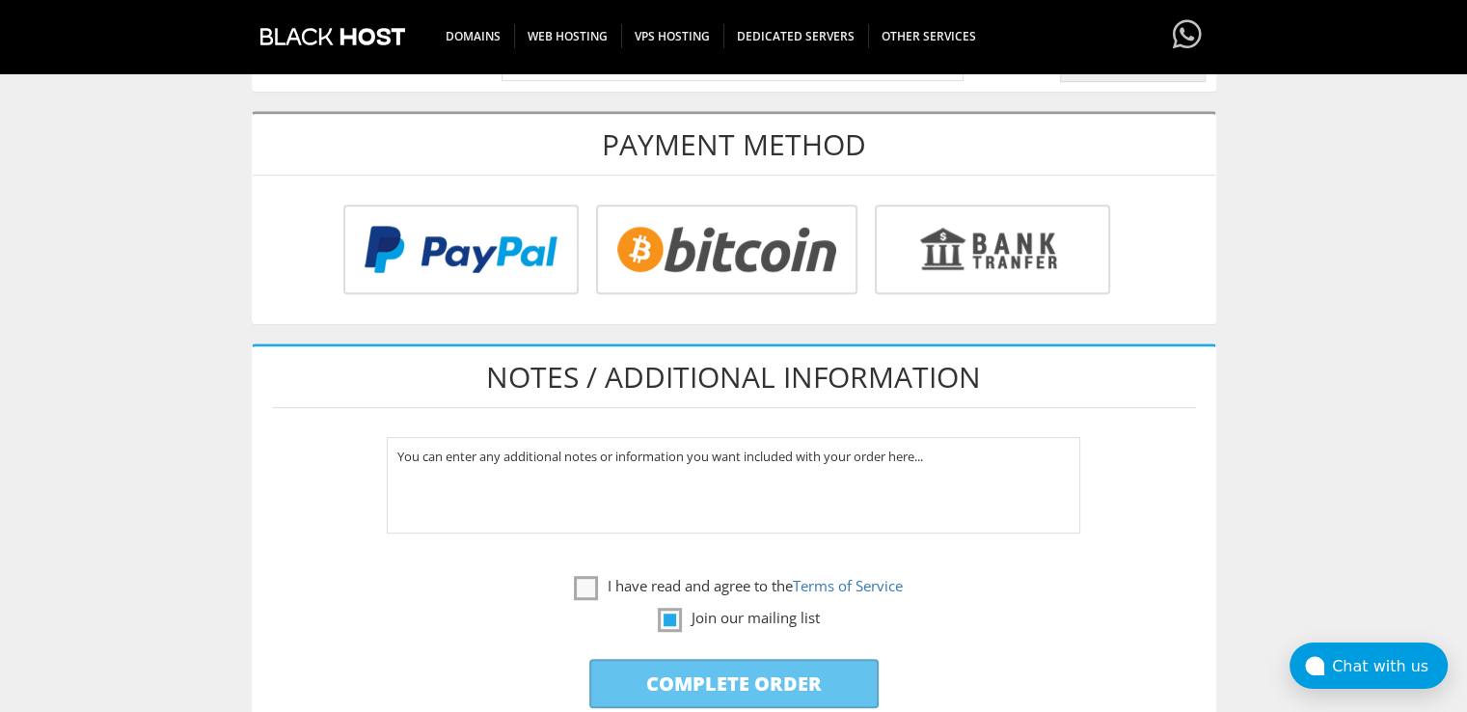
scroll to position [1061, 0]
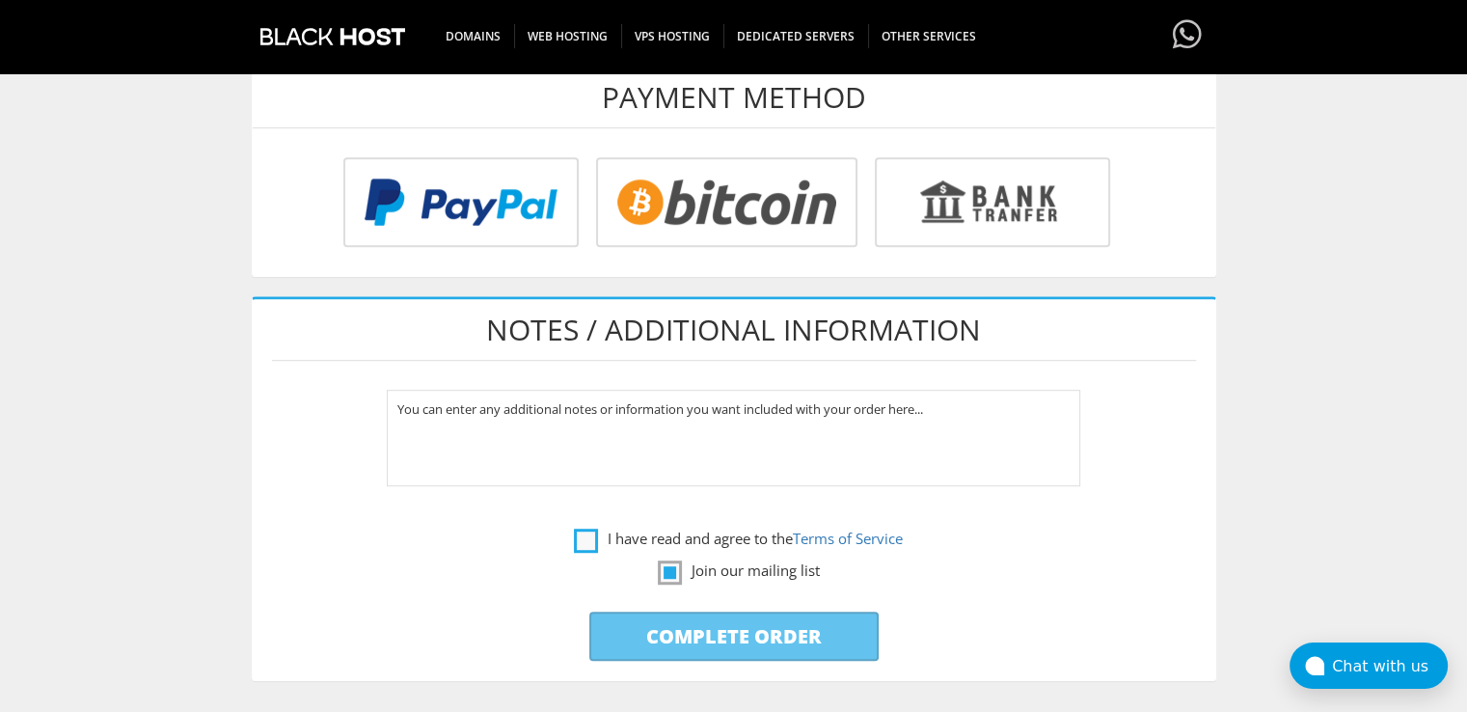
click at [582, 526] on label "I have read and agree to the Terms of Service" at bounding box center [738, 538] width 329 height 24
checkbox input "true"
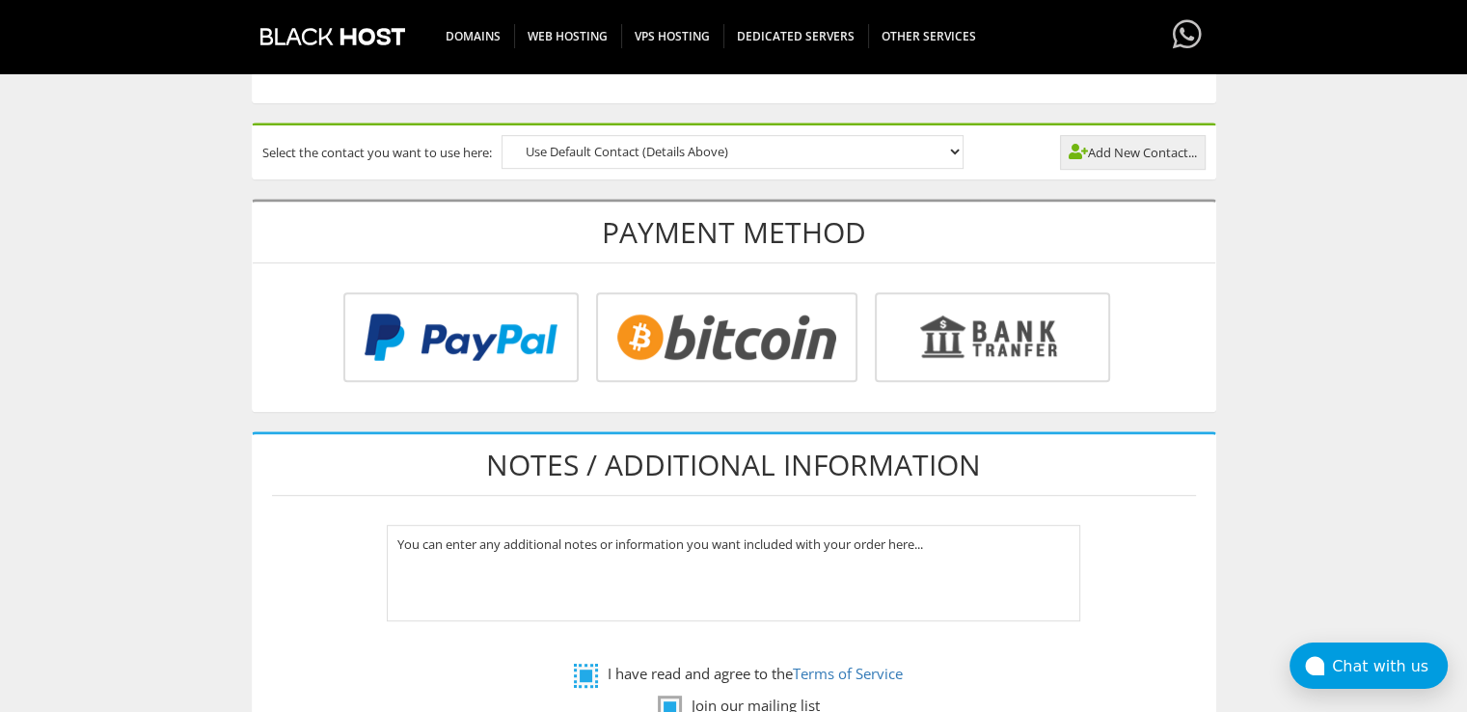
scroll to position [868, 0]
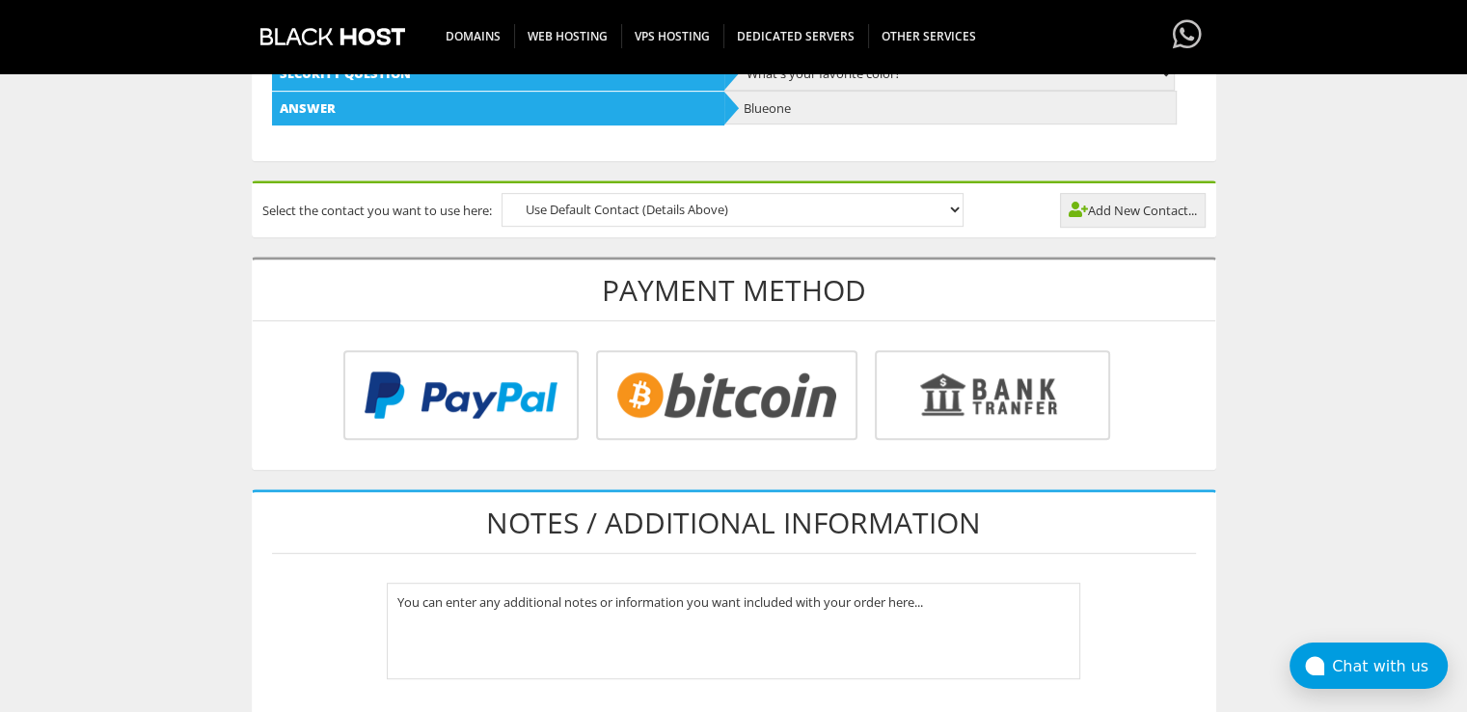
click at [503, 416] on input "radio" at bounding box center [457, 399] width 235 height 90
radio input "true"
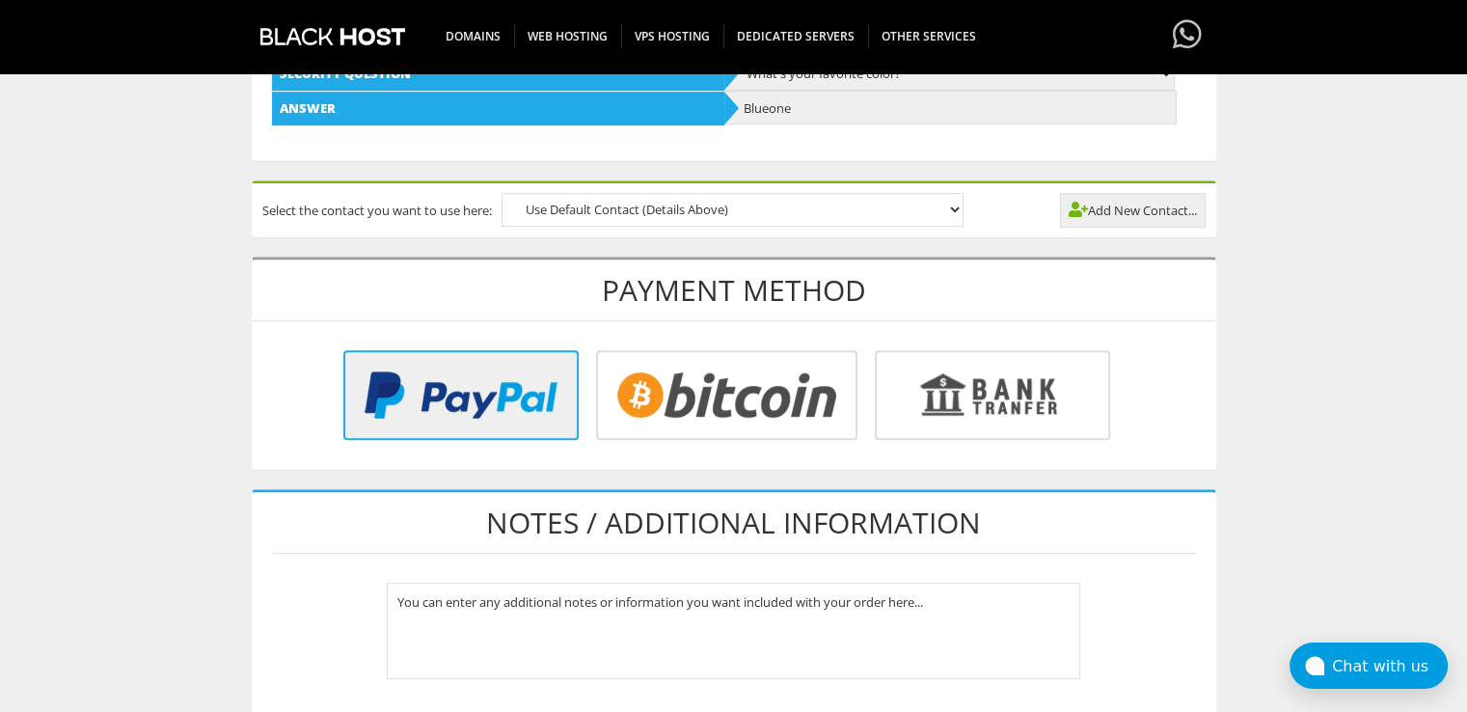
click at [739, 400] on input "radio" at bounding box center [723, 399] width 261 height 90
radio input "true"
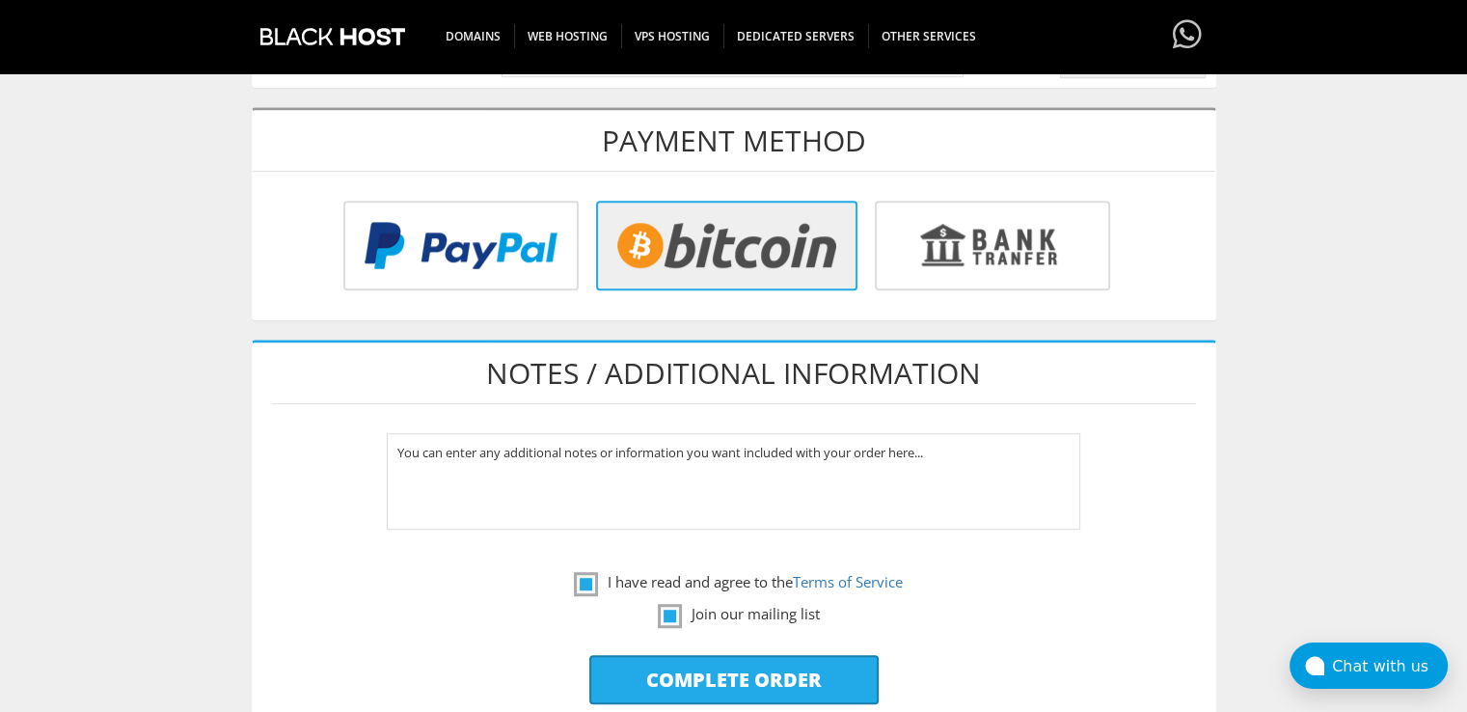
scroll to position [1061, 0]
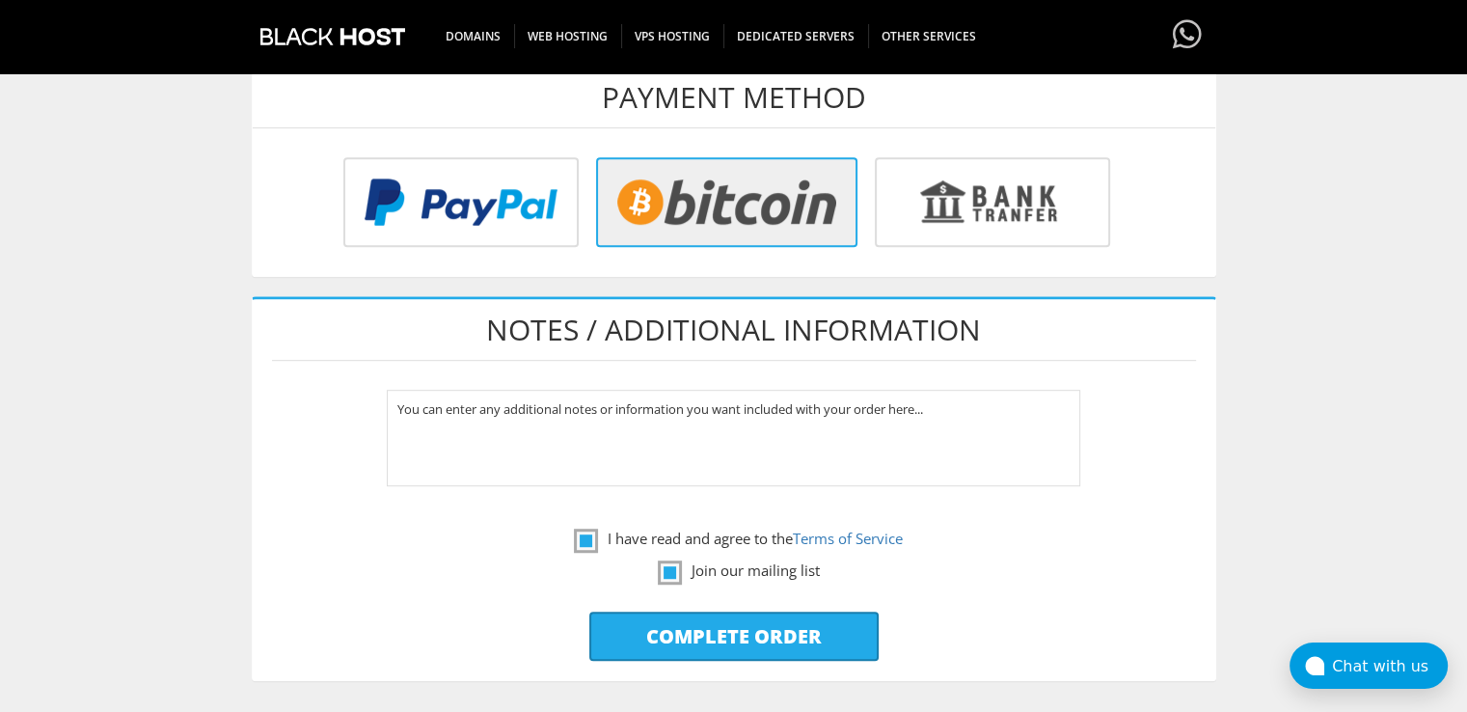
click at [705, 630] on input "Complete Order" at bounding box center [733, 635] width 289 height 49
type input "Please Wait..."
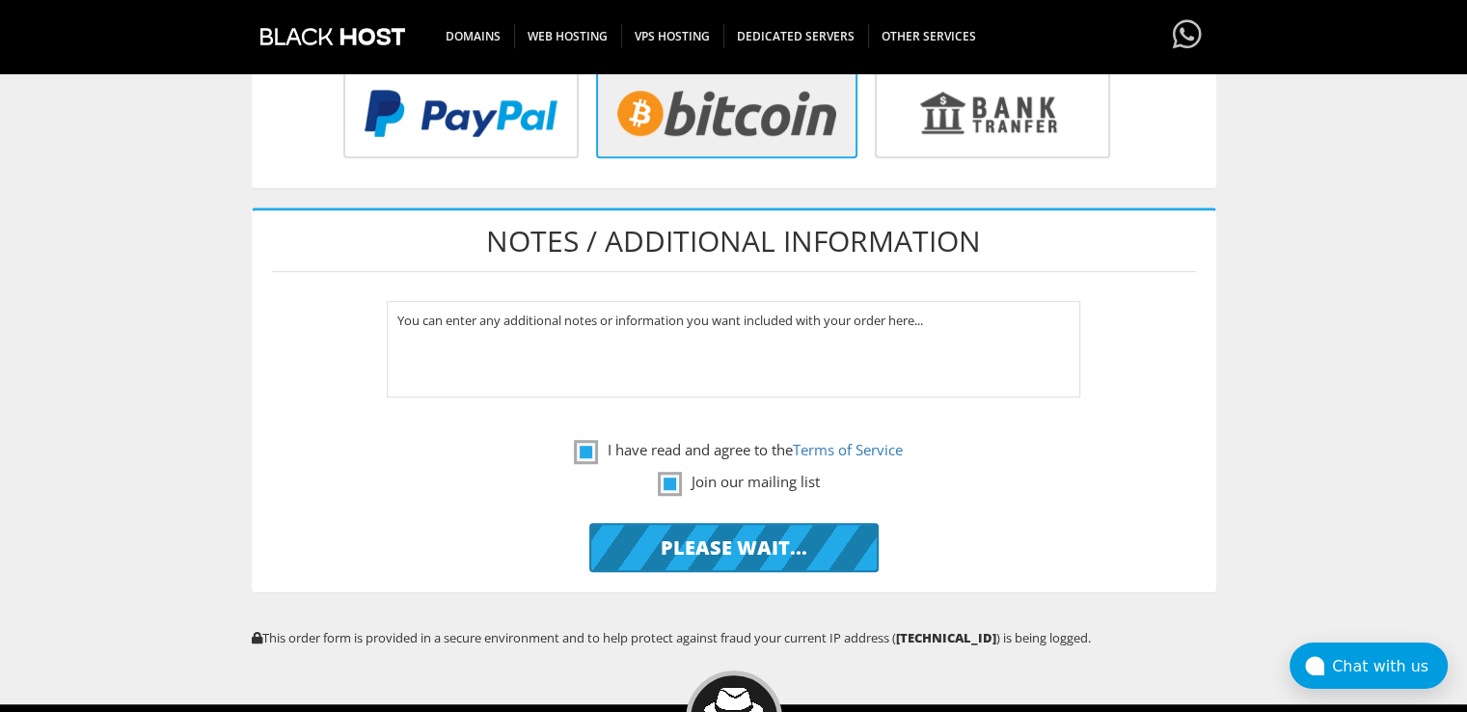
scroll to position [1253, 0]
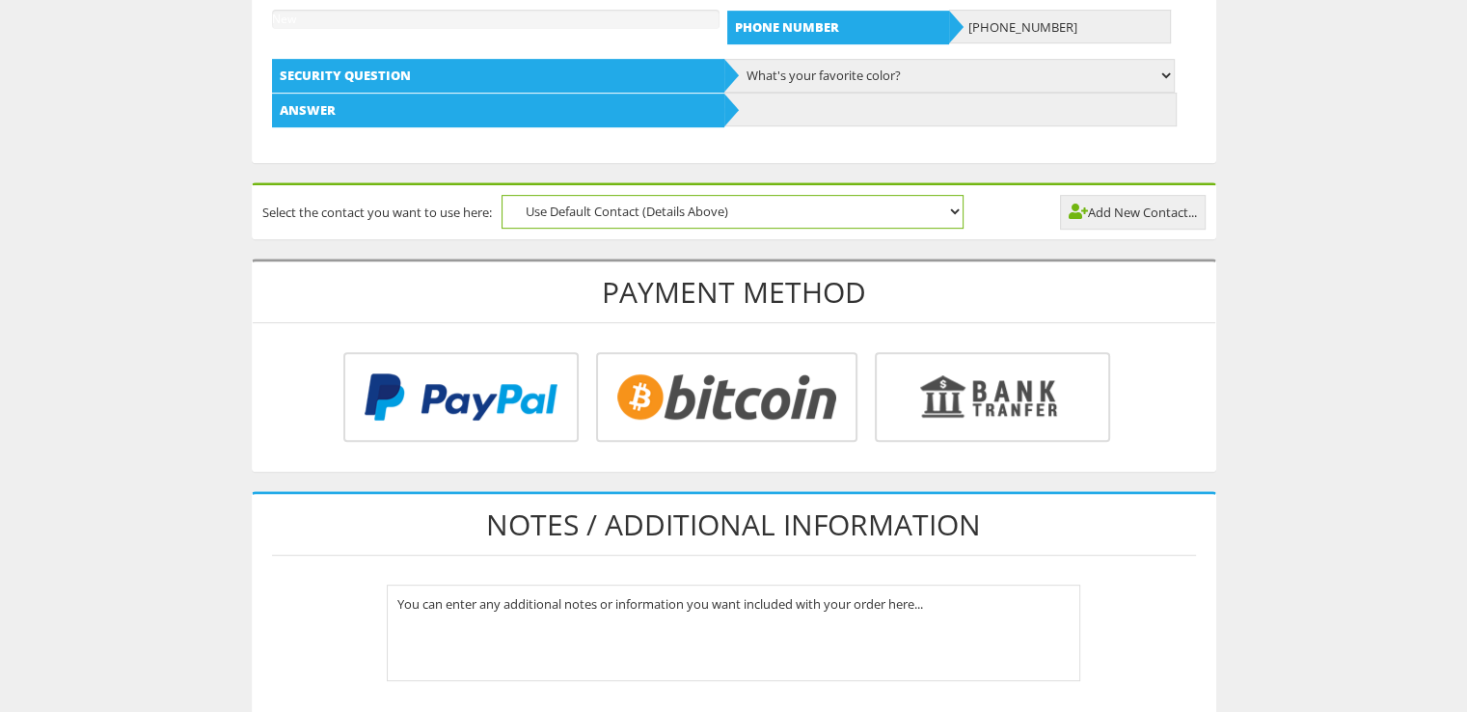
click at [653, 195] on select "Use Default Contact (Details Above)" at bounding box center [732, 212] width 462 height 34
click at [652, 213] on select "Use Default Contact (Details Above)" at bounding box center [732, 212] width 462 height 34
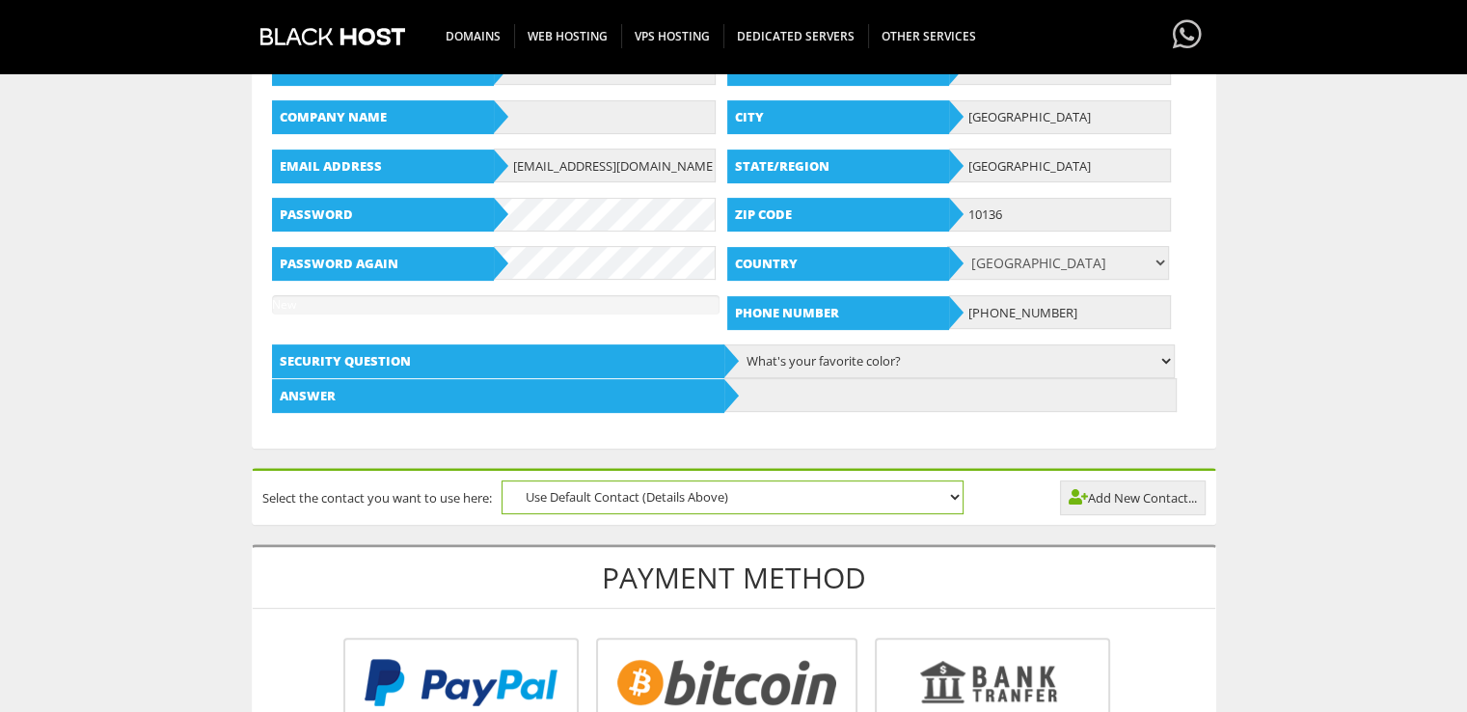
scroll to position [482, 0]
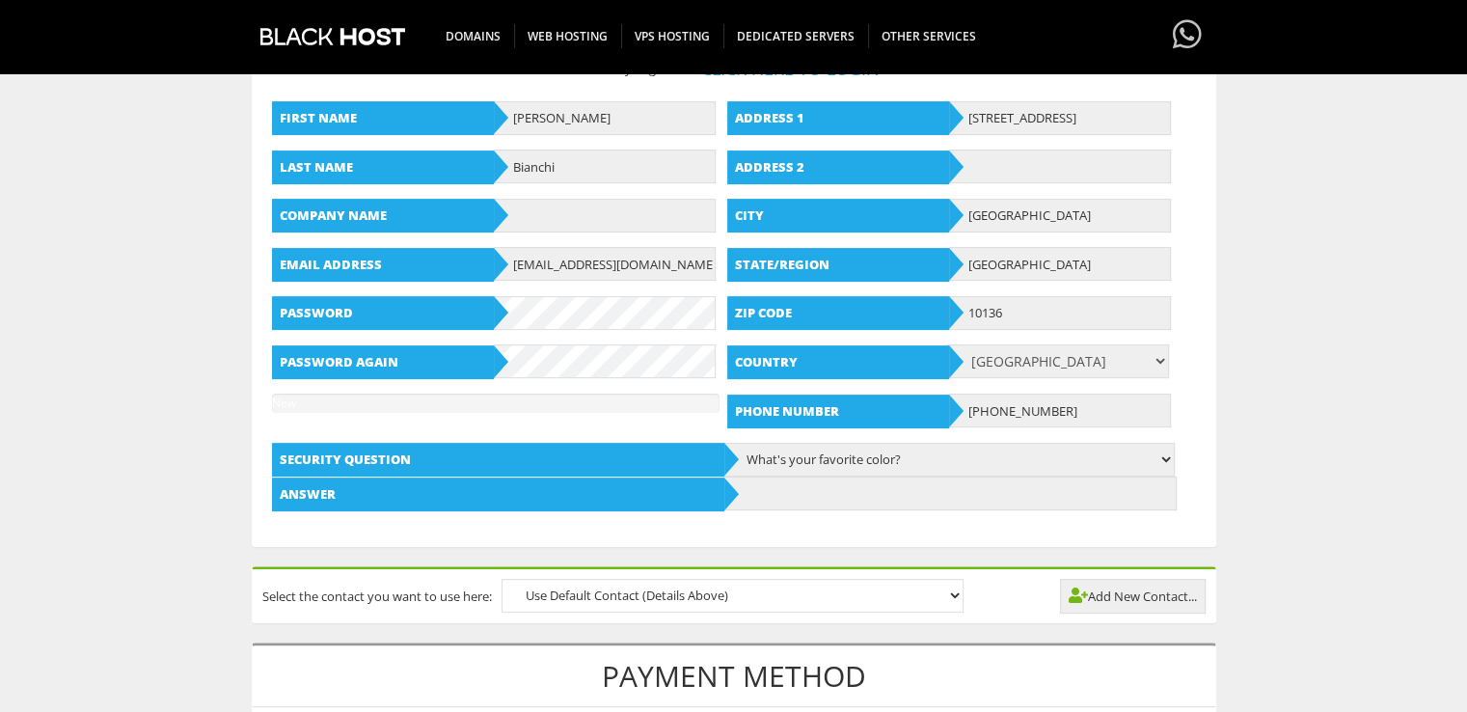
click at [1004, 134] on div "Address [STREET_ADDRESS] Address 2 City [GEOGRAPHIC_DATA] State/Region [GEOGRAP…" at bounding box center [953, 265] width 452 height 356
click at [1019, 112] on input "[STREET_ADDRESS]" at bounding box center [1060, 118] width 222 height 34
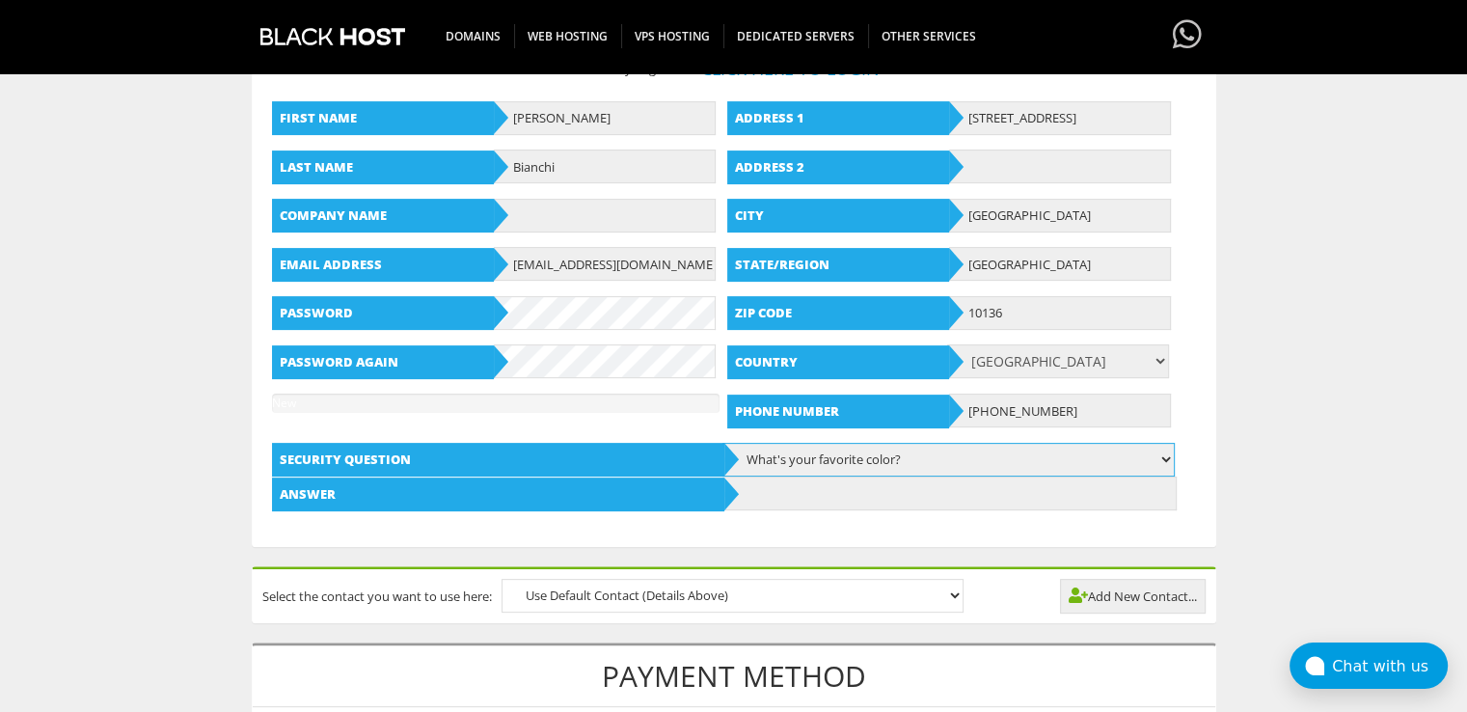
drag, startPoint x: 865, startPoint y: 468, endPoint x: 855, endPoint y: 460, distance: 12.3
click at [865, 468] on select "What's your favorite color? What is the first name of the person you first kiss…" at bounding box center [948, 460] width 452 height 34
click at [722, 443] on select "What's your favorite color? What is the first name of the person you first kiss…" at bounding box center [948, 460] width 452 height 34
click at [794, 498] on input "text" at bounding box center [950, 493] width 452 height 34
paste input "Blueone"
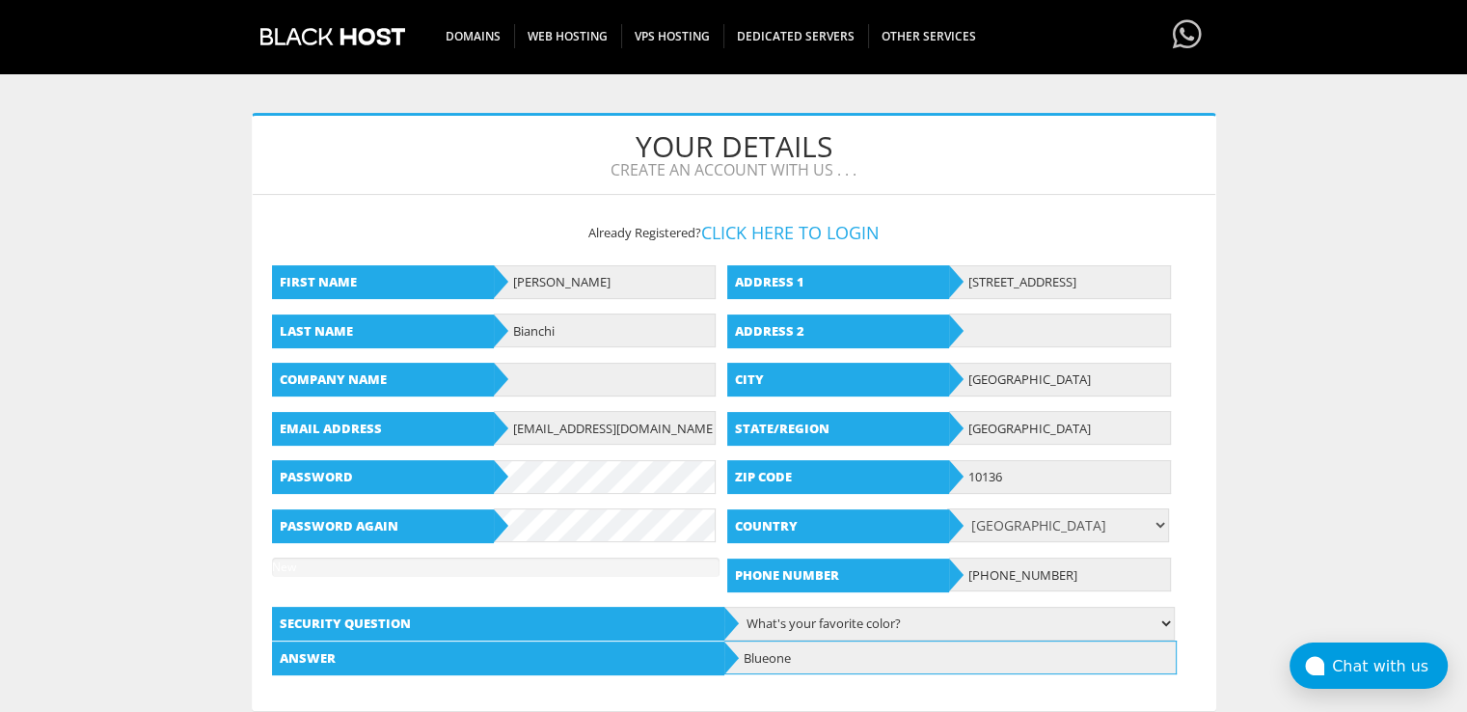
scroll to position [675, 0]
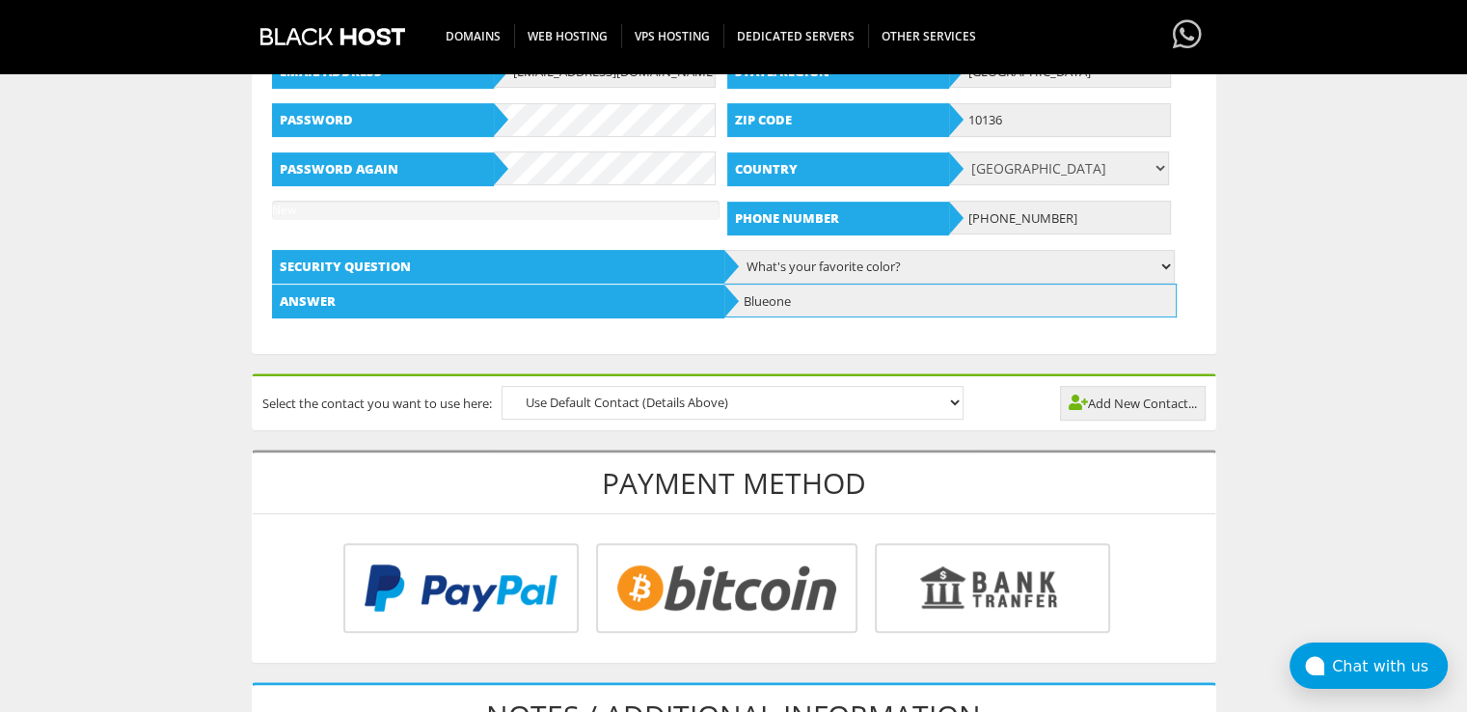
type input "Blueone"
click at [672, 587] on input "radio" at bounding box center [723, 592] width 261 height 90
click at [471, 582] on input "radio" at bounding box center [457, 592] width 235 height 90
radio input "true"
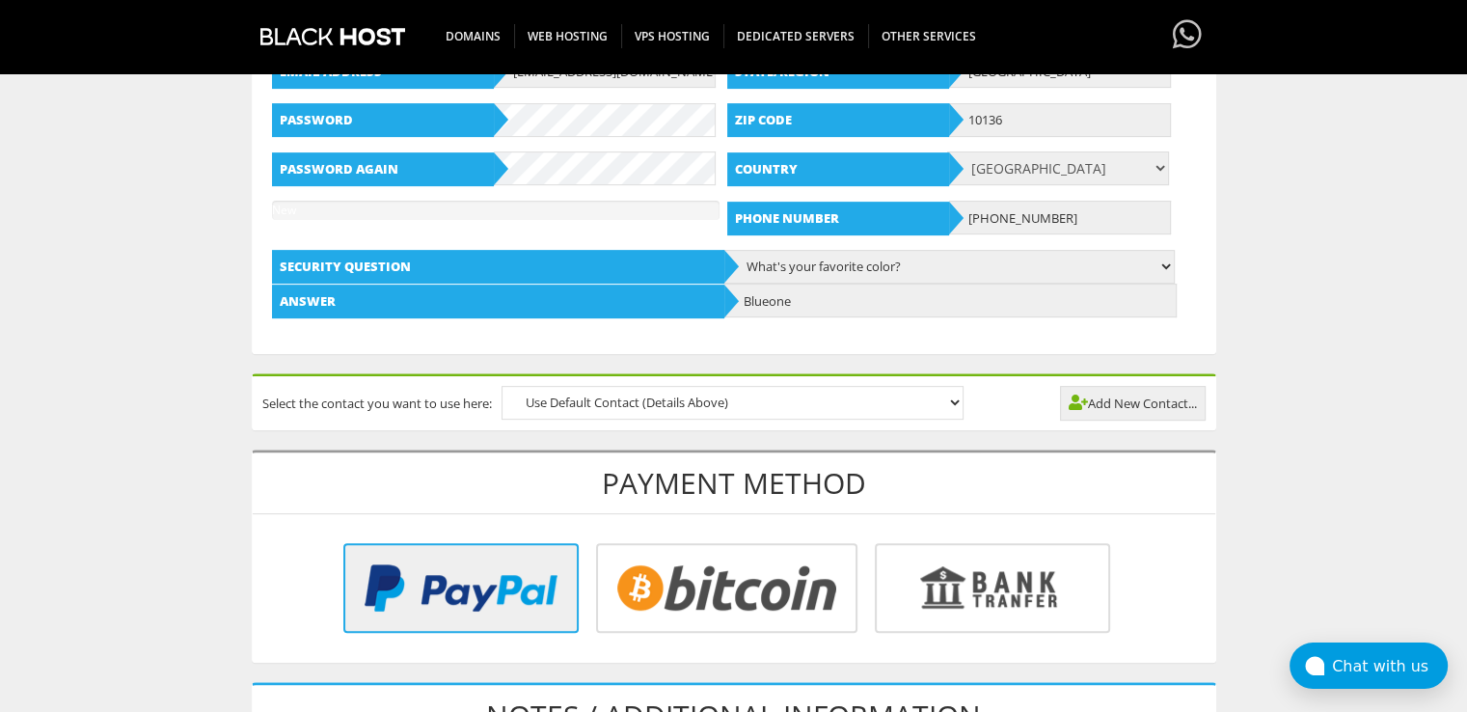
click at [968, 594] on input "radio" at bounding box center [989, 592] width 235 height 90
radio input "true"
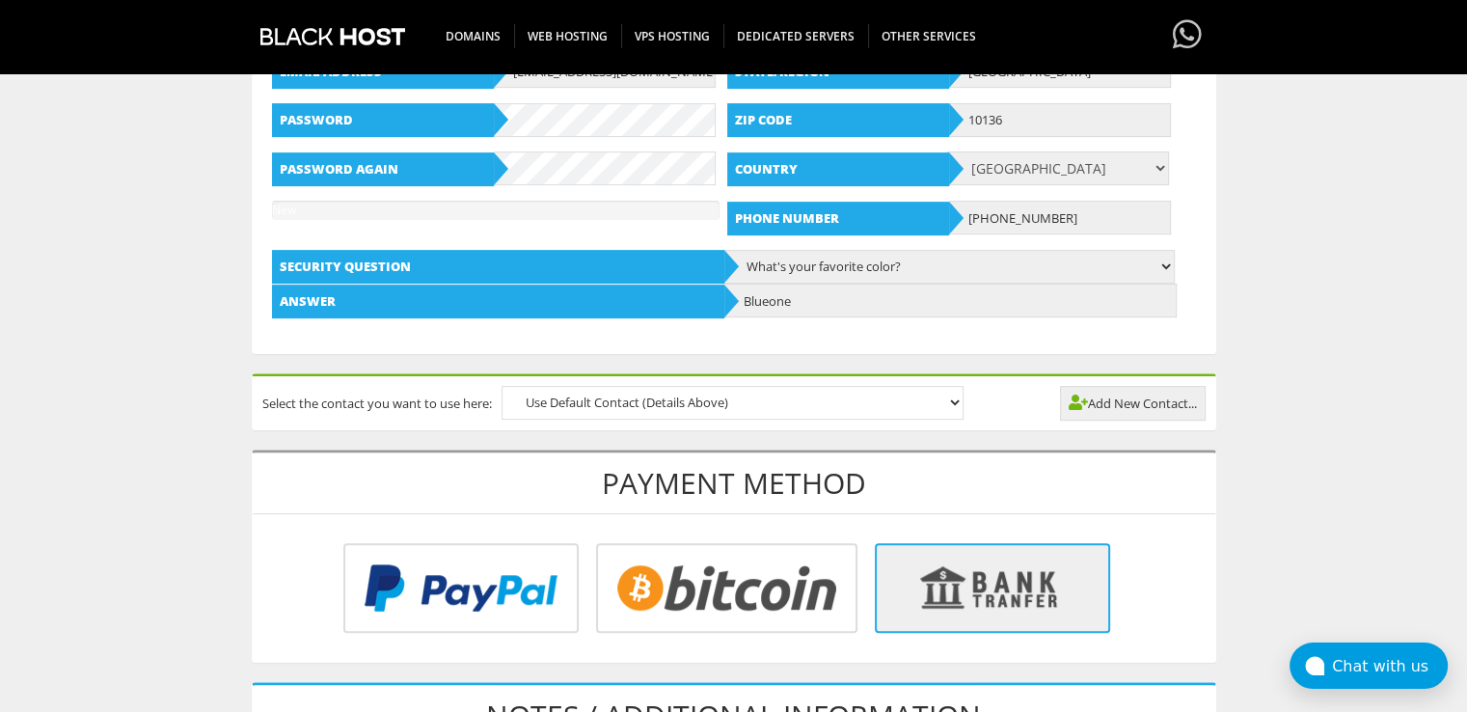
click at [686, 579] on input "radio" at bounding box center [723, 592] width 261 height 90
radio input "true"
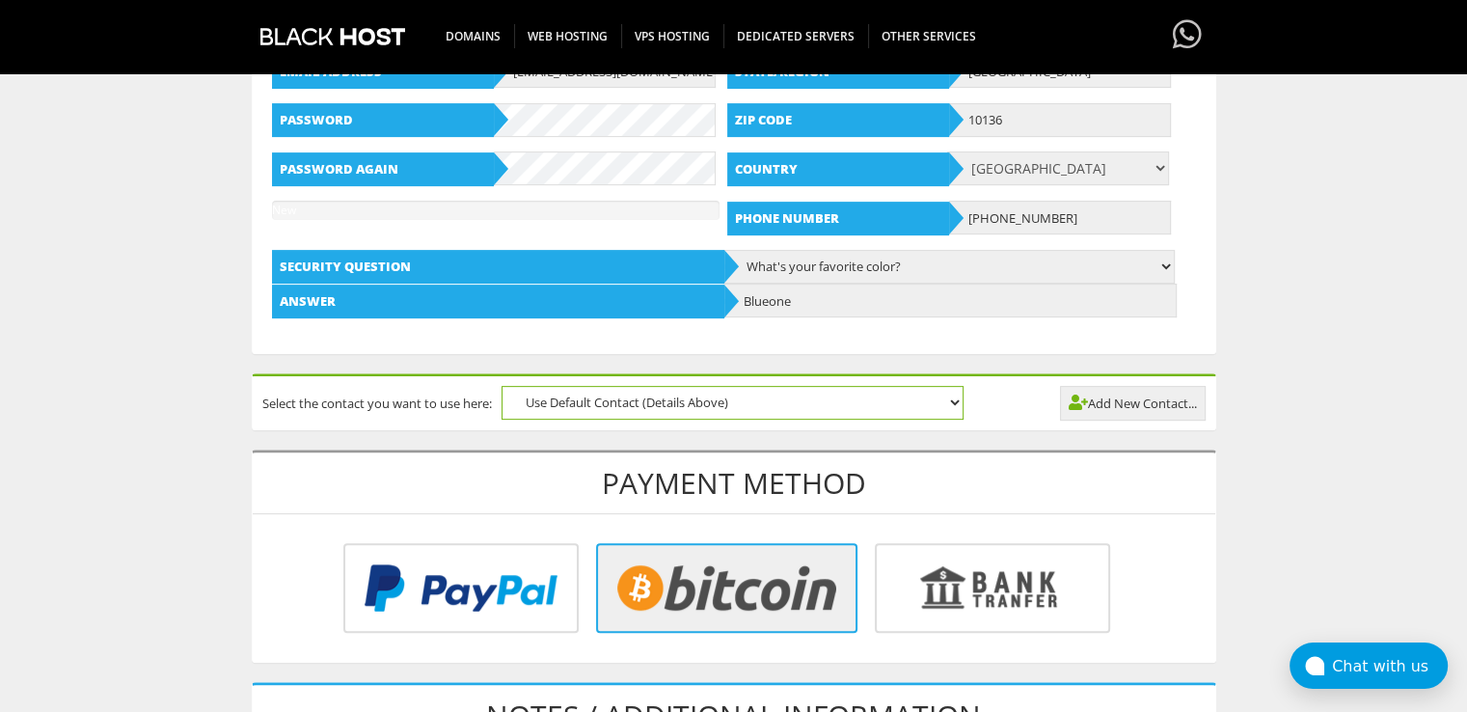
click at [704, 402] on select "Use Default Contact (Details Above)" at bounding box center [732, 403] width 462 height 34
click at [703, 399] on select "Use Default Contact (Details Above)" at bounding box center [732, 403] width 462 height 34
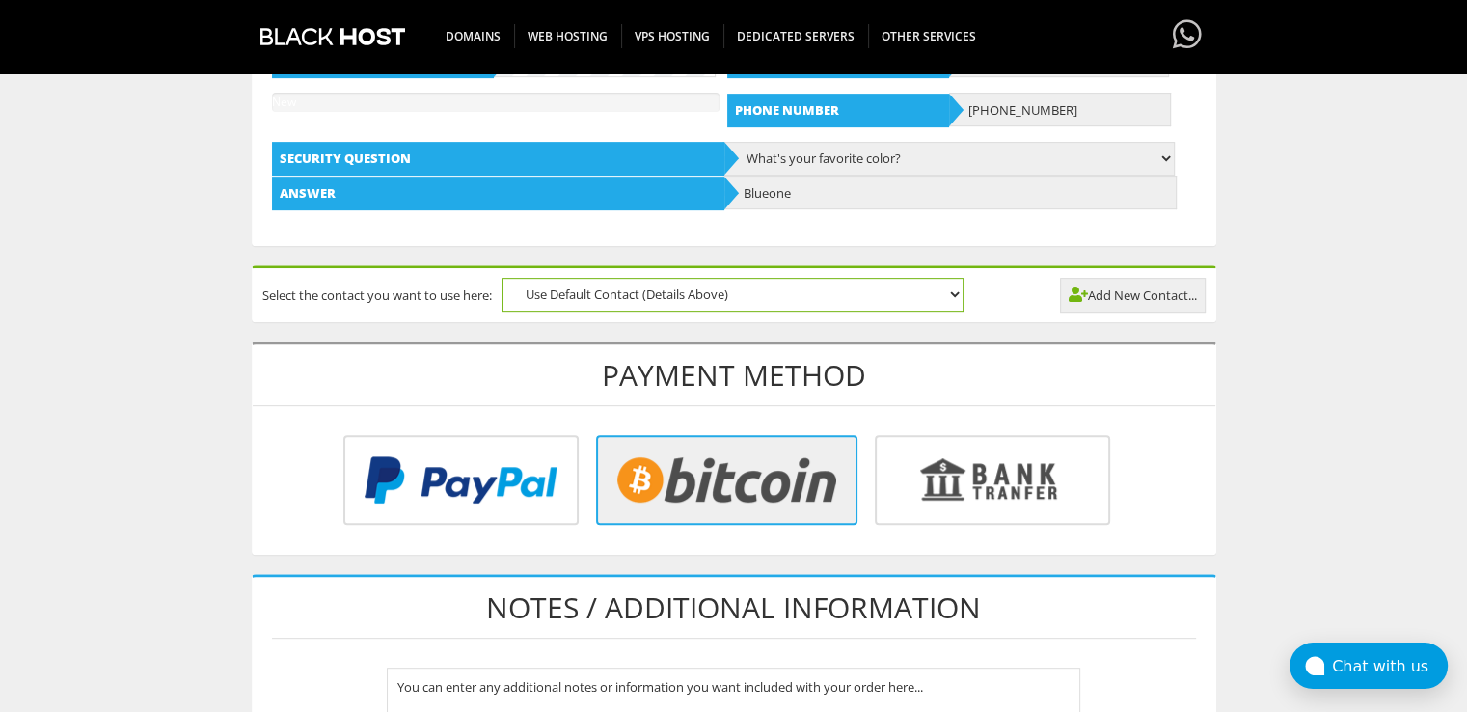
scroll to position [964, 0]
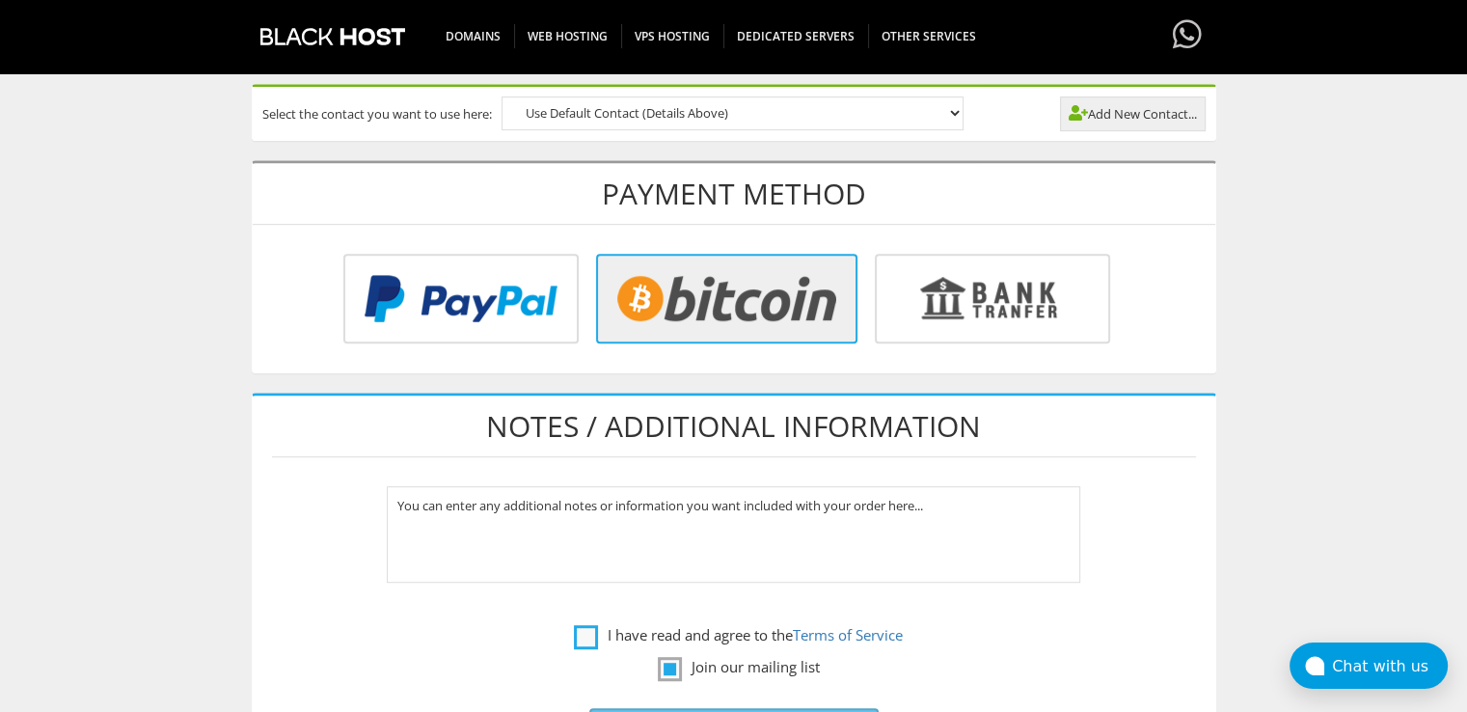
click at [587, 625] on label "I have read and agree to the Terms of Service" at bounding box center [738, 635] width 329 height 24
checkbox input "true"
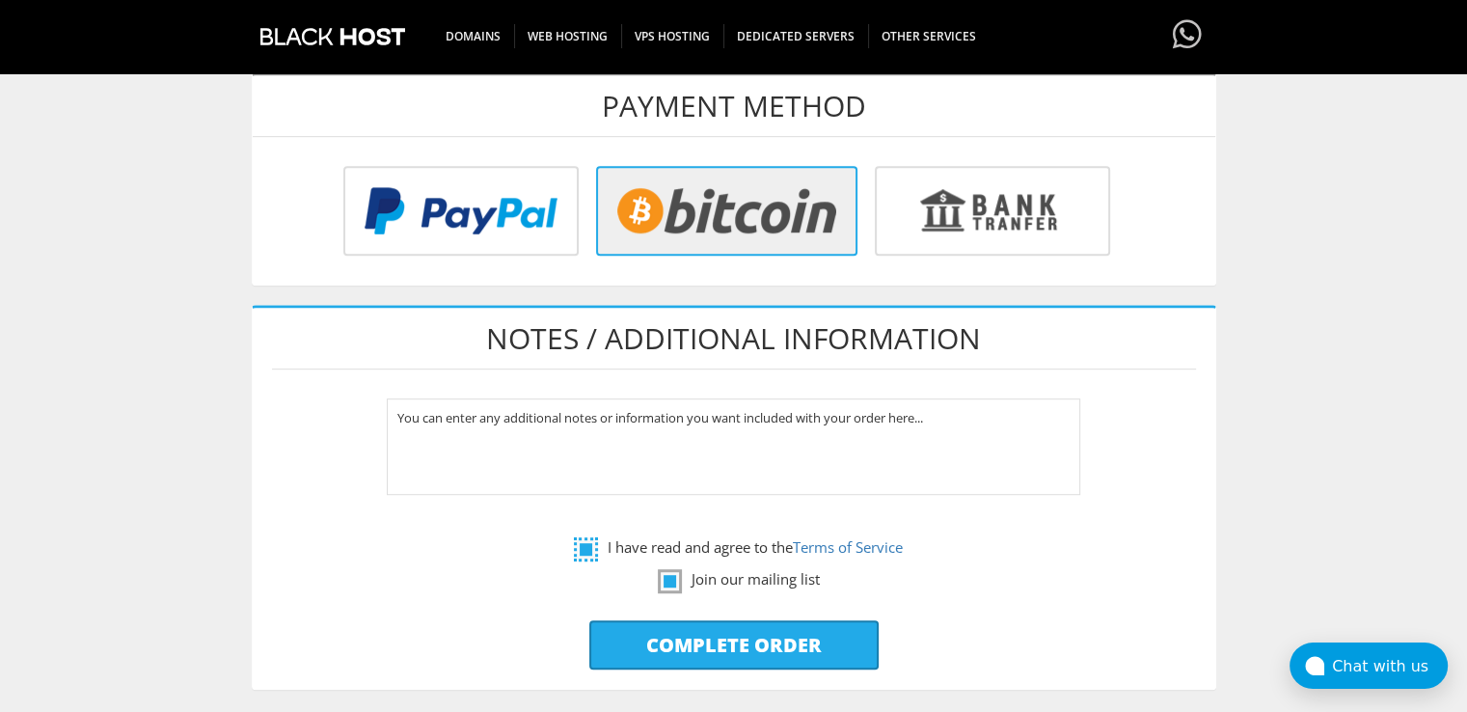
scroll to position [1157, 0]
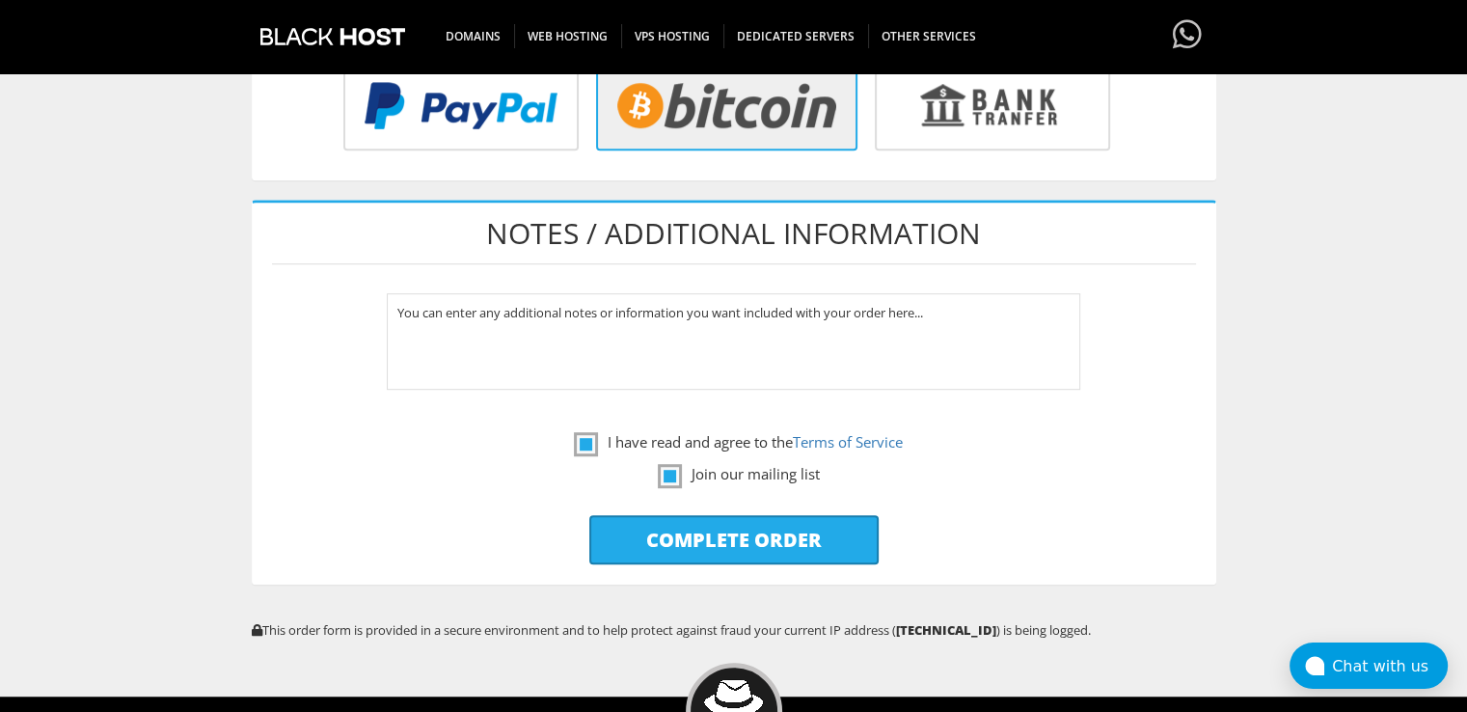
click at [740, 538] on input "Complete Order" at bounding box center [733, 539] width 289 height 49
type input "Please Wait..."
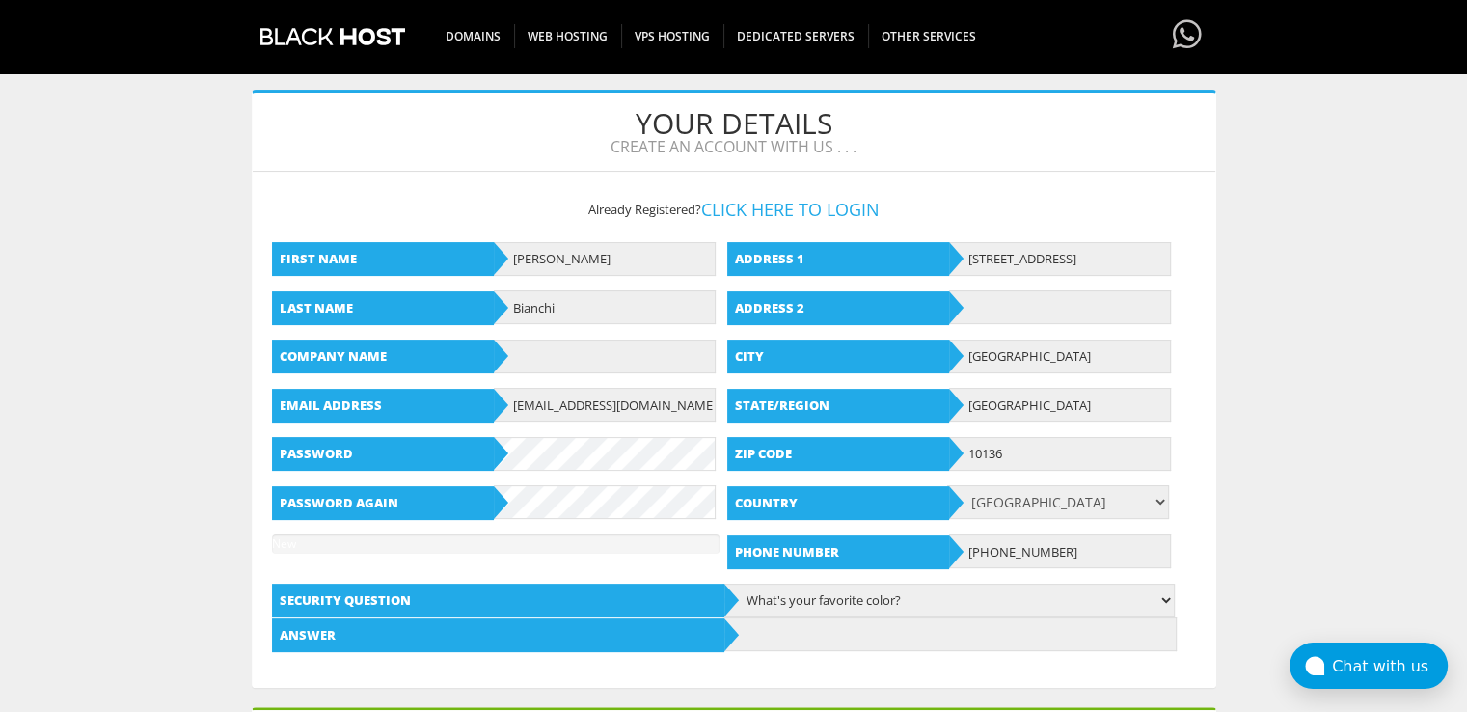
scroll to position [386, 0]
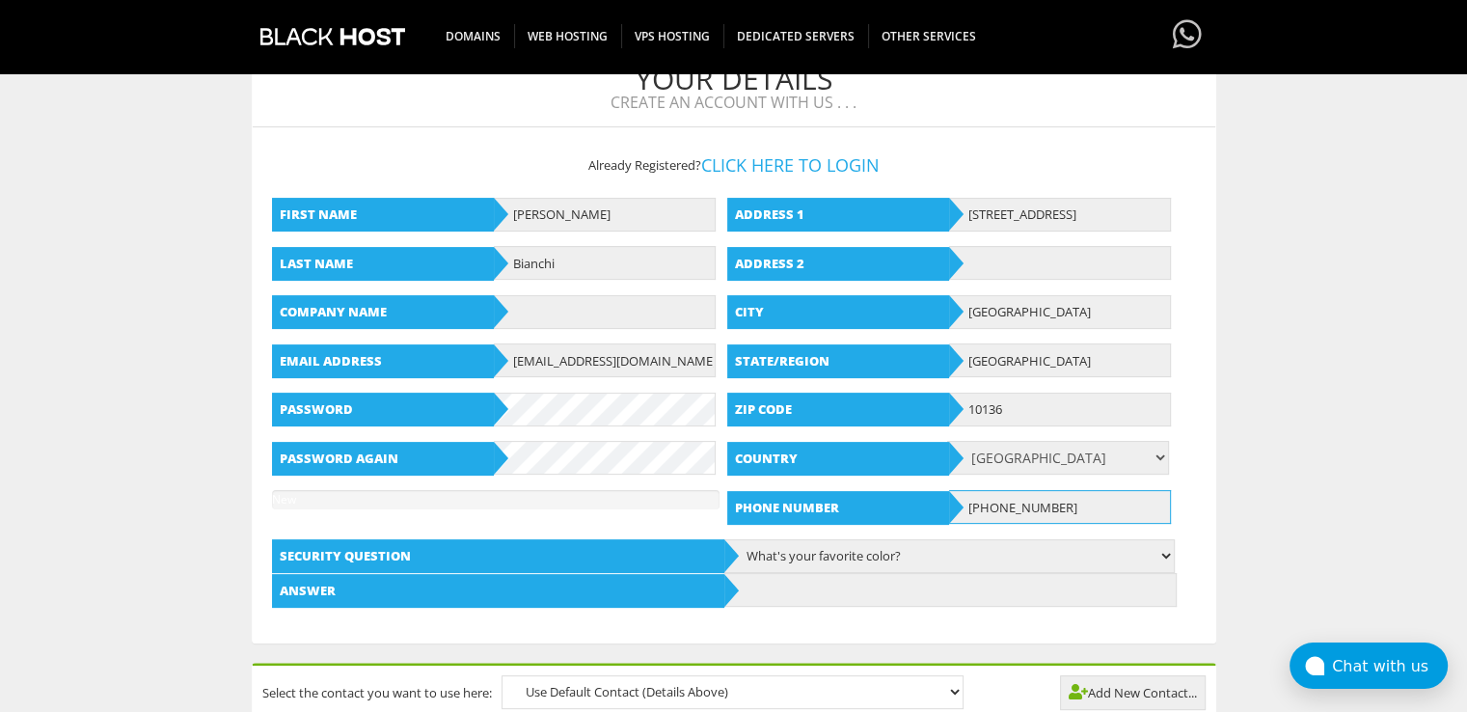
drag, startPoint x: 987, startPoint y: 498, endPoint x: 975, endPoint y: 499, distance: 12.7
click at [975, 499] on input "[PHONE_NUMBER]" at bounding box center [1060, 507] width 222 height 34
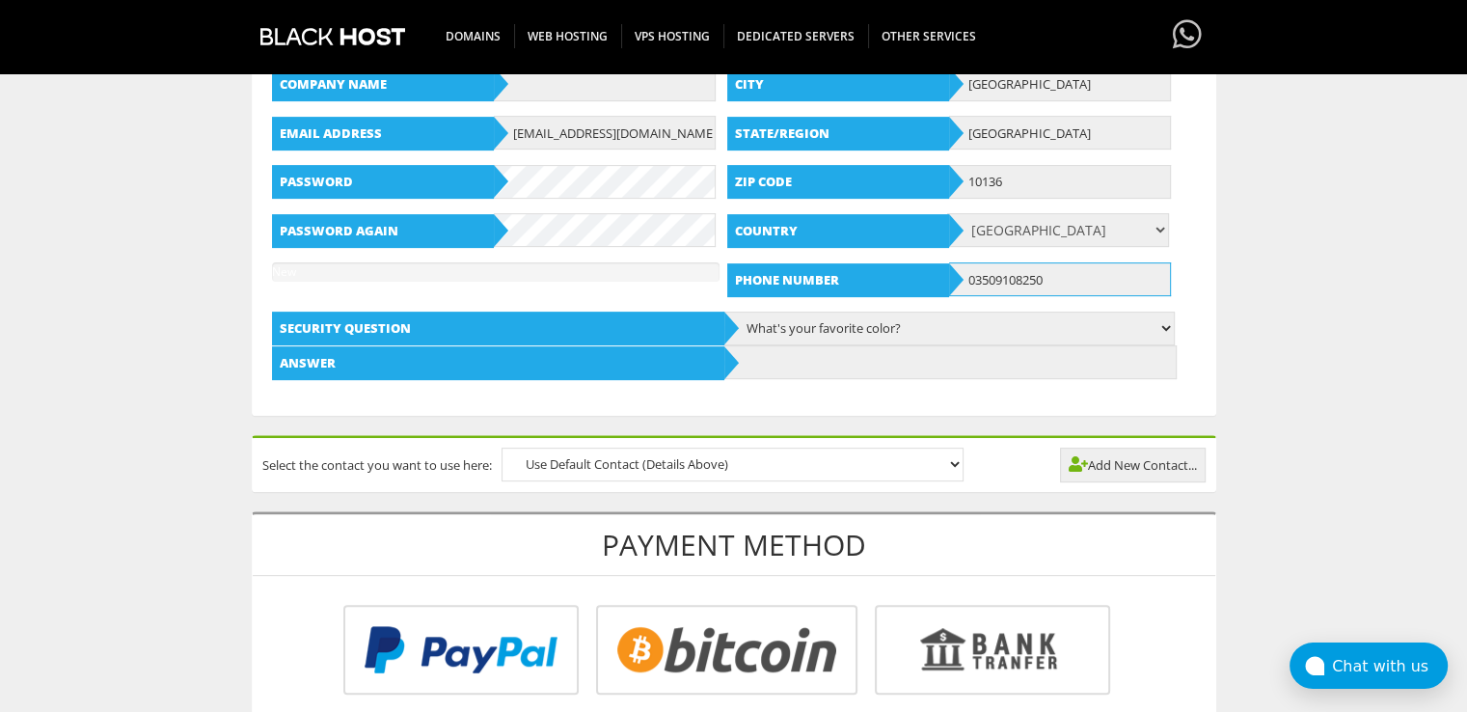
scroll to position [675, 0]
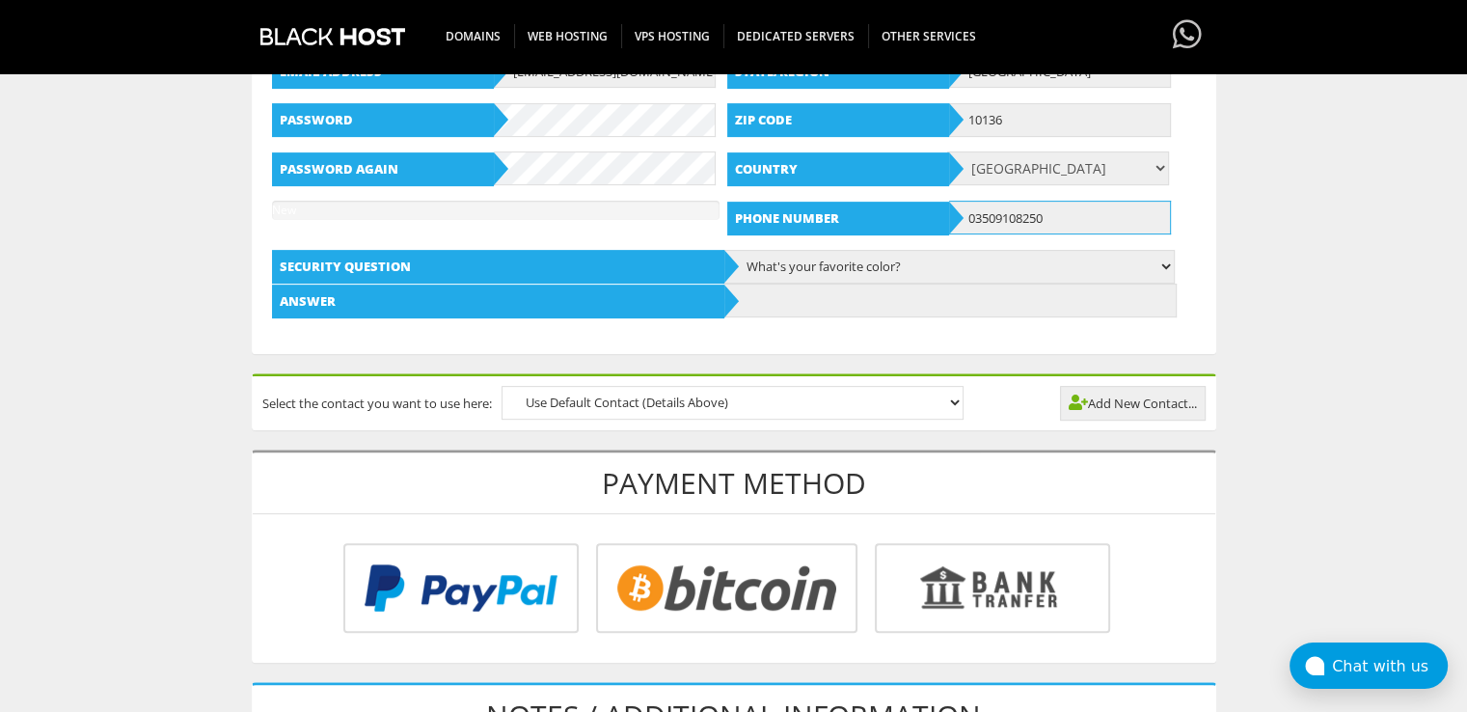
type input "03509108250"
click at [788, 293] on input "text" at bounding box center [950, 300] width 452 height 34
paste input "Blueone"
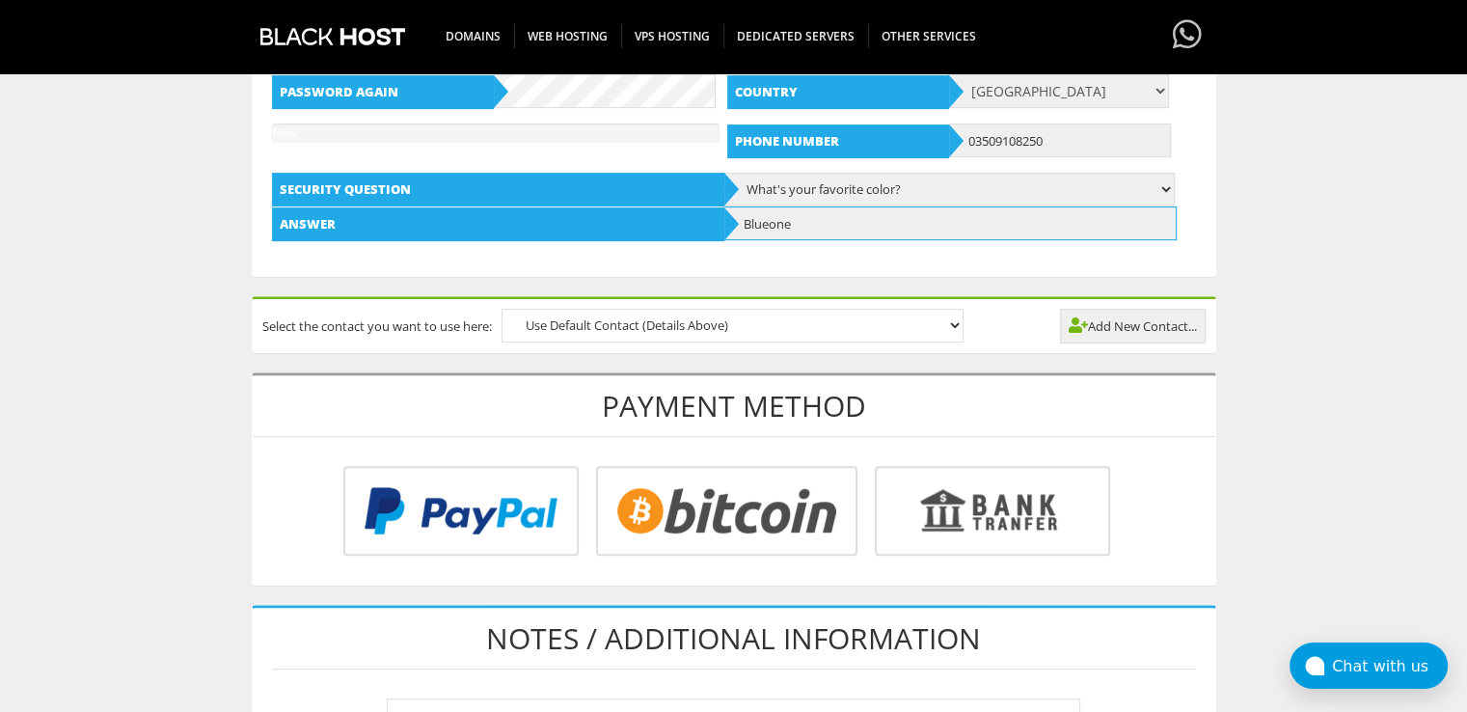
scroll to position [868, 0]
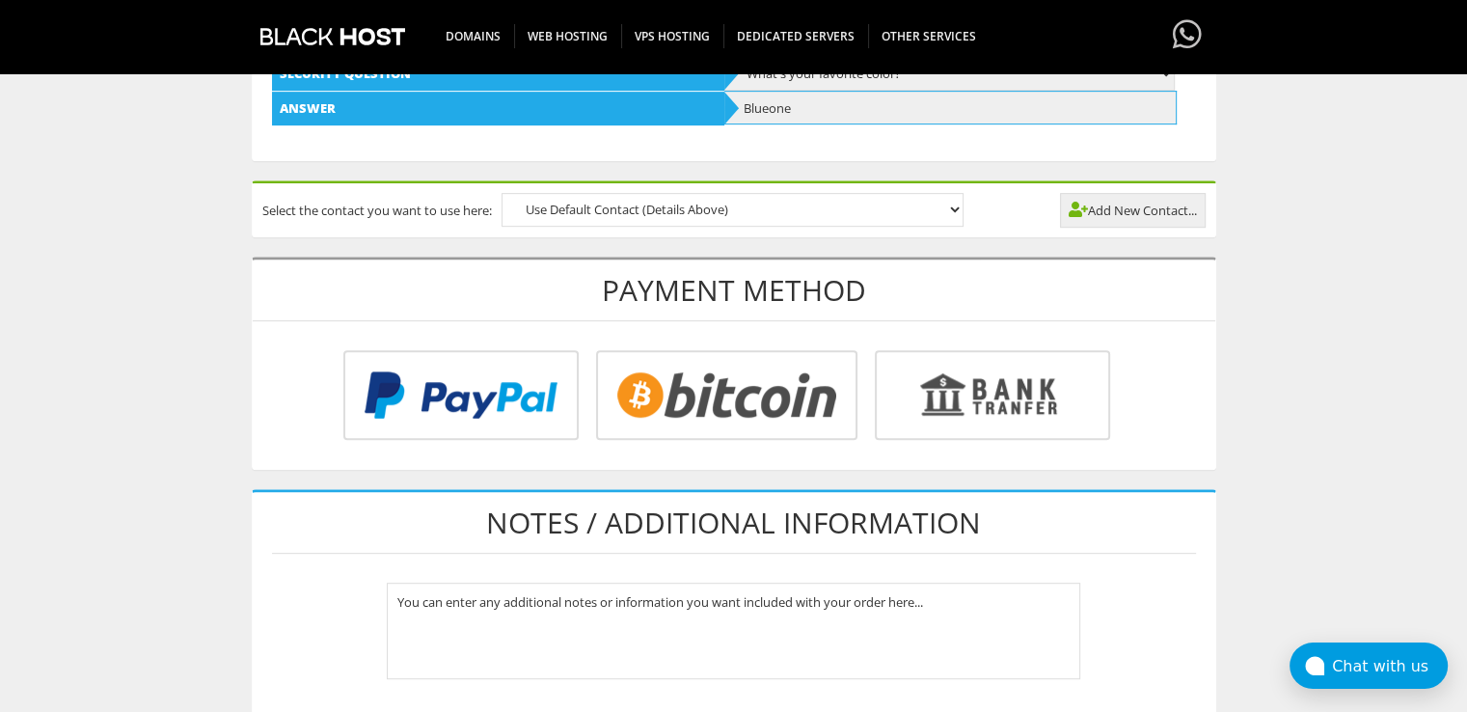
type input "Blueone"
click at [514, 410] on input "radio" at bounding box center [457, 399] width 235 height 90
radio input "true"
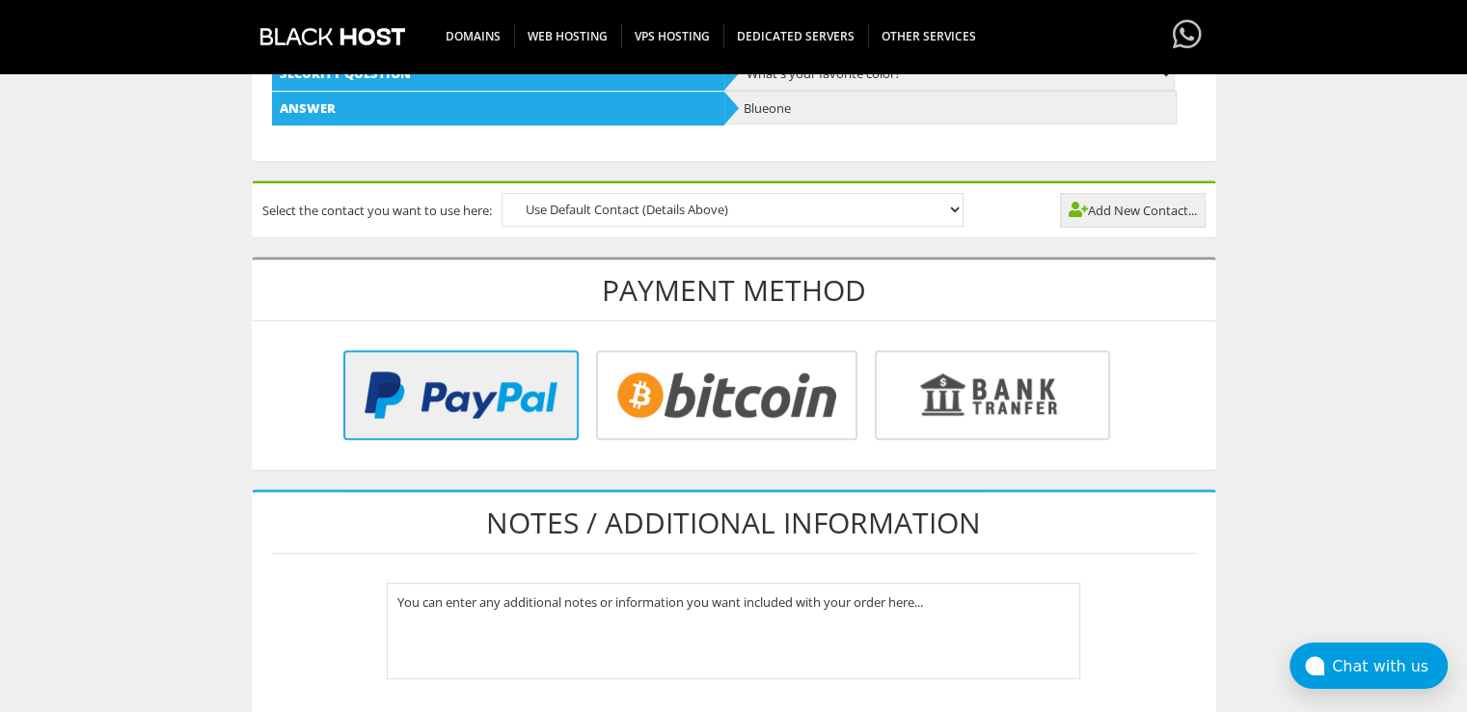
click at [680, 391] on input "radio" at bounding box center [723, 399] width 261 height 90
radio input "true"
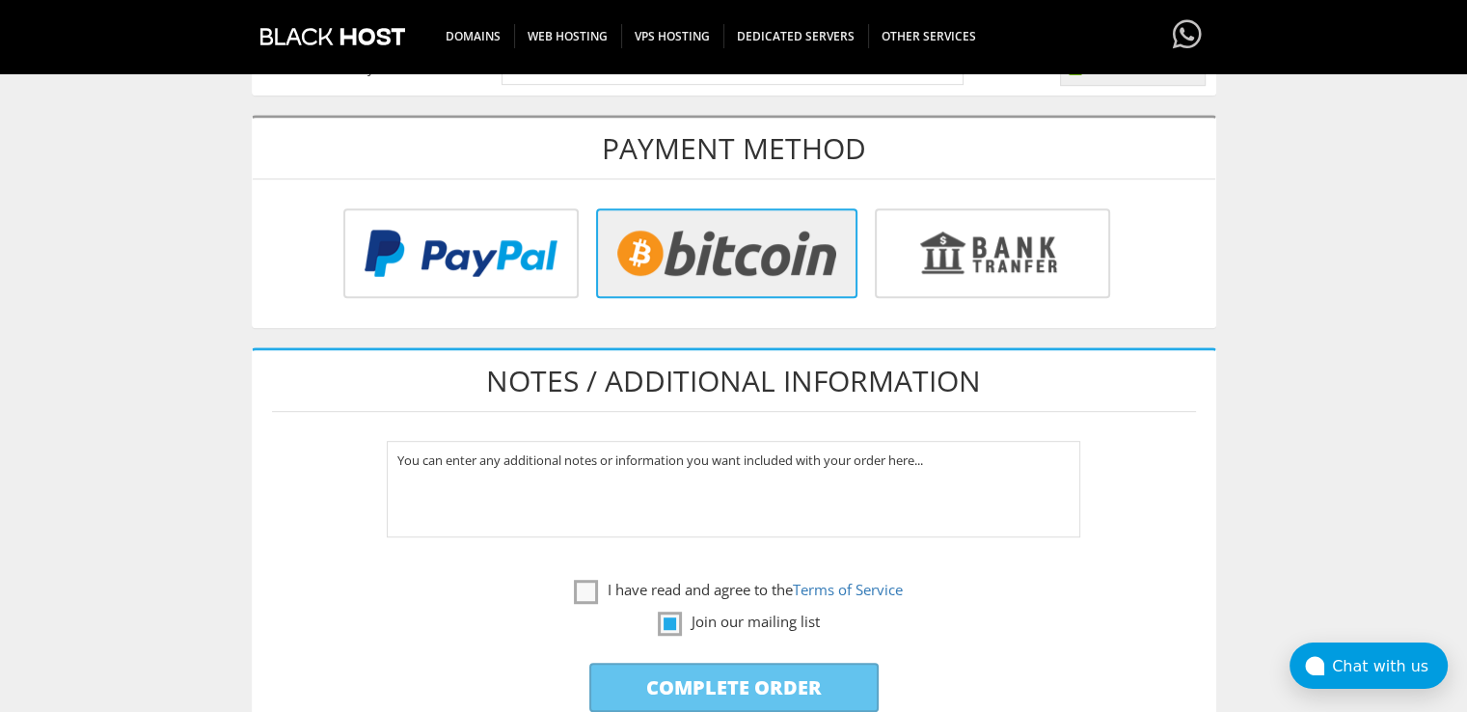
scroll to position [1157, 0]
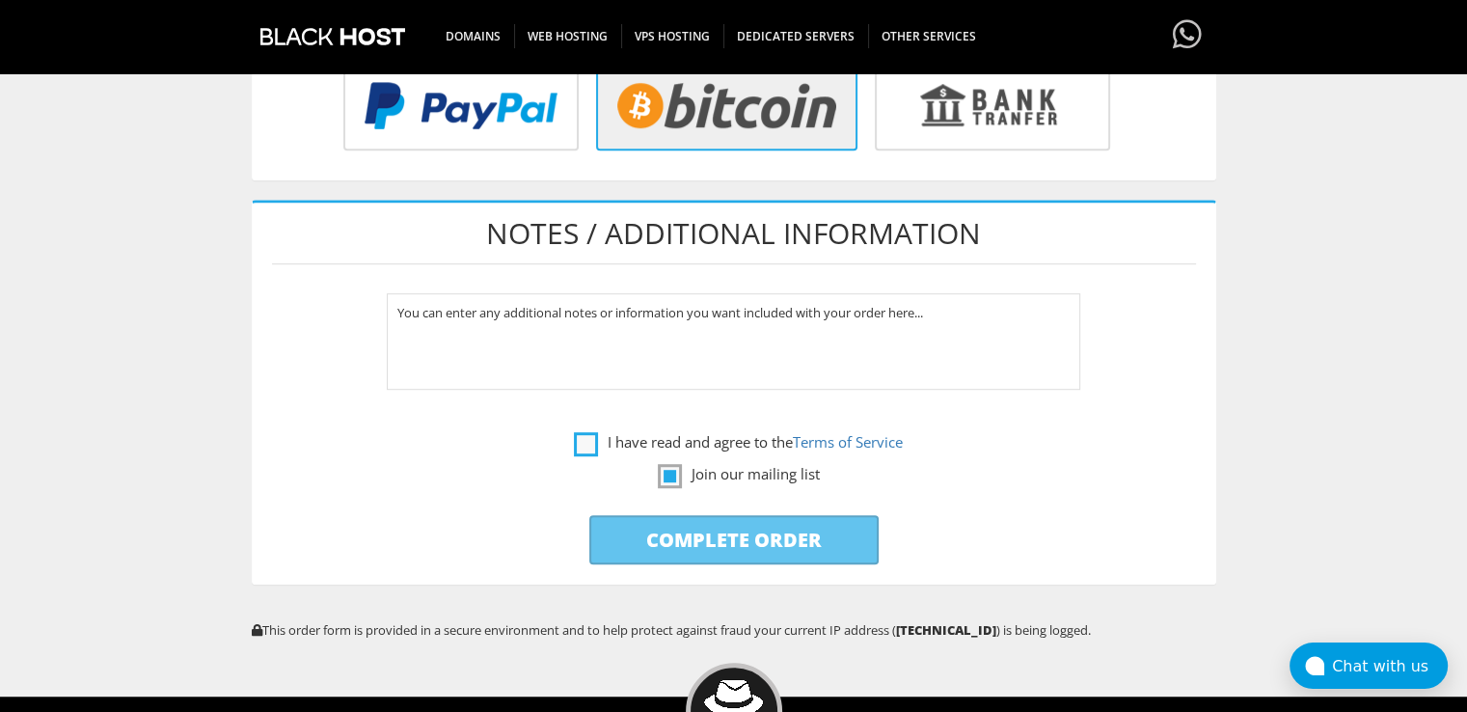
click at [580, 430] on label "I have read and agree to the Terms of Service" at bounding box center [738, 442] width 329 height 24
checkbox input "true"
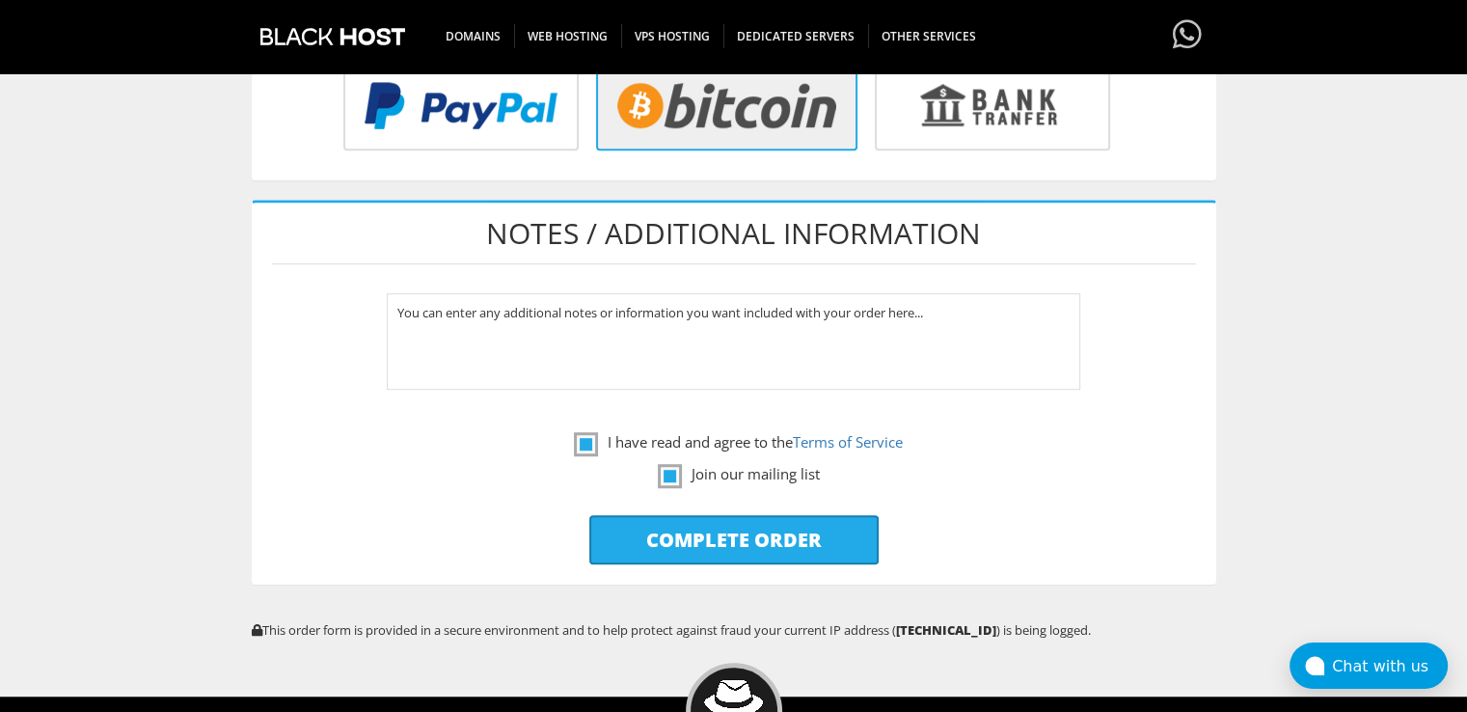
click at [712, 523] on input "Complete Order" at bounding box center [733, 539] width 289 height 49
type input "Please Wait..."
